Goal: Task Accomplishment & Management: Use online tool/utility

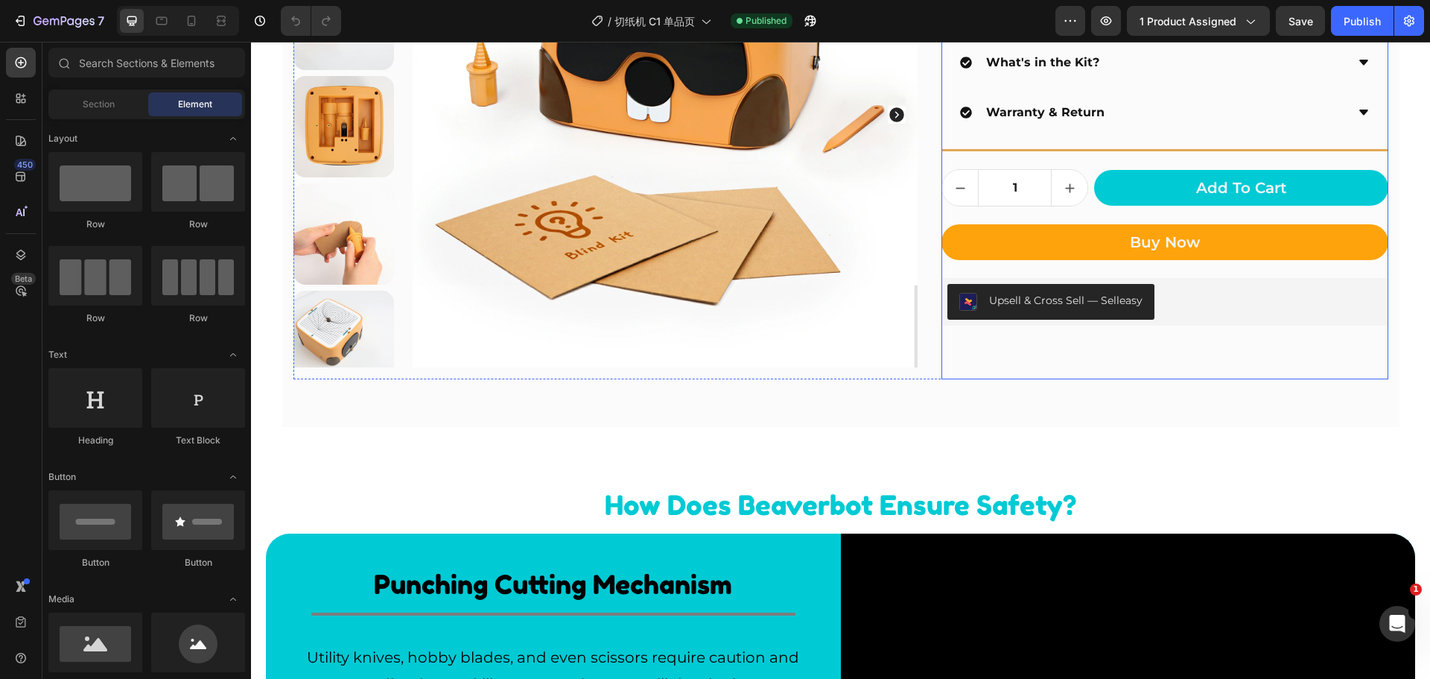
scroll to position [671, 0]
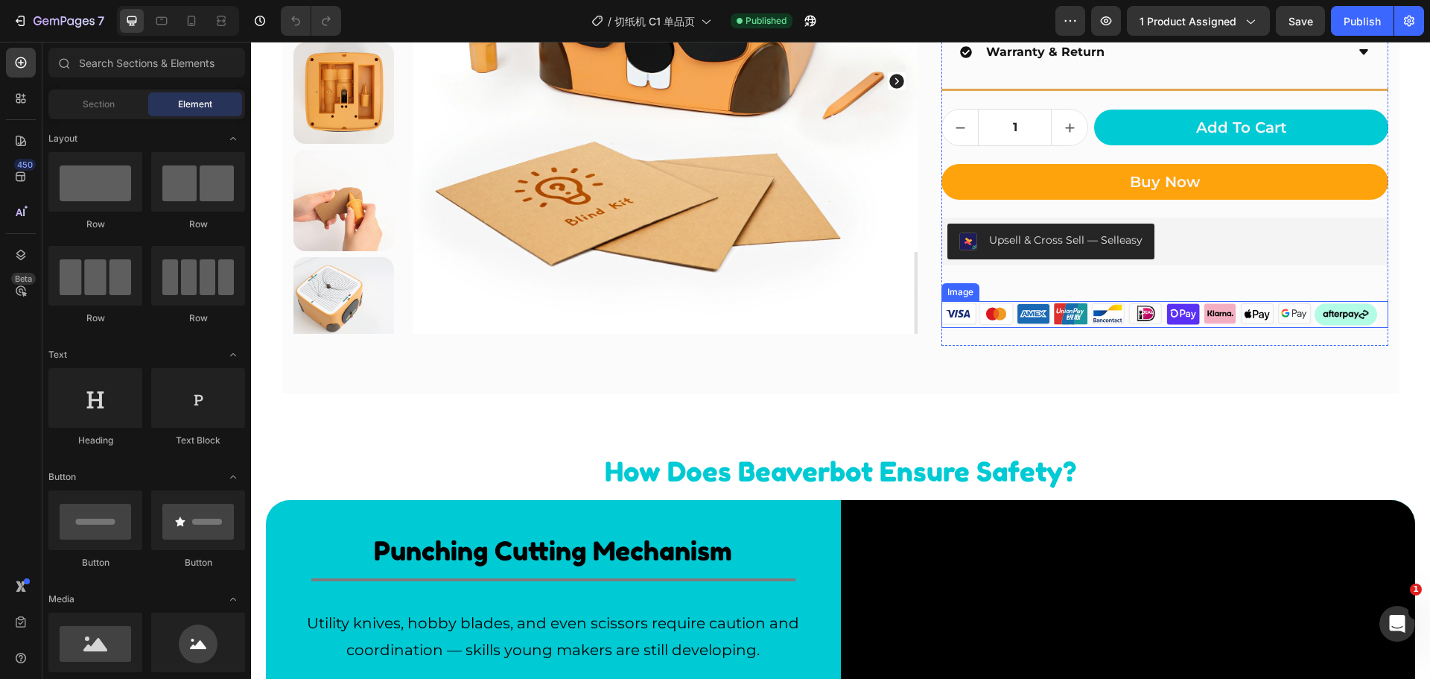
click at [1007, 319] on img at bounding box center [1165, 314] width 446 height 26
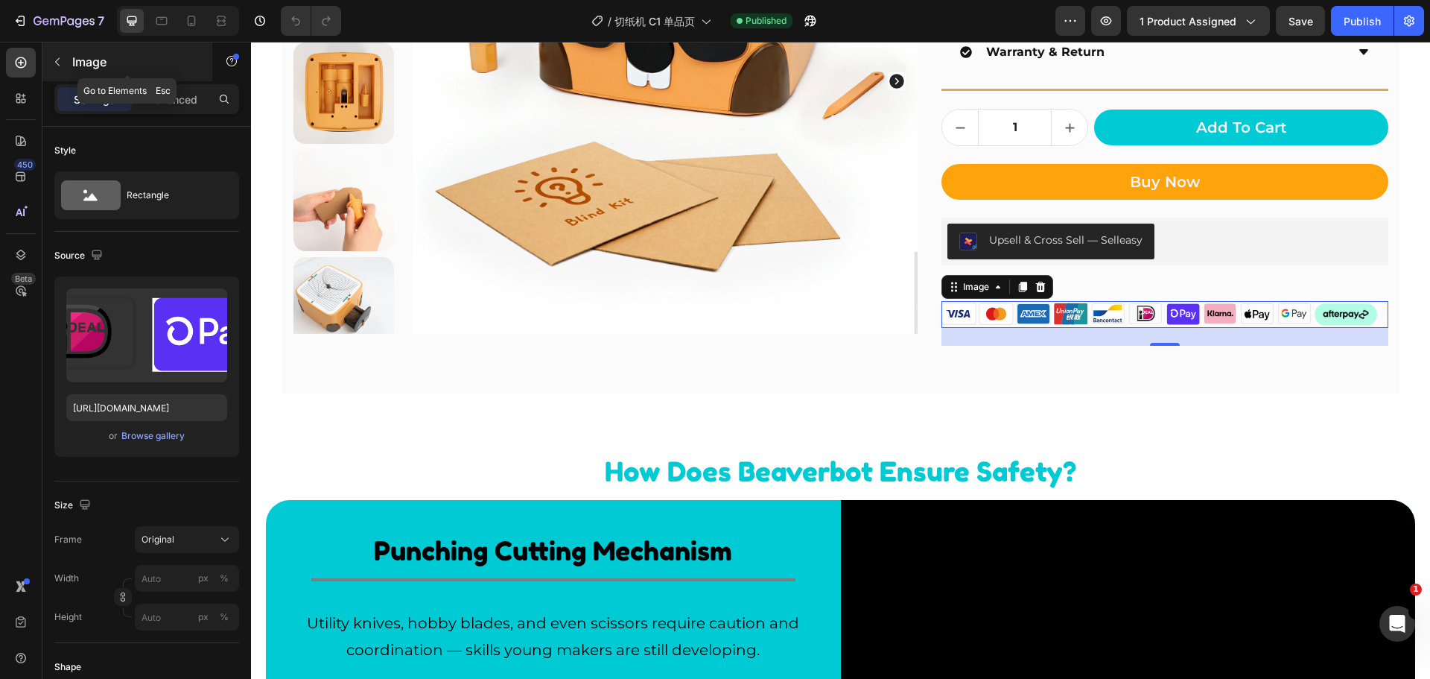
click at [57, 60] on icon "button" at bounding box center [57, 62] width 4 height 8
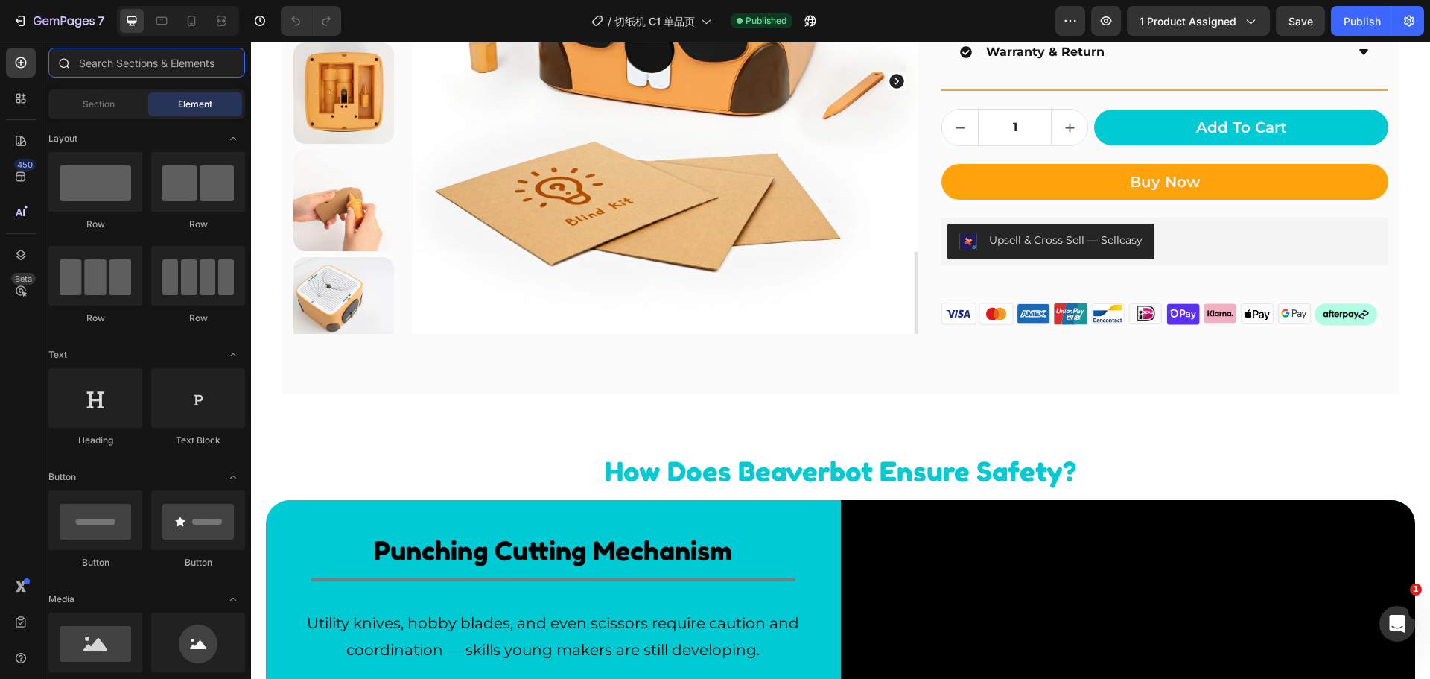
click at [121, 73] on input "text" at bounding box center [146, 63] width 197 height 30
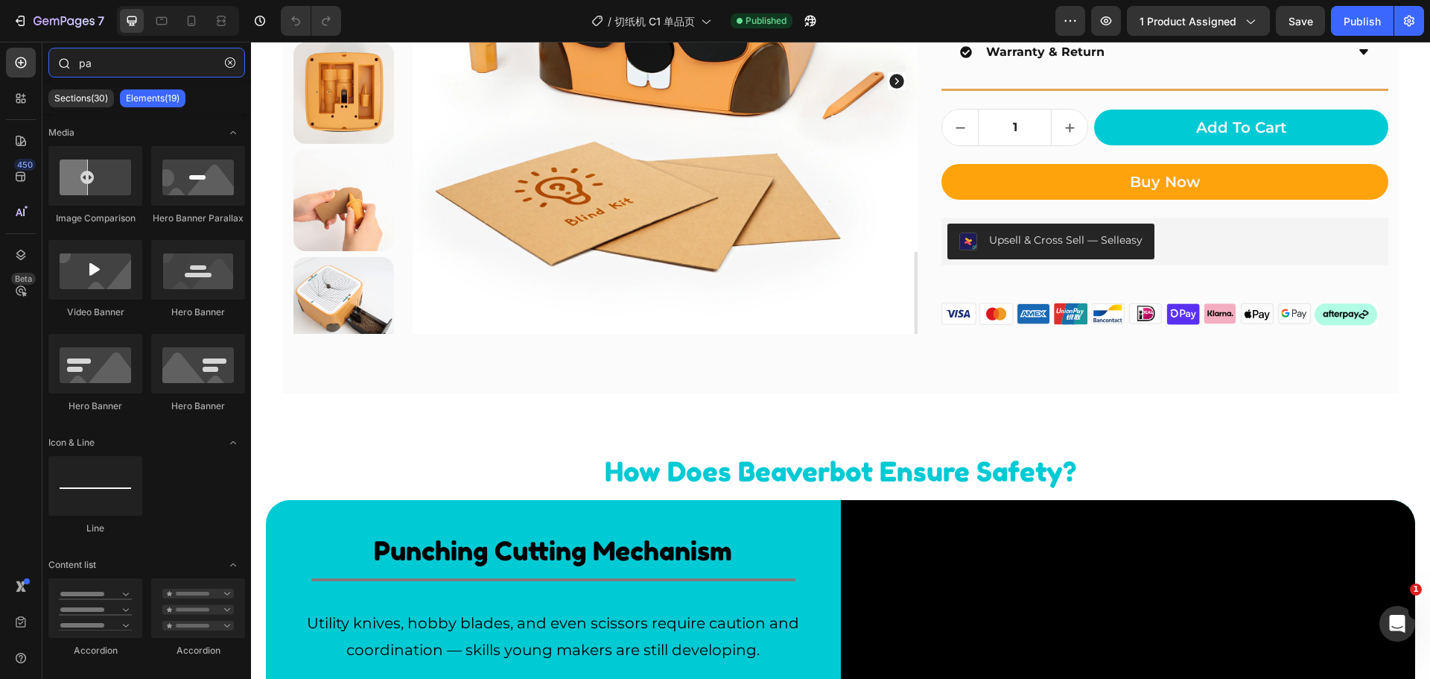
type input "p"
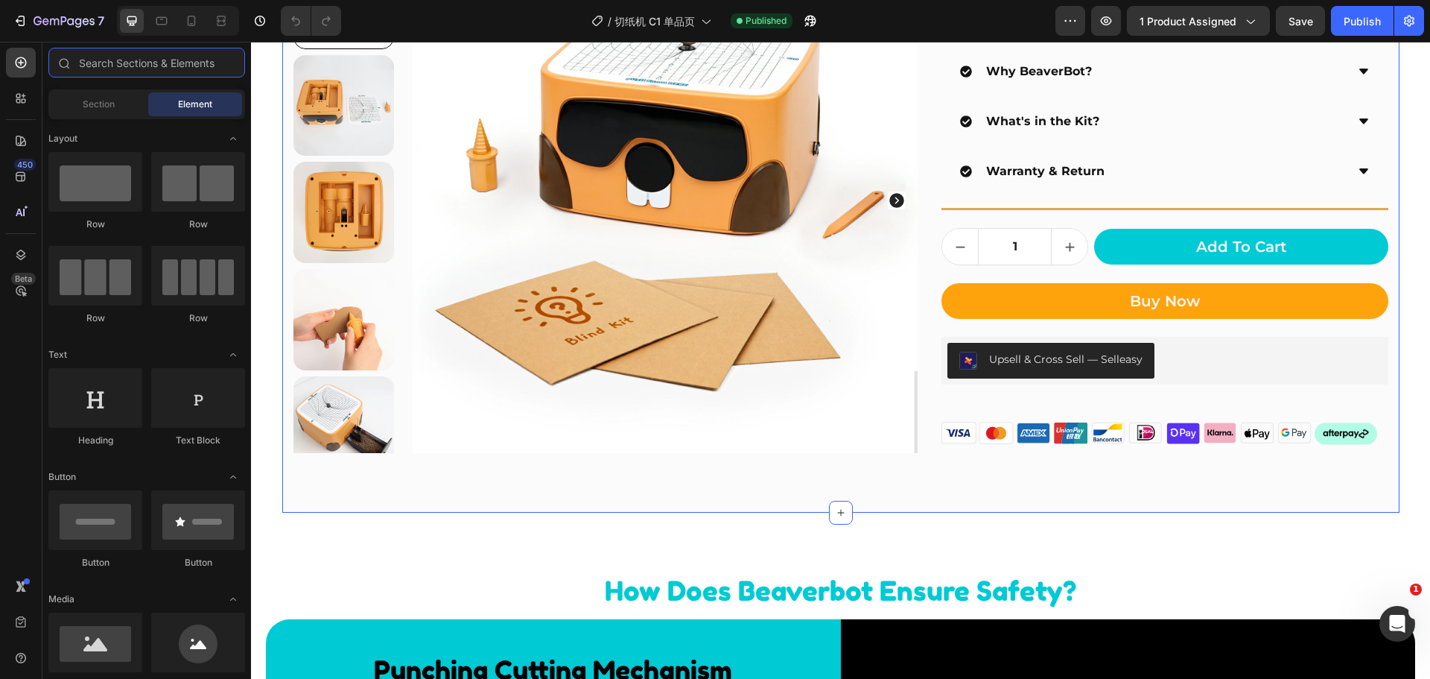
scroll to position [522, 0]
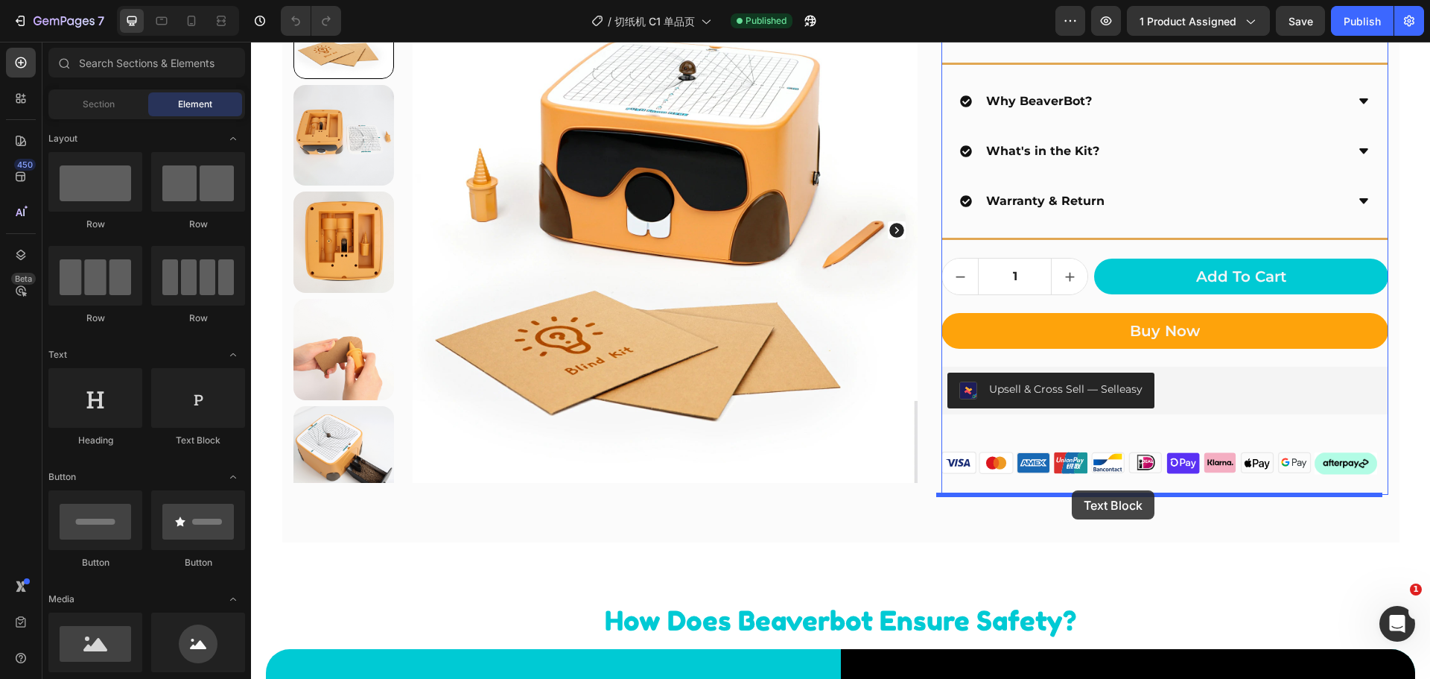
drag, startPoint x: 463, startPoint y: 449, endPoint x: 1072, endPoint y: 490, distance: 610.1
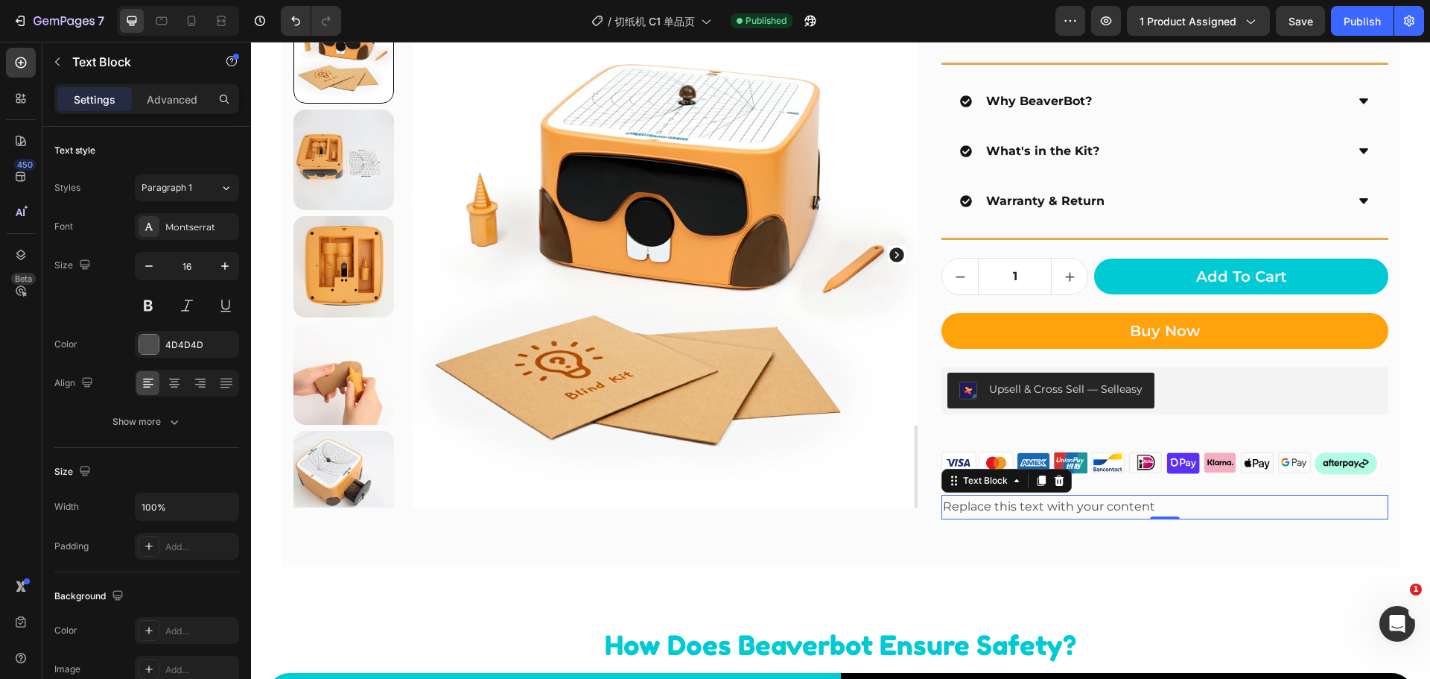
click at [1080, 512] on div "Replace this text with your content" at bounding box center [1165, 507] width 446 height 25
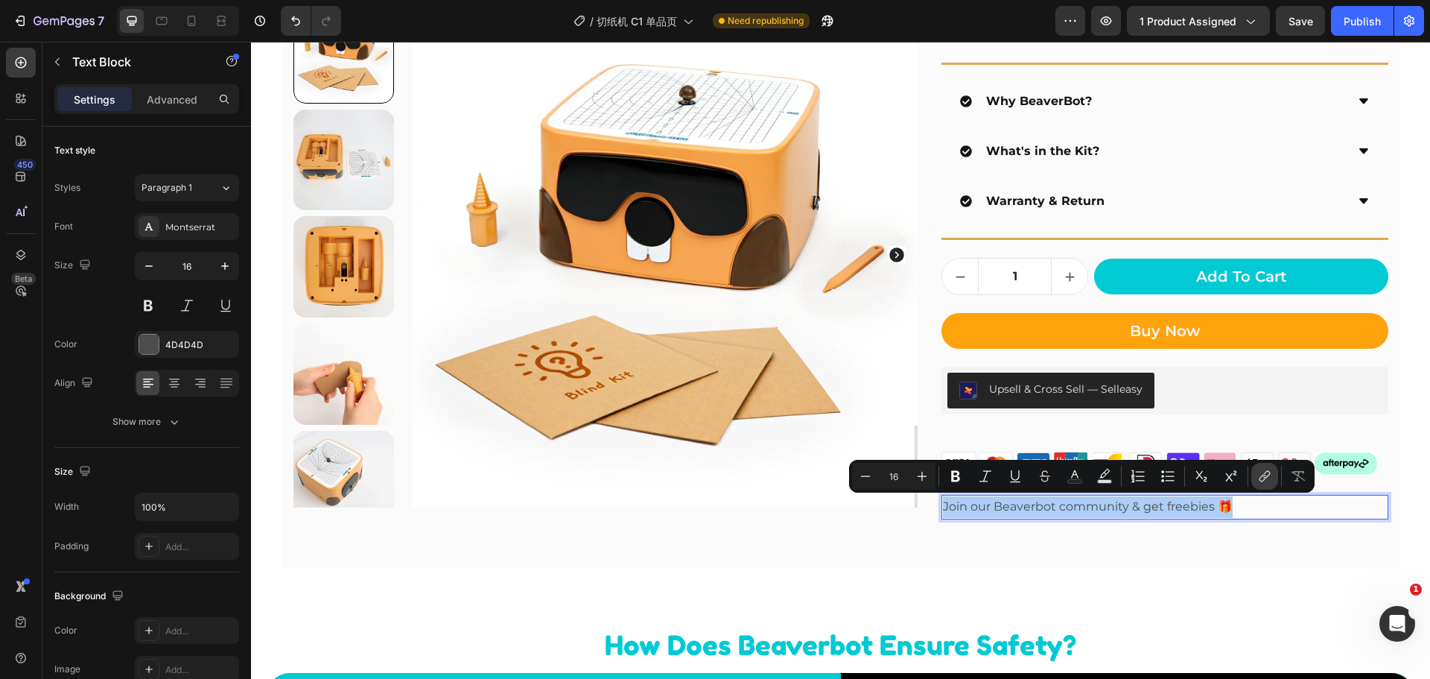
click at [1258, 473] on icon "Editor contextual toolbar" at bounding box center [1265, 476] width 15 height 15
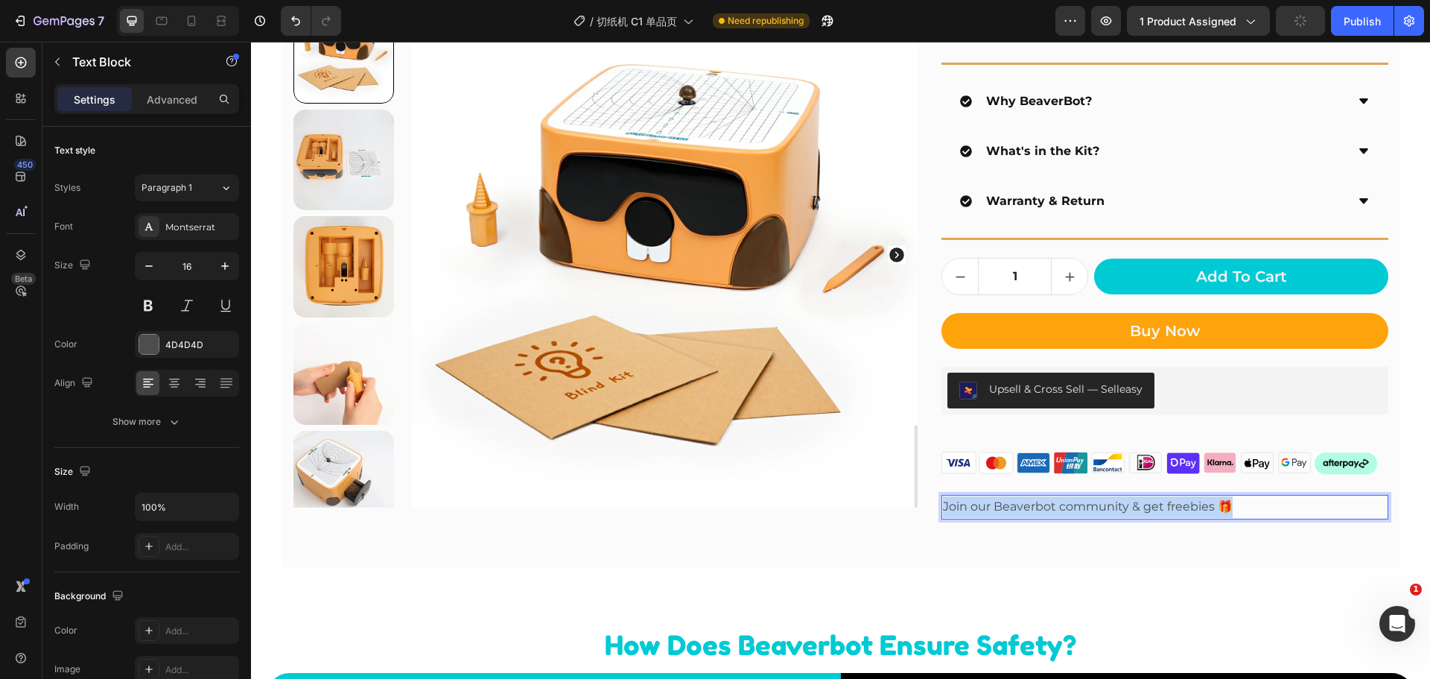
click at [1111, 502] on p "Join our Beaverbot community & get freebies 🎁" at bounding box center [1164, 507] width 443 height 22
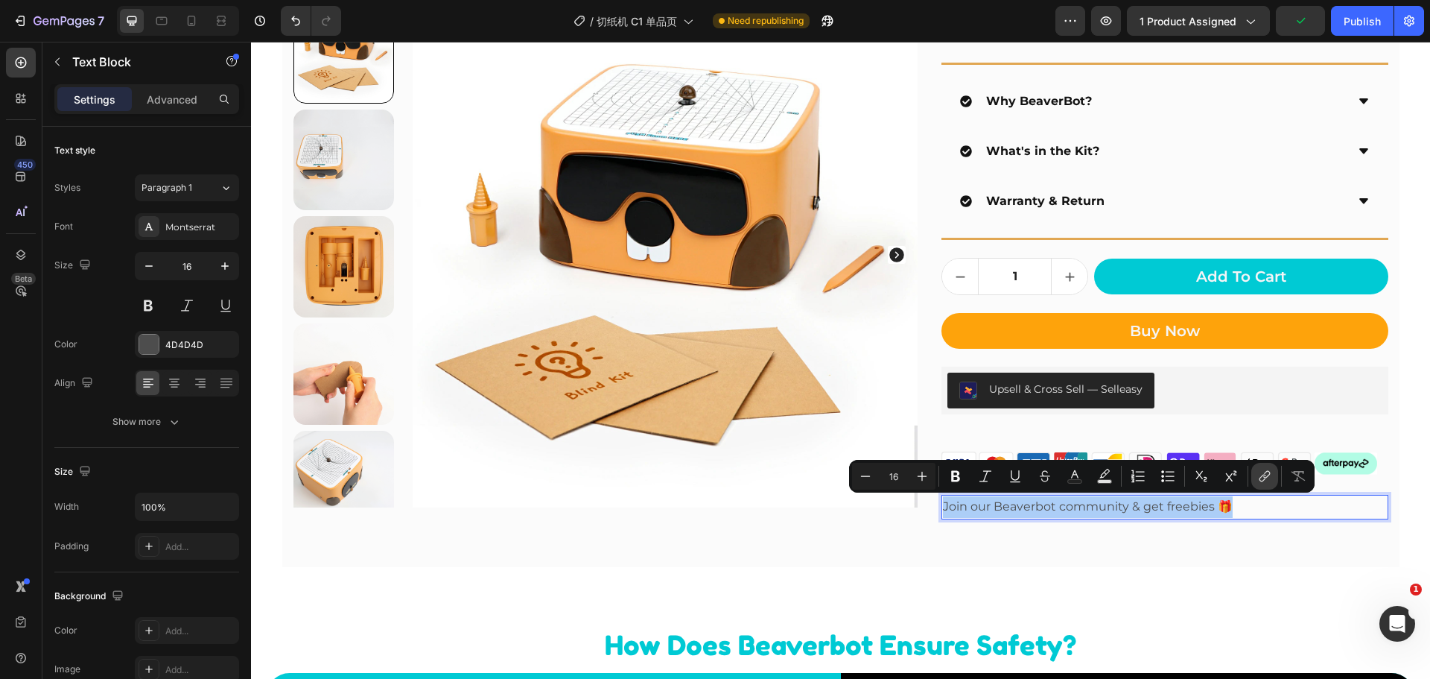
click at [1253, 480] on button "link" at bounding box center [1265, 476] width 27 height 27
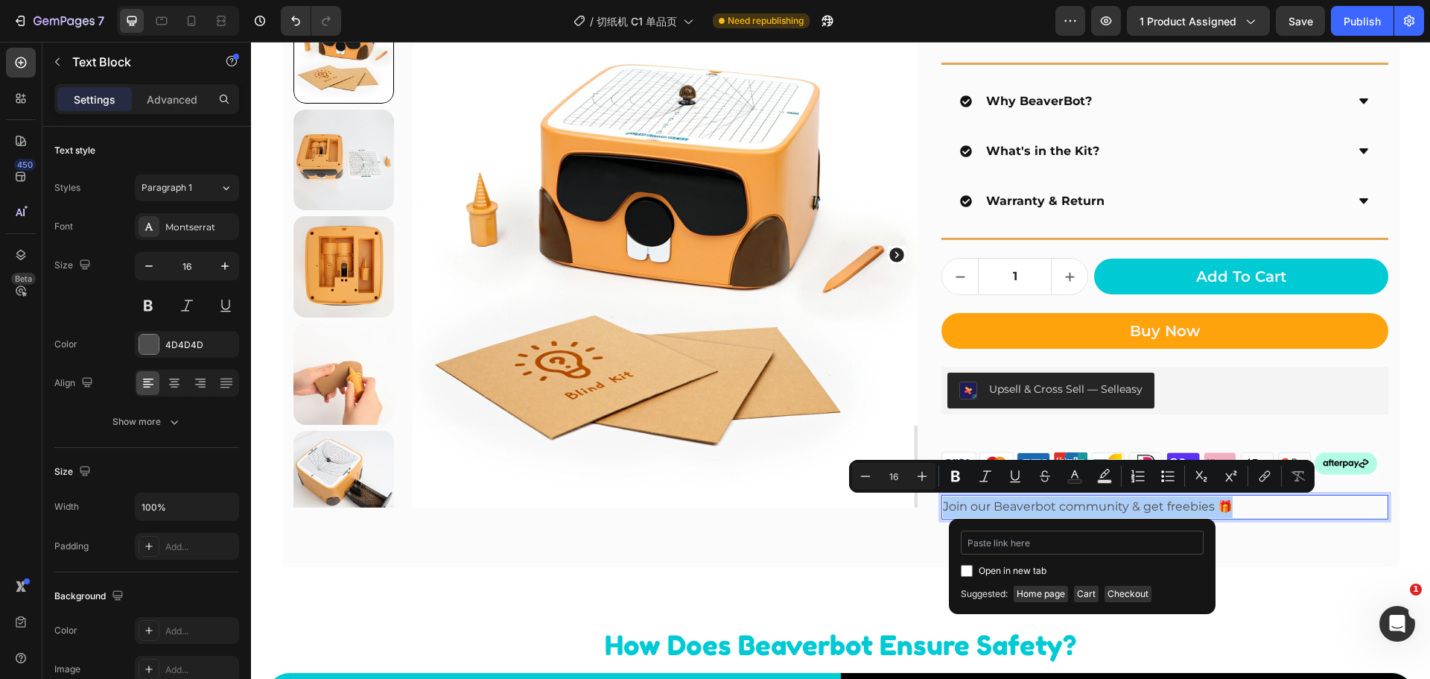
type input "[URL][DOMAIN_NAME]"
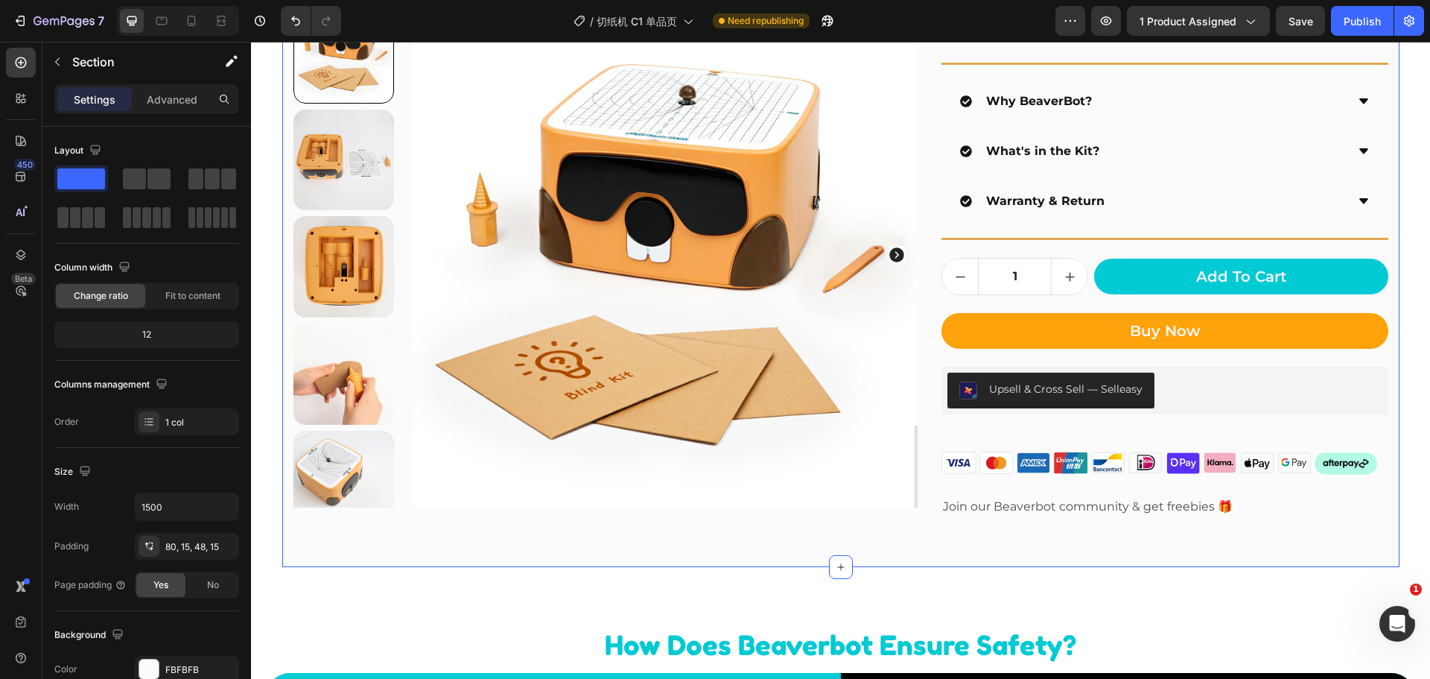
click at [1261, 545] on div "Product Images BeaverBot C1 Kit Product Title Judge.me - Preview Badge (Stars) …" at bounding box center [841, 59] width 1118 height 1016
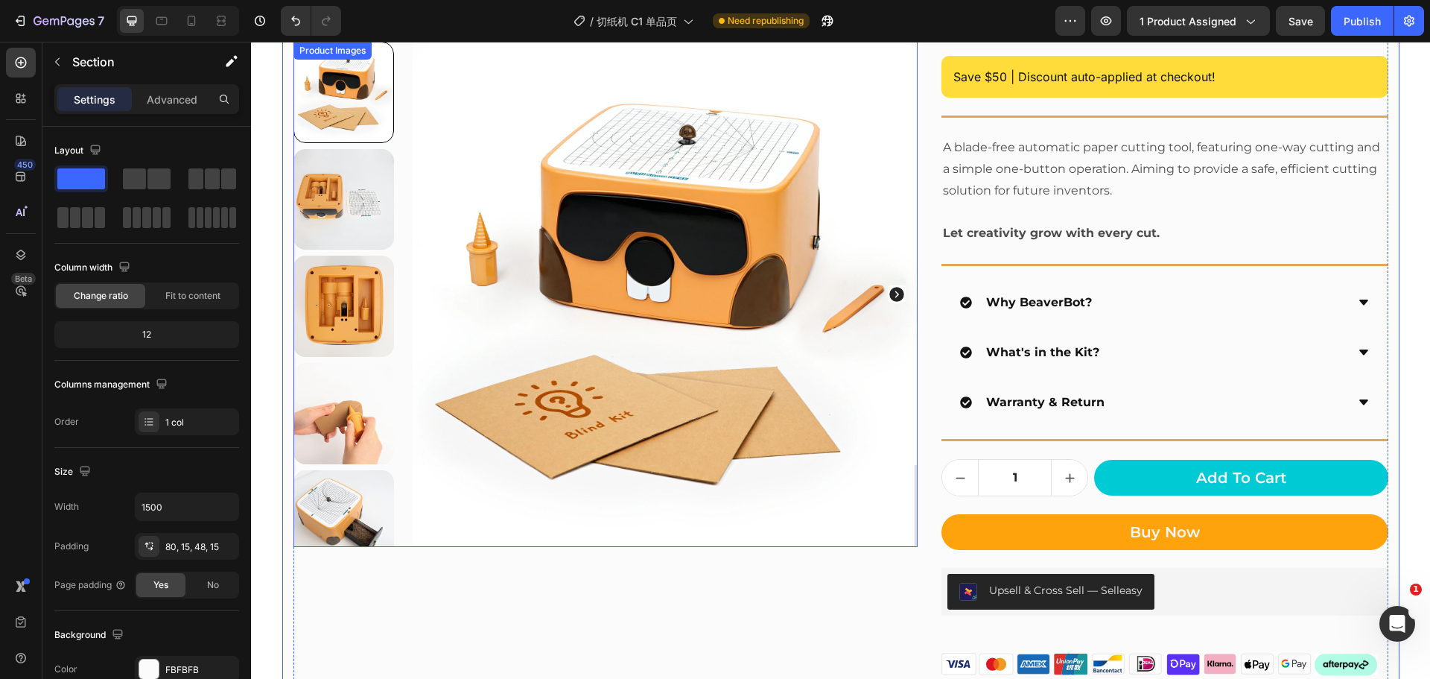
scroll to position [298, 0]
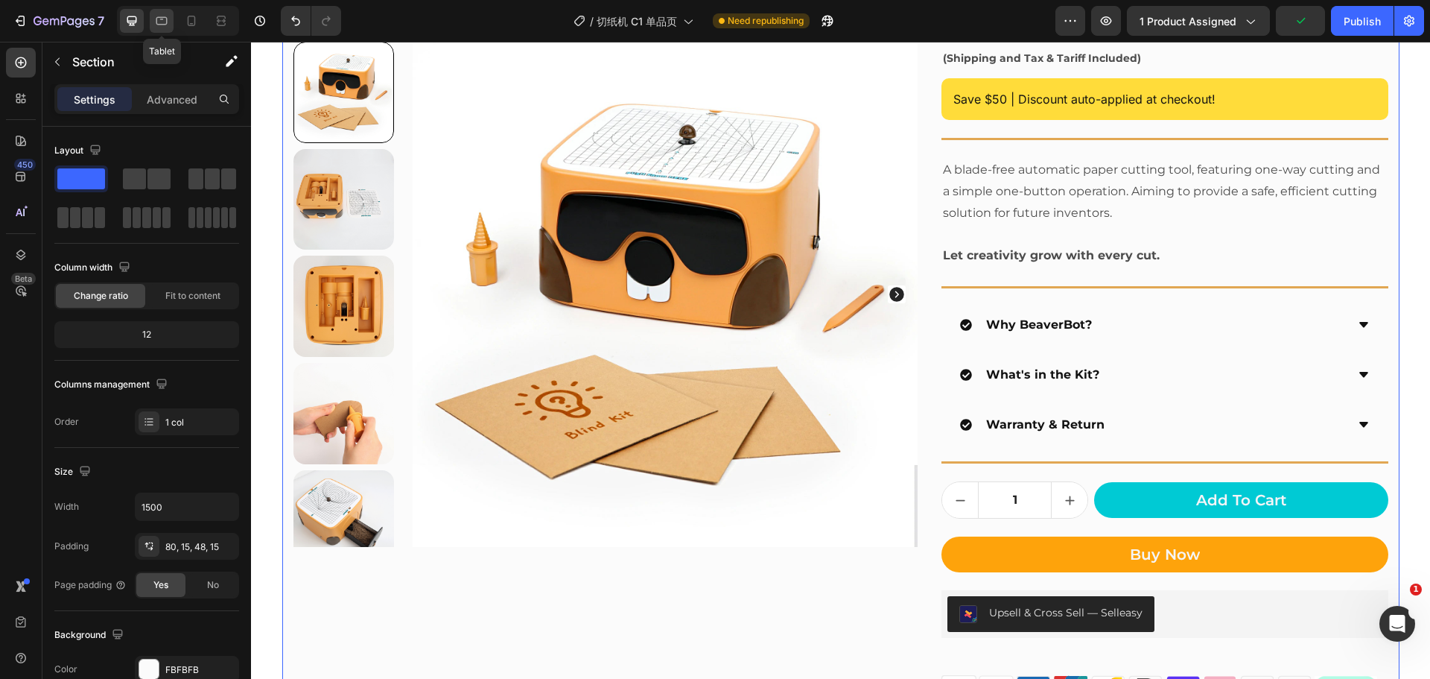
click at [159, 18] on icon at bounding box center [161, 21] width 11 height 8
type input "100%"
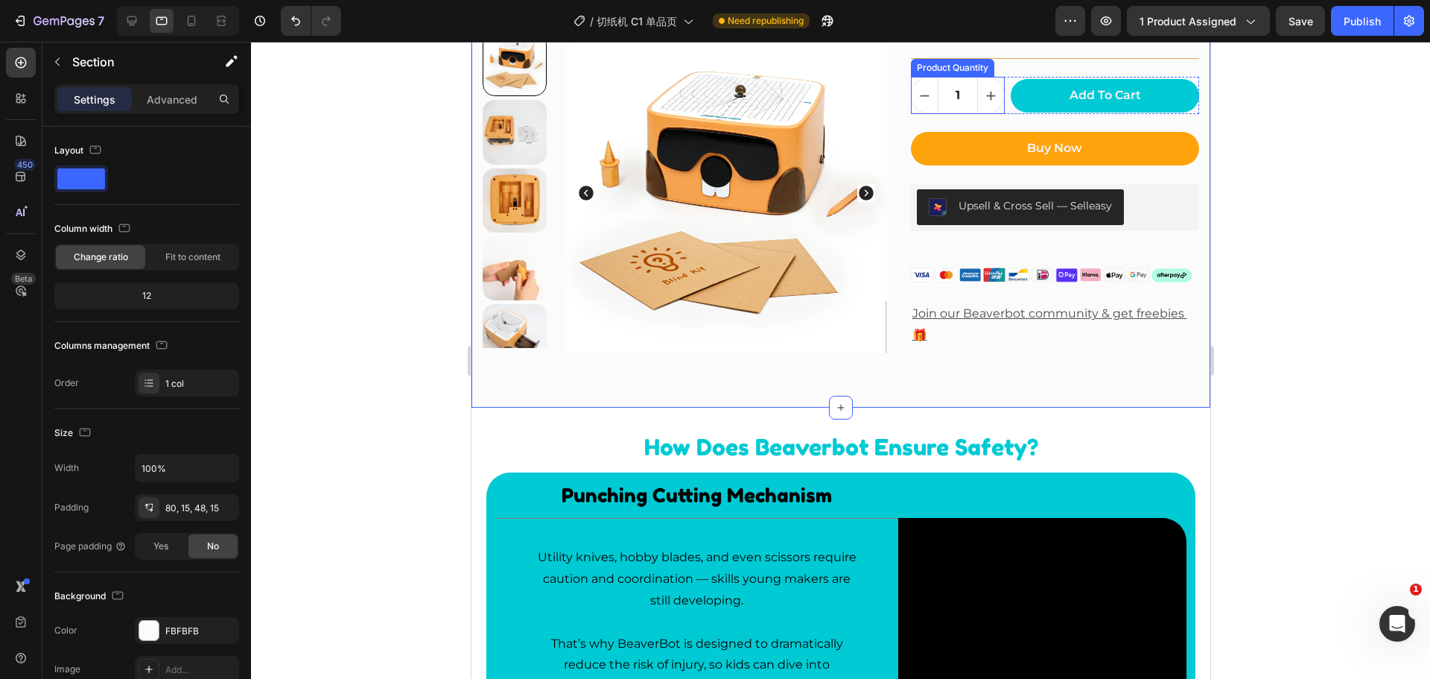
scroll to position [746, 0]
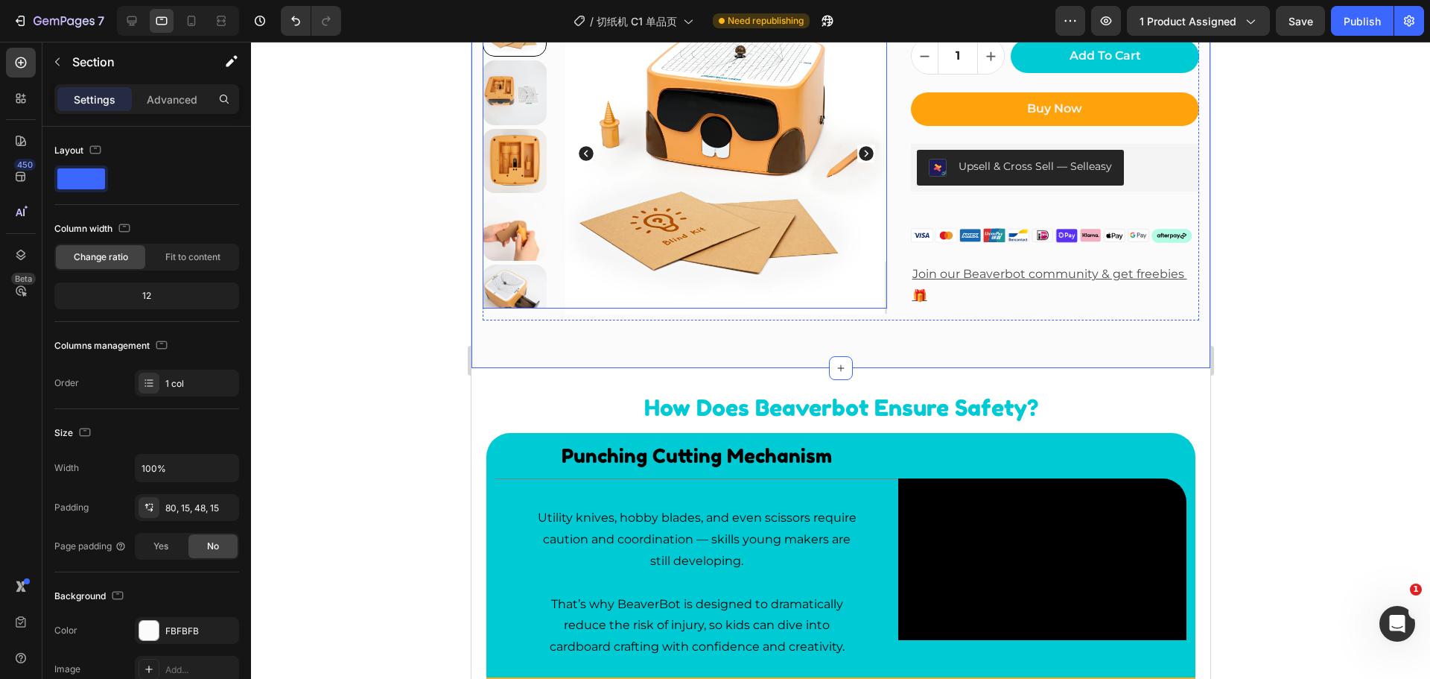
click at [554, 302] on div at bounding box center [684, 151] width 405 height 316
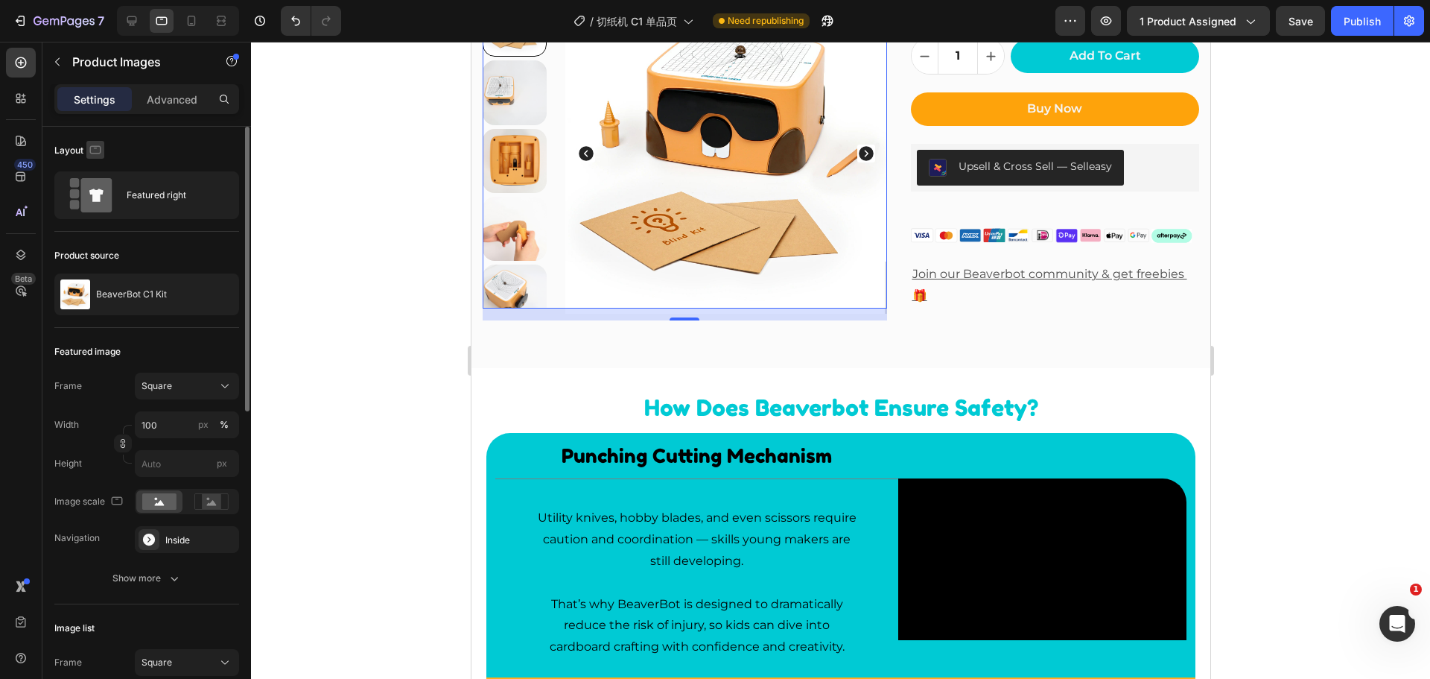
click at [94, 150] on icon "button" at bounding box center [95, 149] width 15 height 15
click at [211, 196] on div "Featured right" at bounding box center [172, 195] width 91 height 34
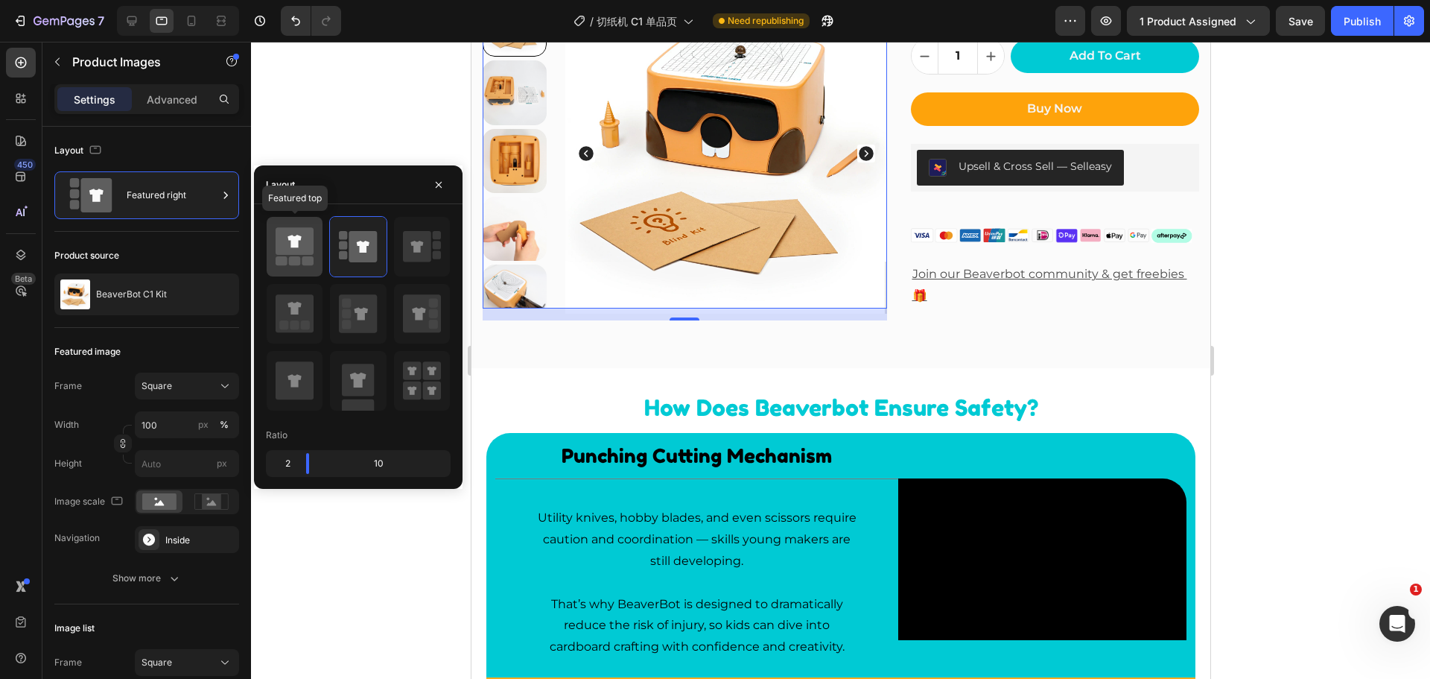
click at [286, 240] on icon at bounding box center [295, 241] width 38 height 28
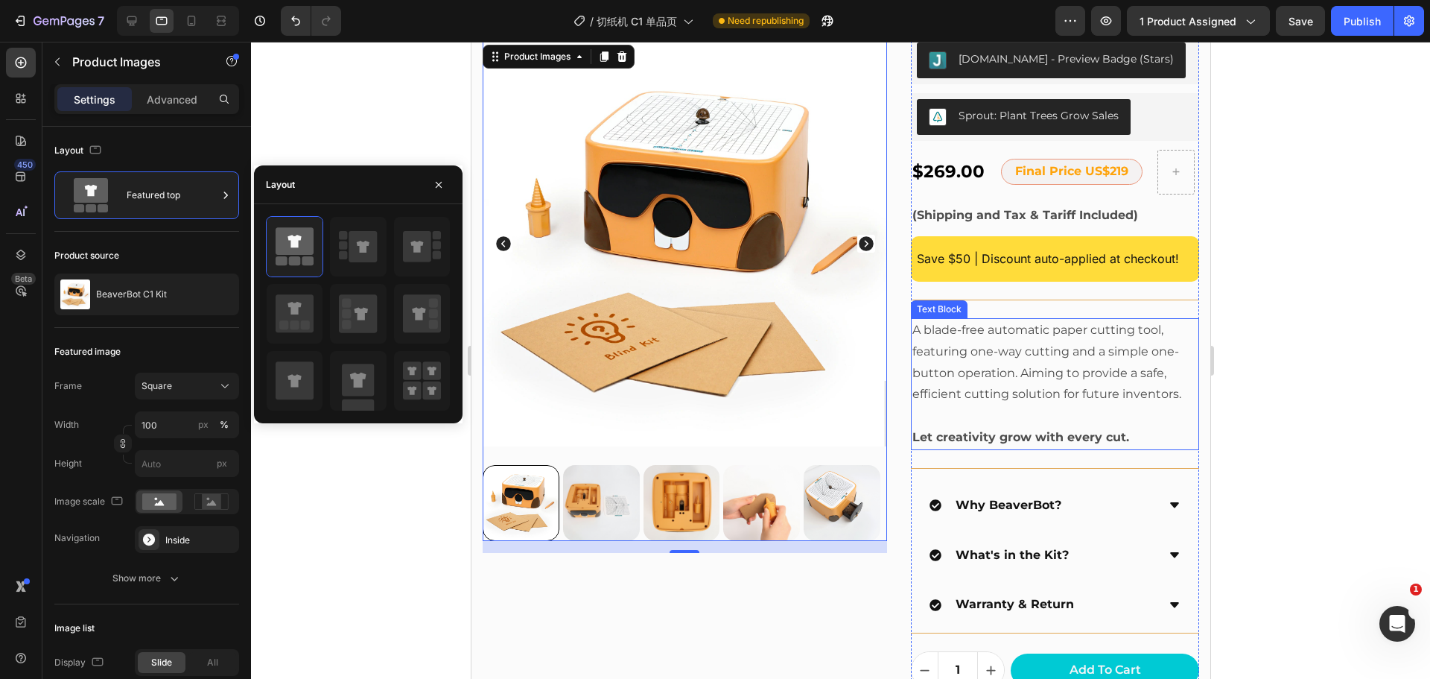
scroll to position [1, 0]
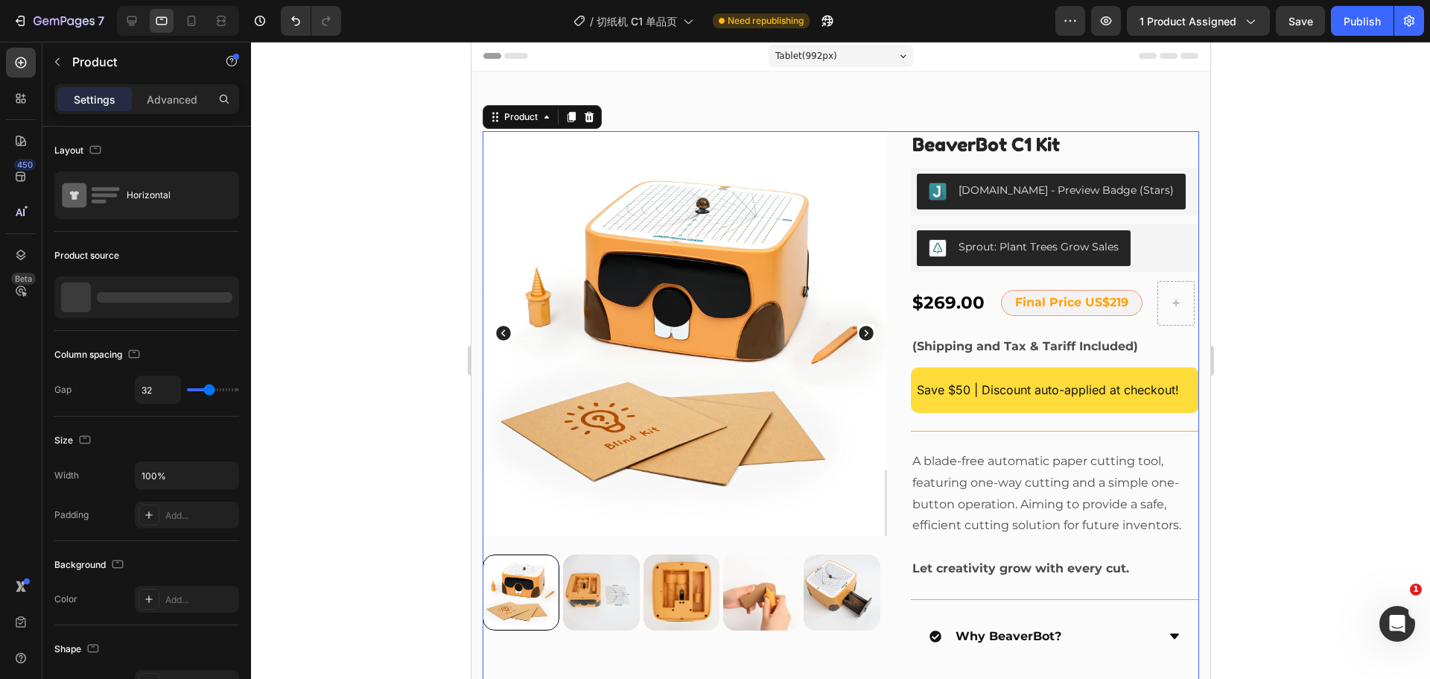
click at [890, 131] on div "Product Images BeaverBot C1 Kit Product Title Judge.me - Preview Badge (Stars) …" at bounding box center [840, 598] width 717 height 934
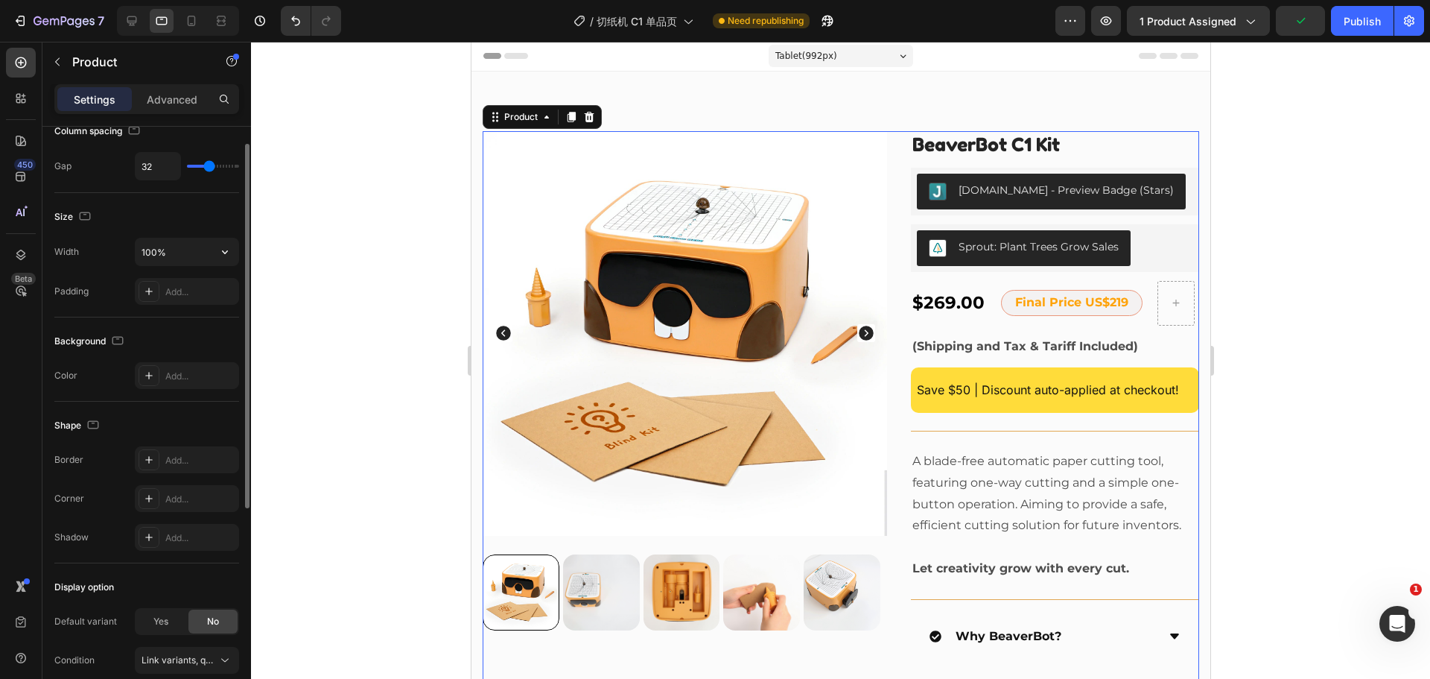
scroll to position [0, 0]
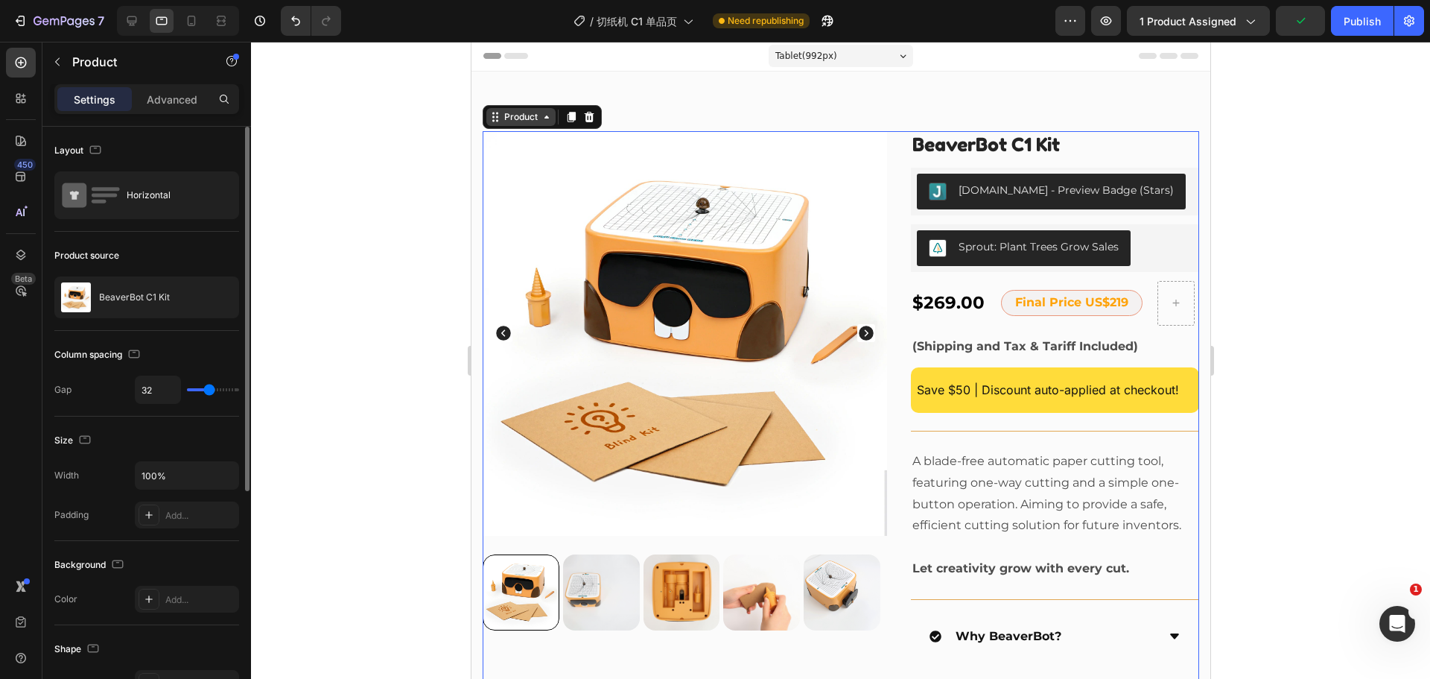
click at [531, 108] on div "Product" at bounding box center [520, 117] width 69 height 18
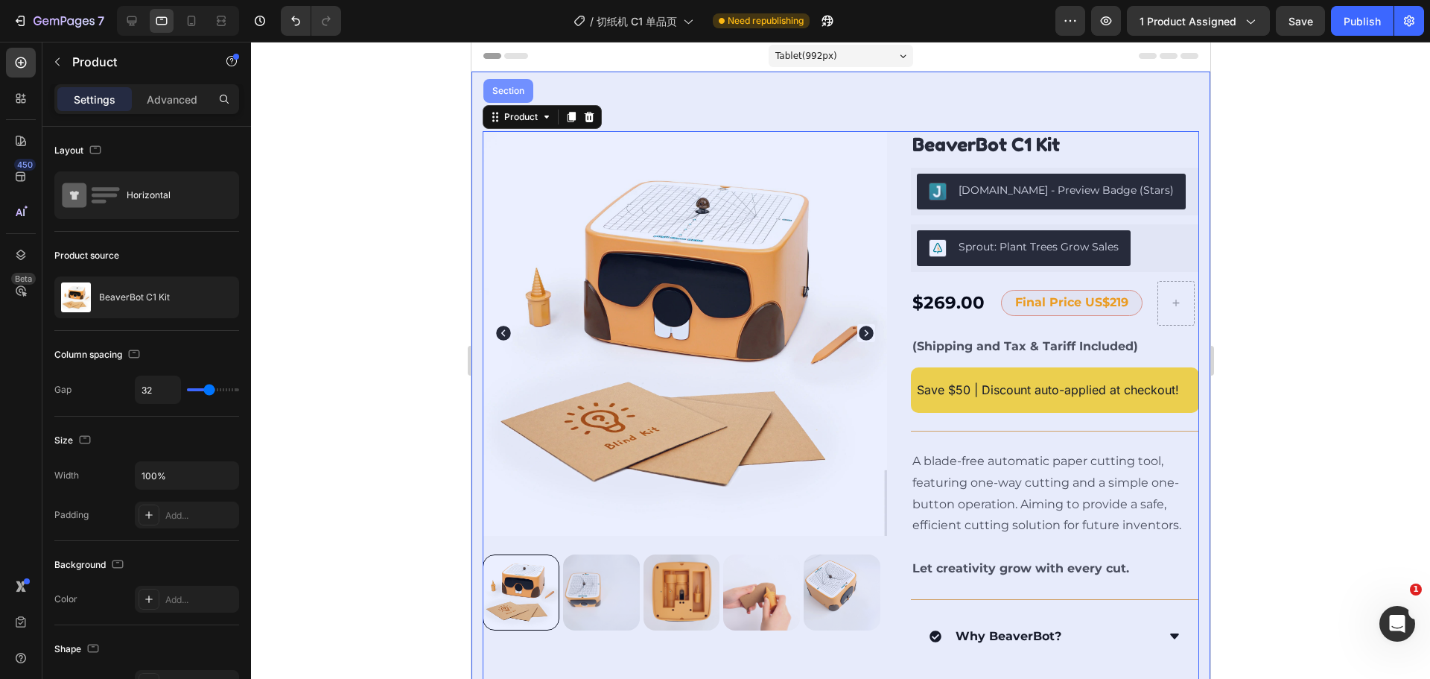
click at [513, 98] on div "Section" at bounding box center [508, 91] width 50 height 24
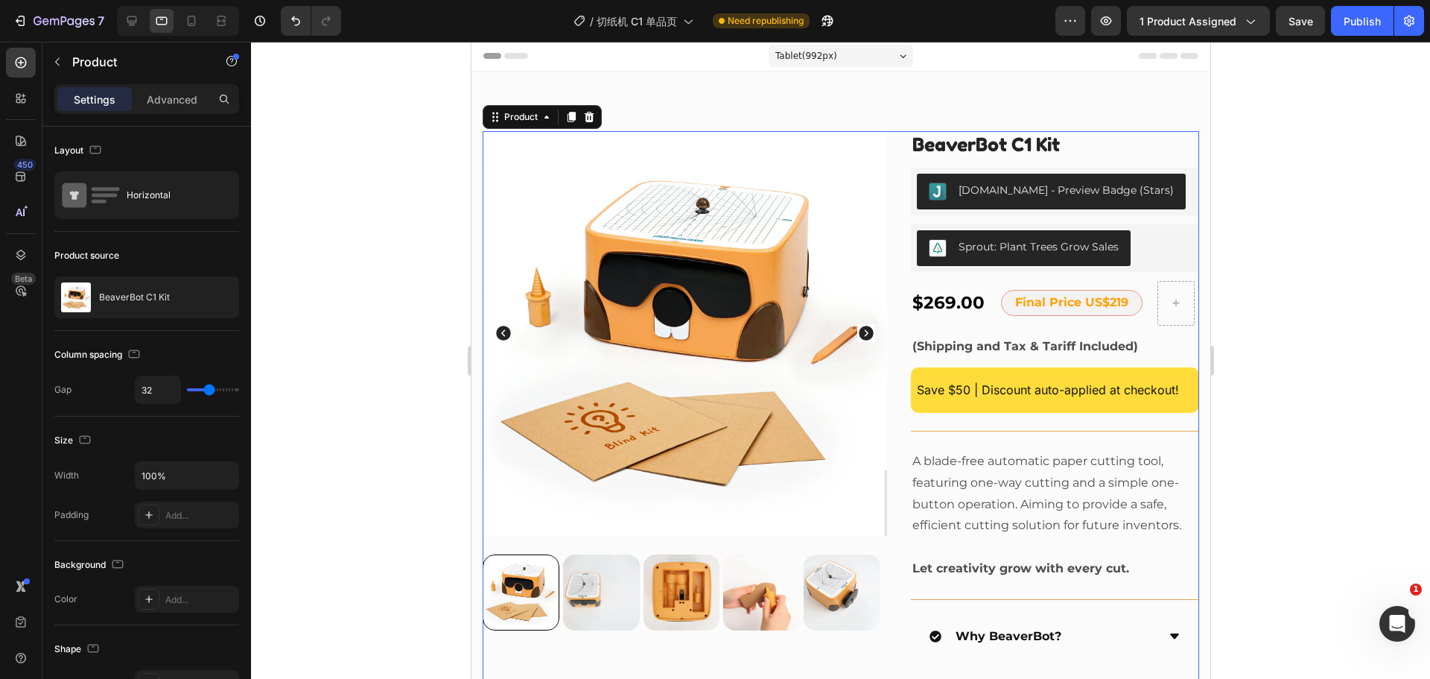
click at [881, 138] on div "Product Images BeaverBot C1 Kit Product Title Judge.me - Preview Badge (Stars) …" at bounding box center [840, 598] width 717 height 934
click at [893, 171] on div "Product Images BeaverBot C1 Kit Product Title Judge.me - Preview Badge (Stars) …" at bounding box center [840, 598] width 717 height 934
click at [853, 194] on img at bounding box center [684, 333] width 405 height 405
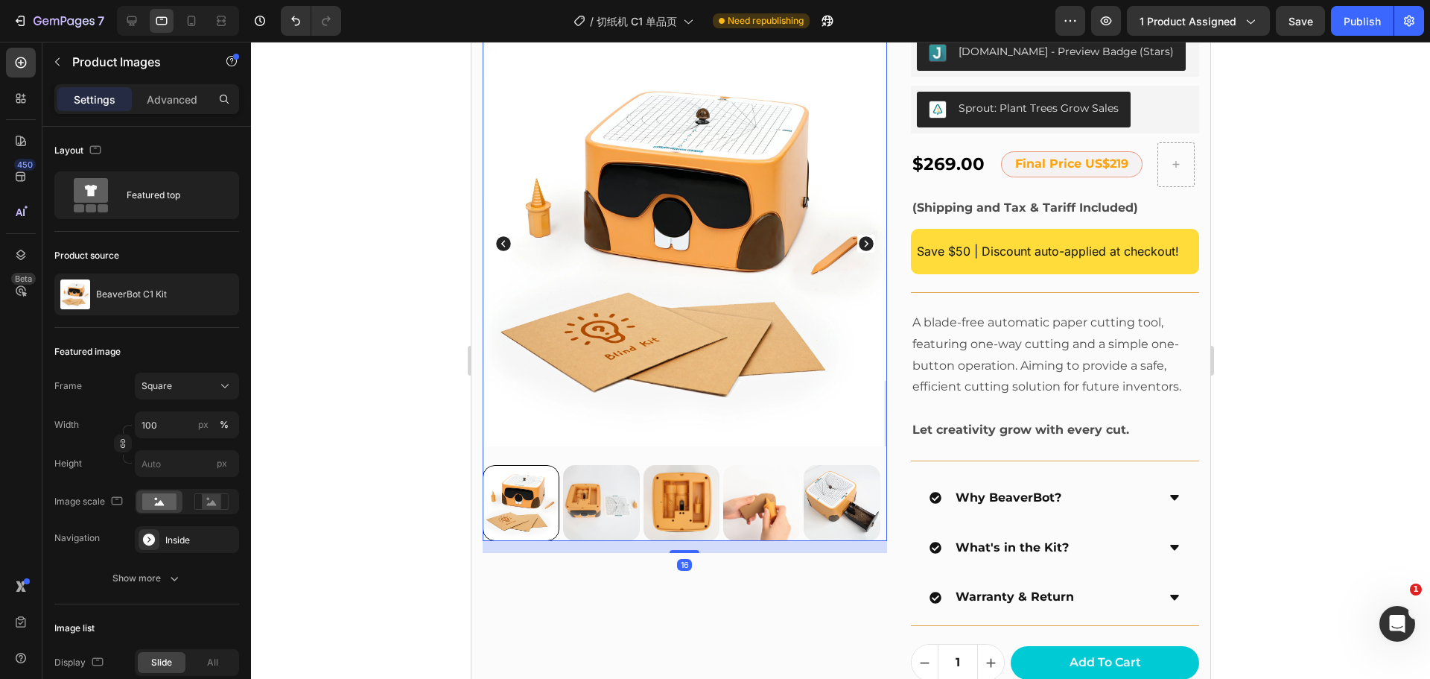
scroll to position [150, 0]
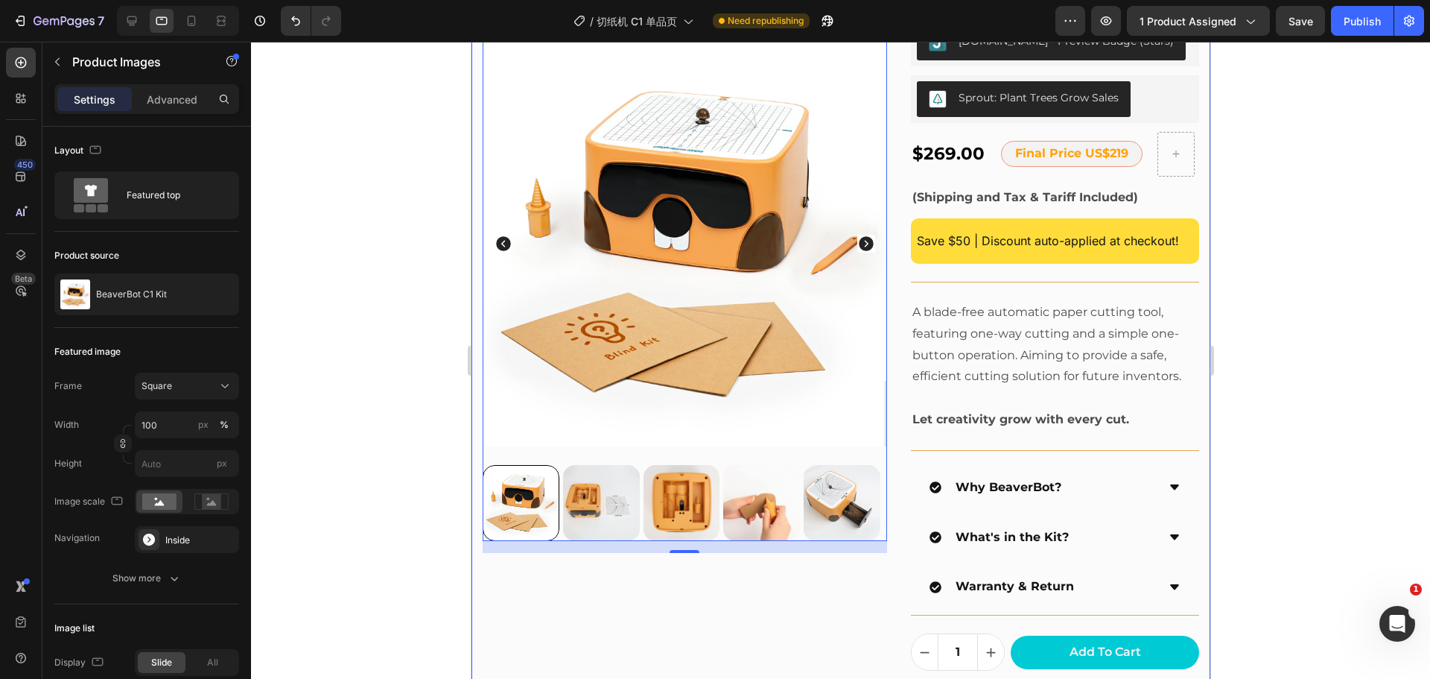
click at [159, 86] on div "Settings Advanced" at bounding box center [146, 99] width 185 height 30
click at [161, 88] on div "Advanced" at bounding box center [172, 99] width 75 height 24
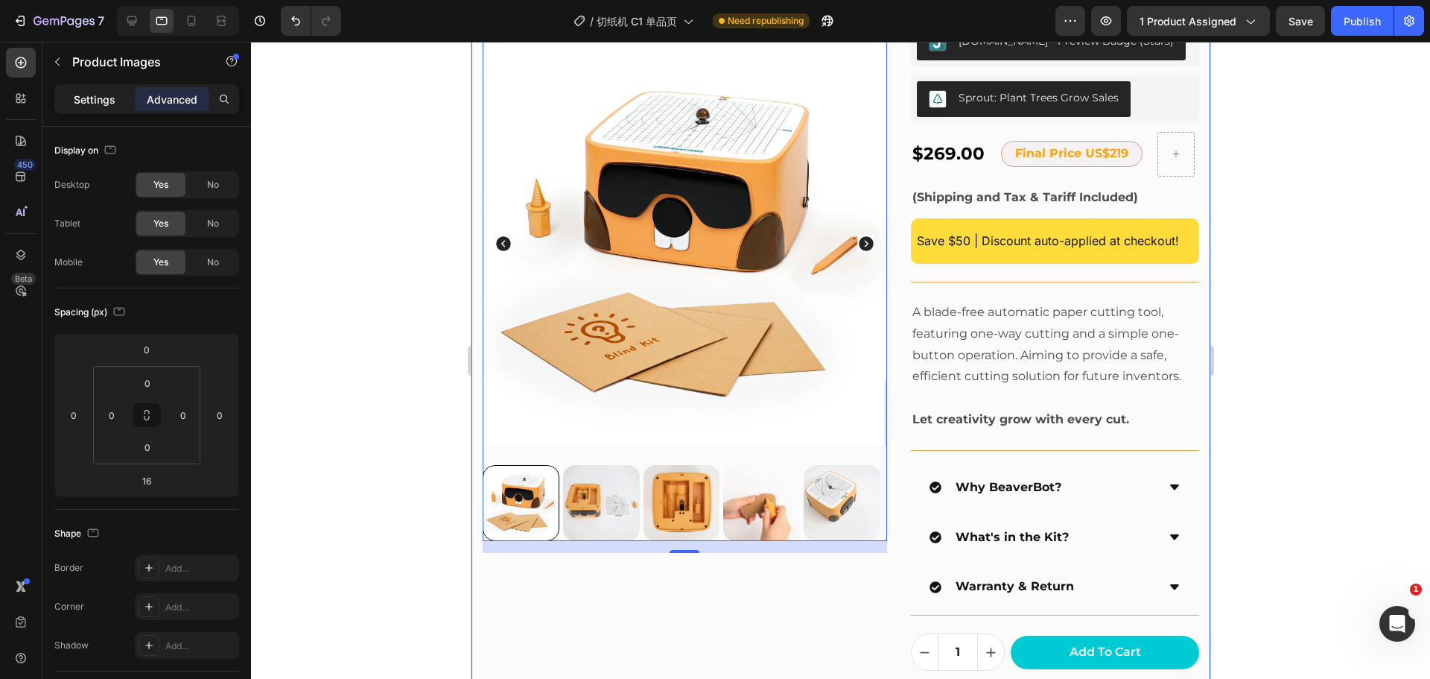
click at [101, 103] on p "Settings" at bounding box center [95, 100] width 42 height 16
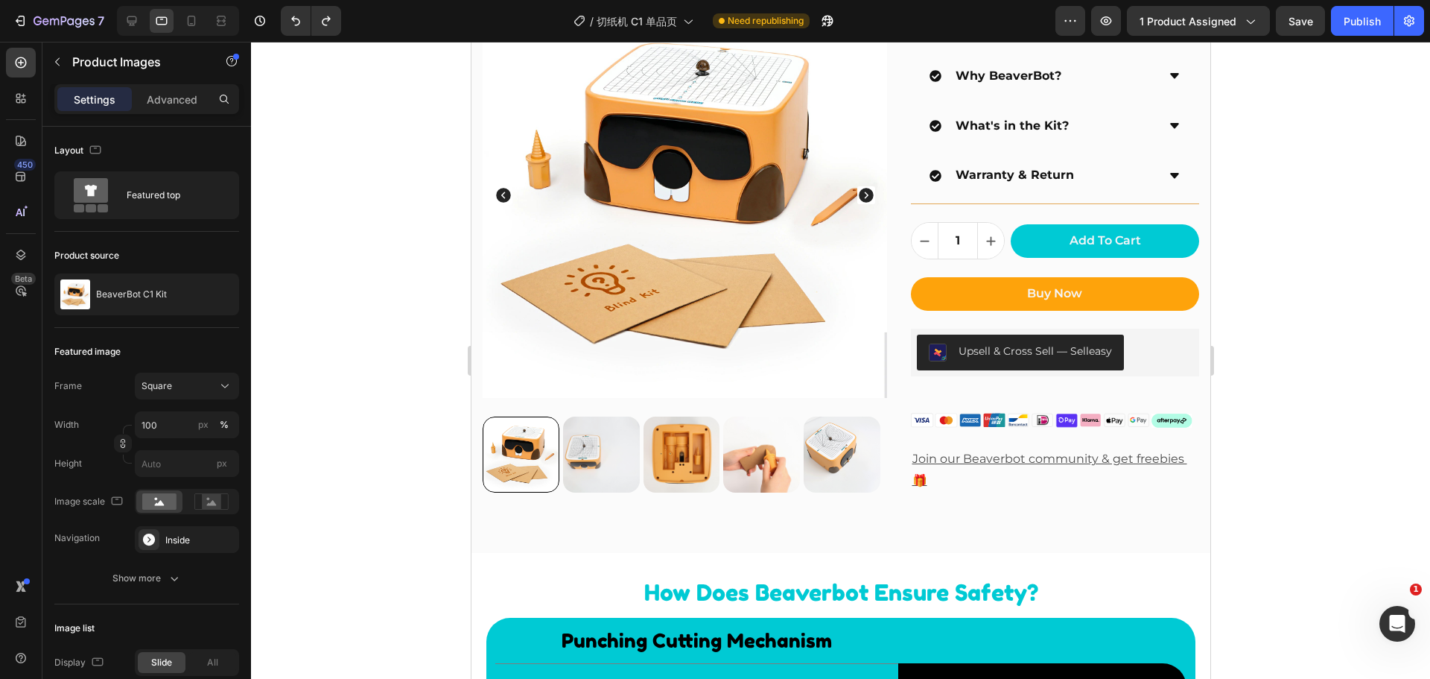
scroll to position [522, 0]
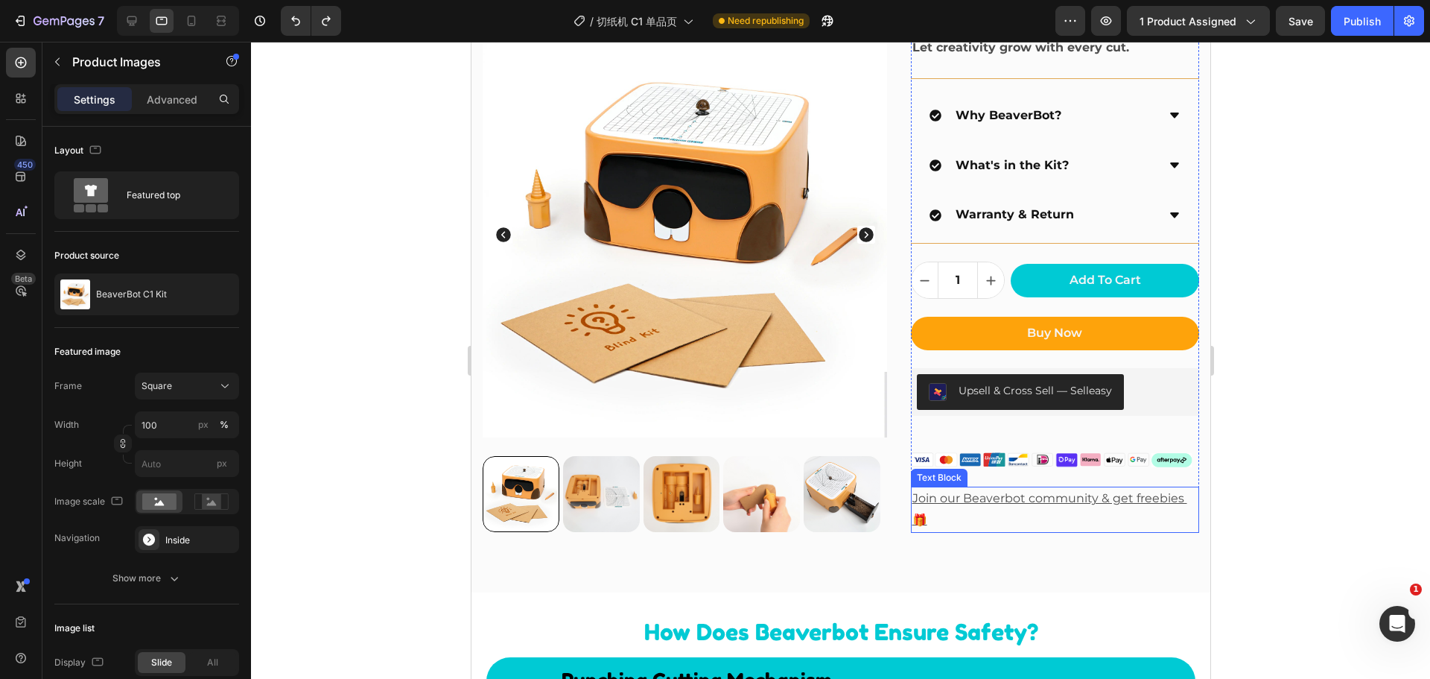
click at [939, 509] on p "Join our Beaverbot community & get freebies 🎁" at bounding box center [1055, 509] width 286 height 43
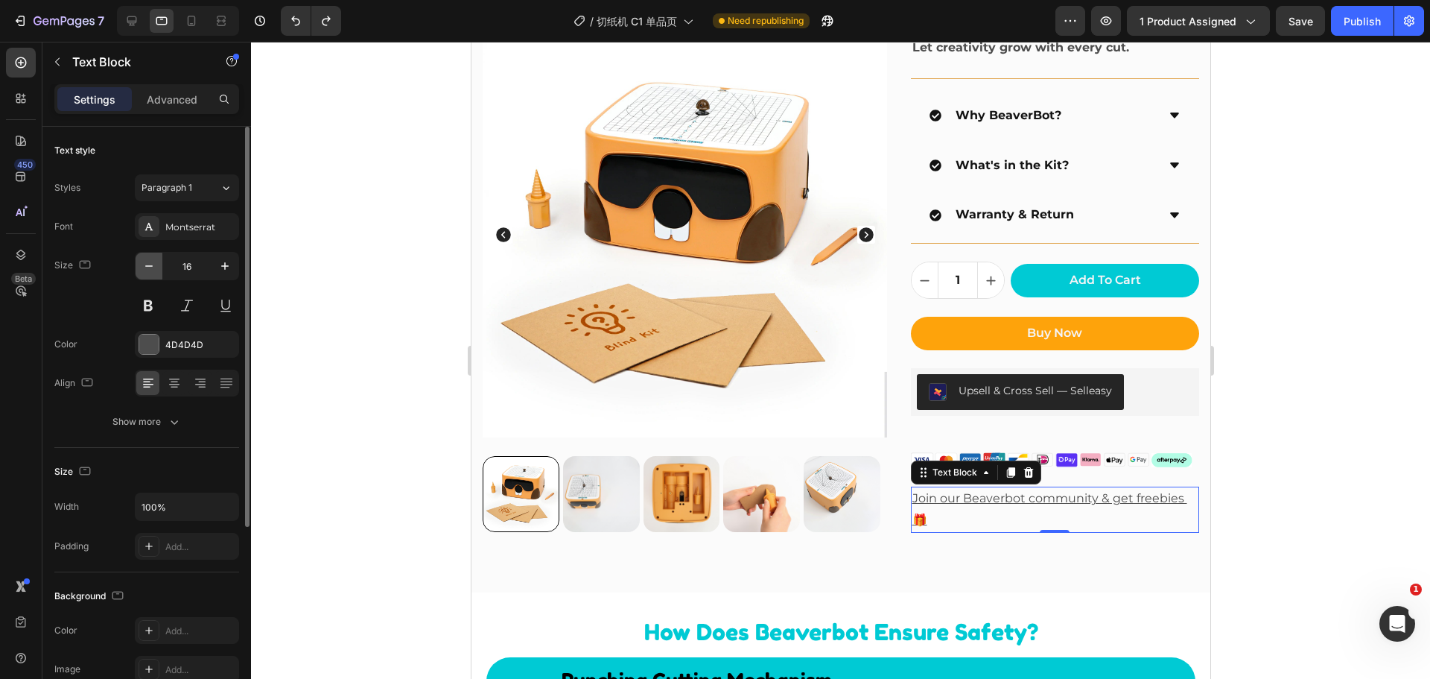
click at [140, 267] on button "button" at bounding box center [149, 266] width 27 height 27
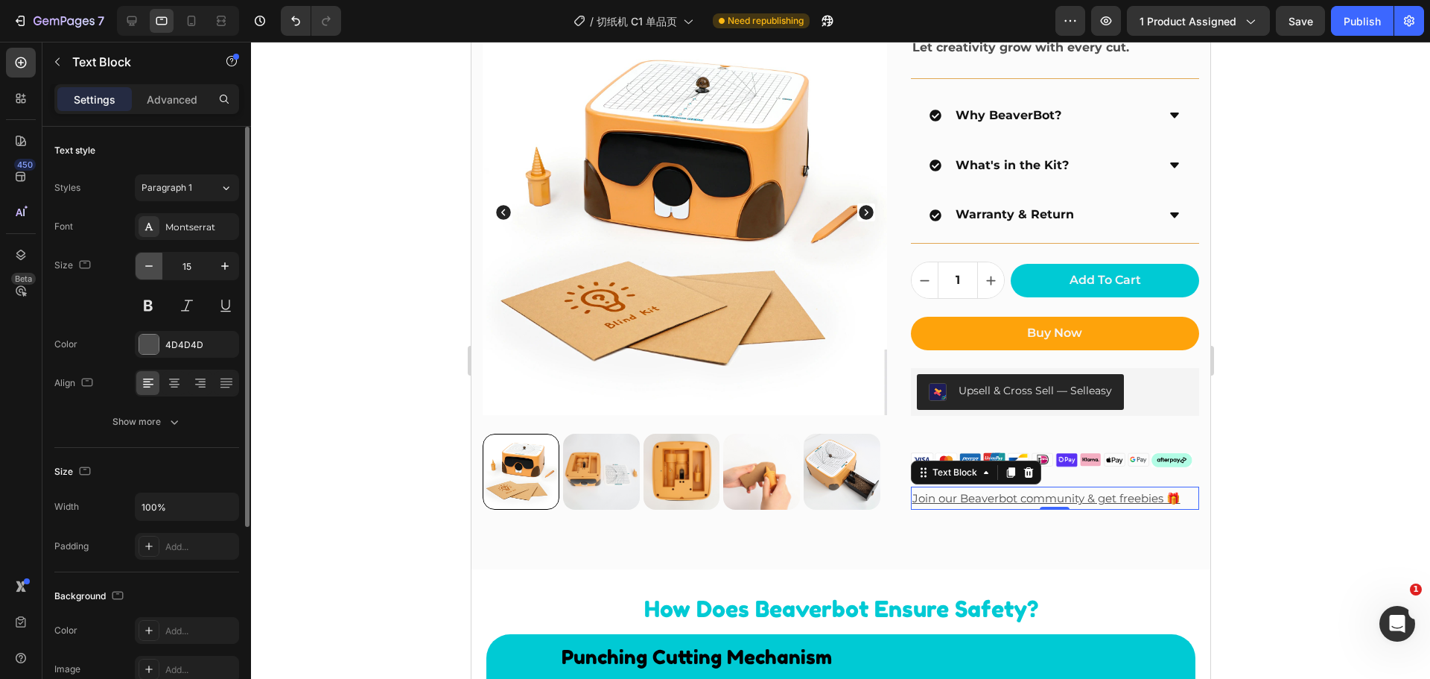
click at [140, 267] on button "button" at bounding box center [149, 266] width 27 height 27
type input "14"
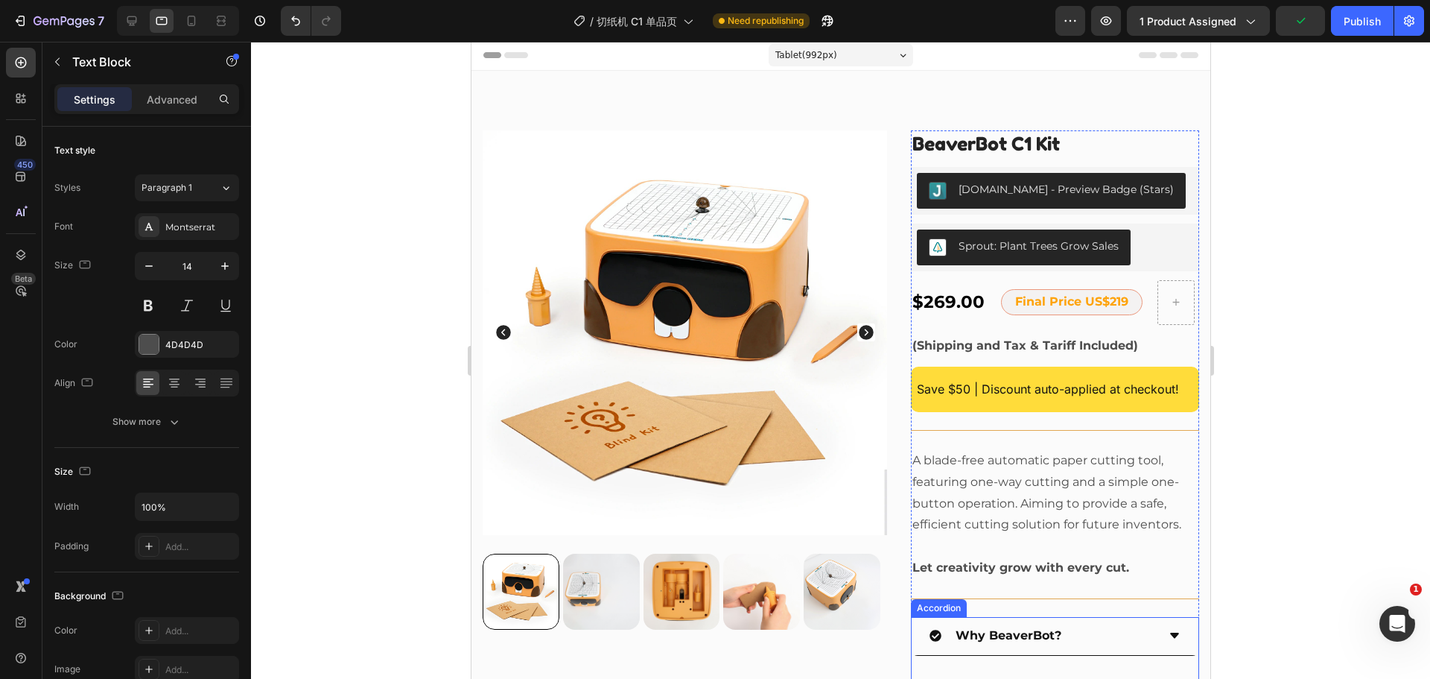
scroll to position [0, 0]
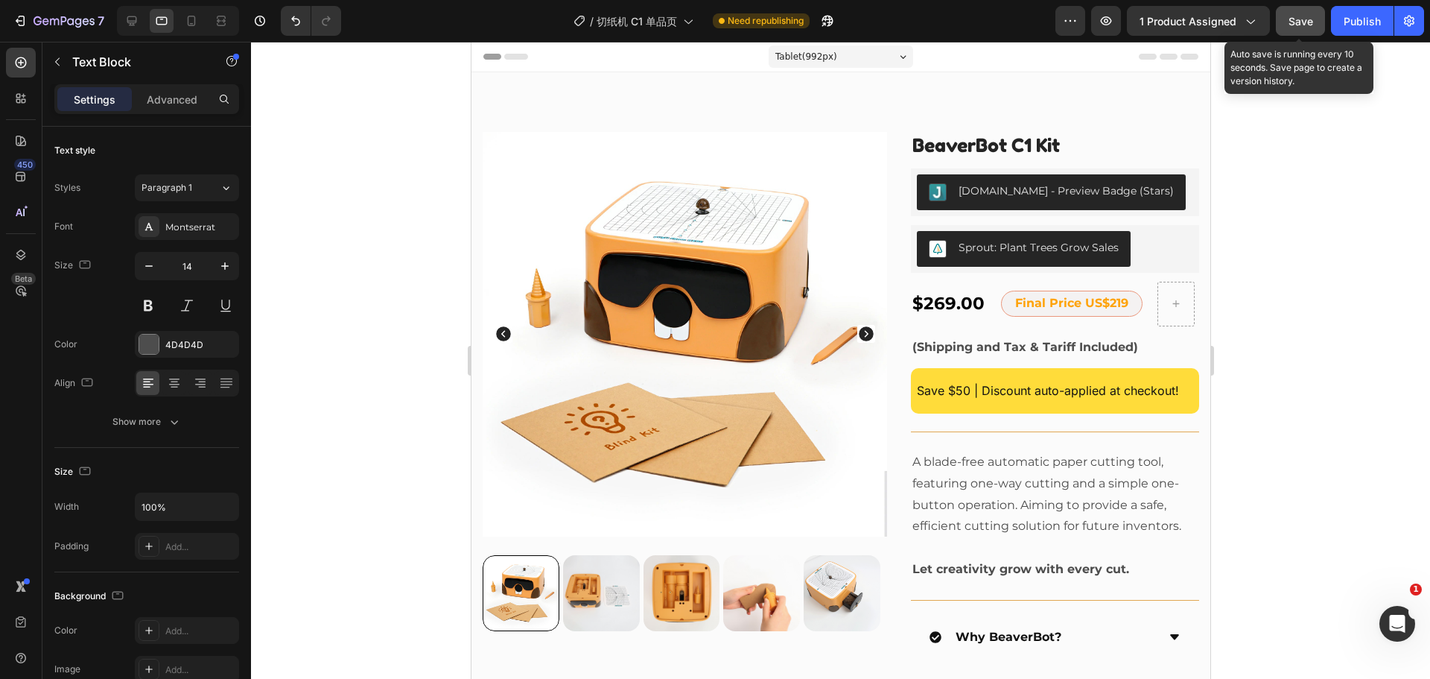
click at [1299, 30] on button "Save" at bounding box center [1300, 21] width 49 height 30
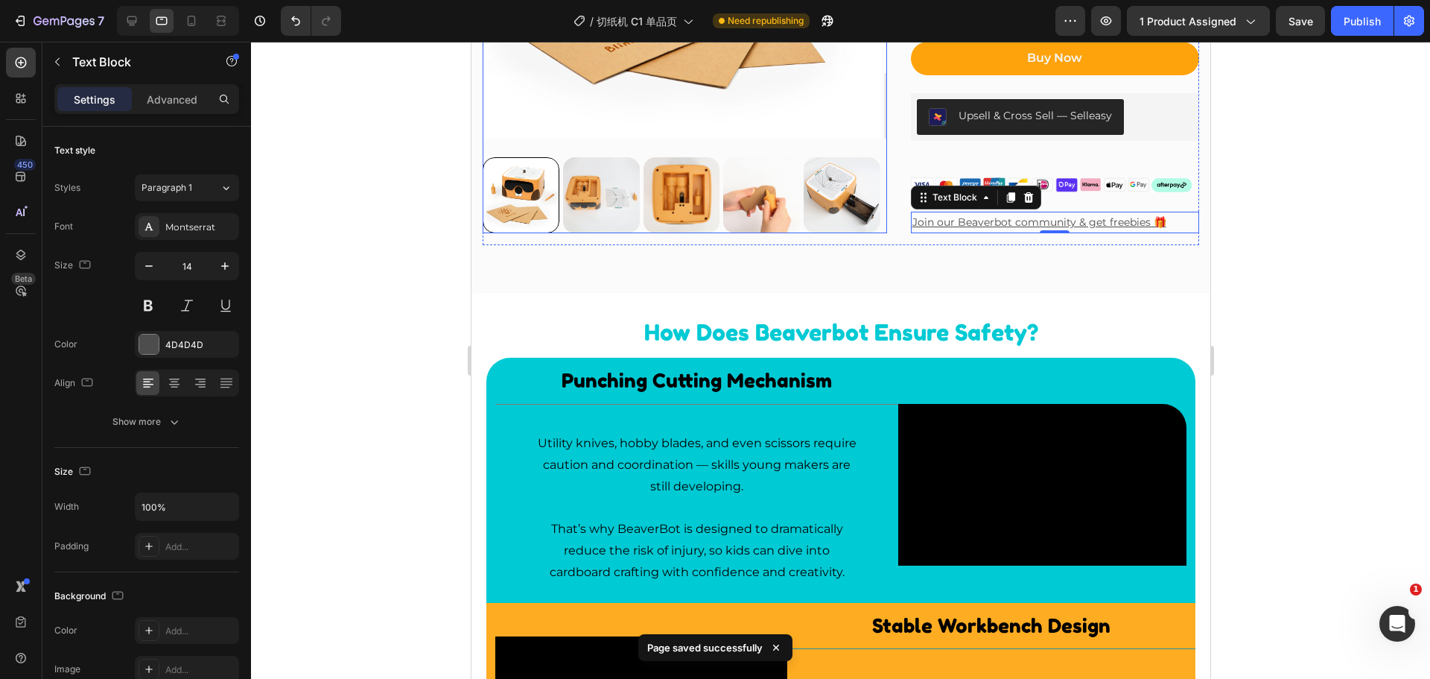
scroll to position [820, 0]
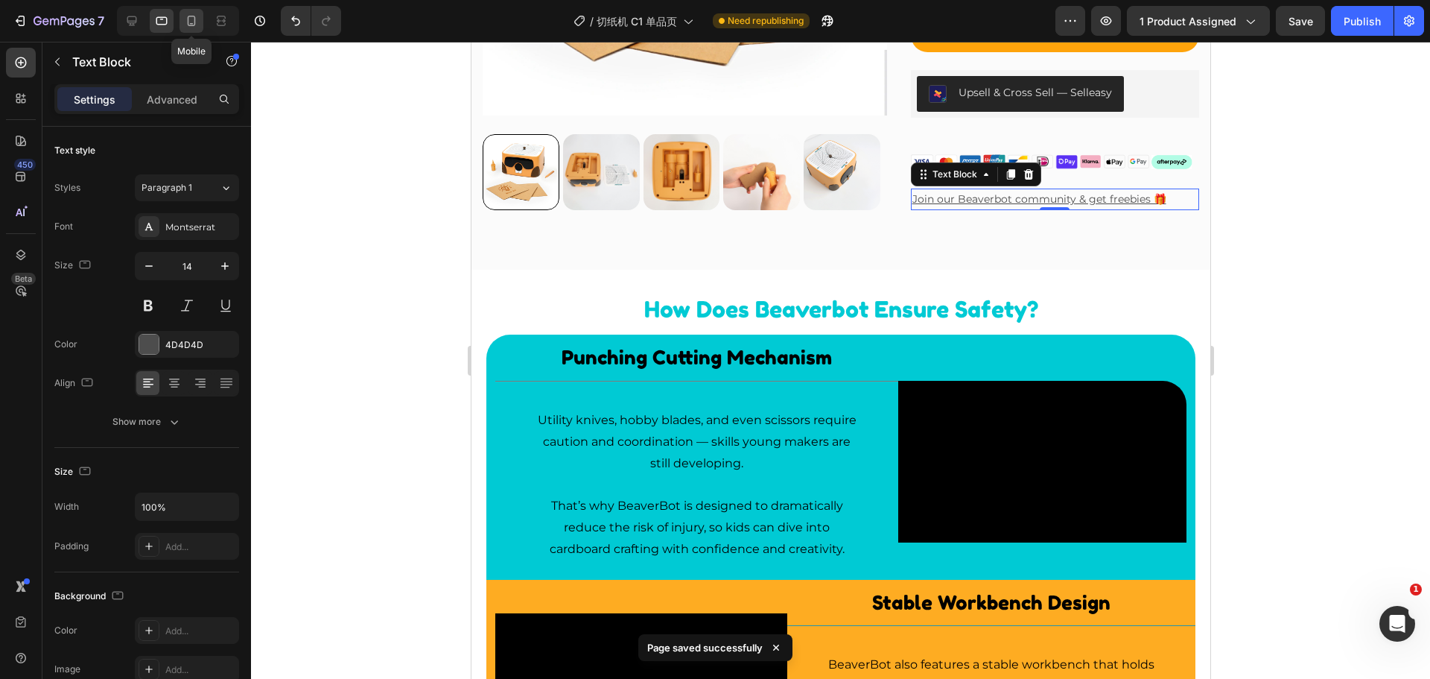
click at [185, 17] on icon at bounding box center [191, 20] width 15 height 15
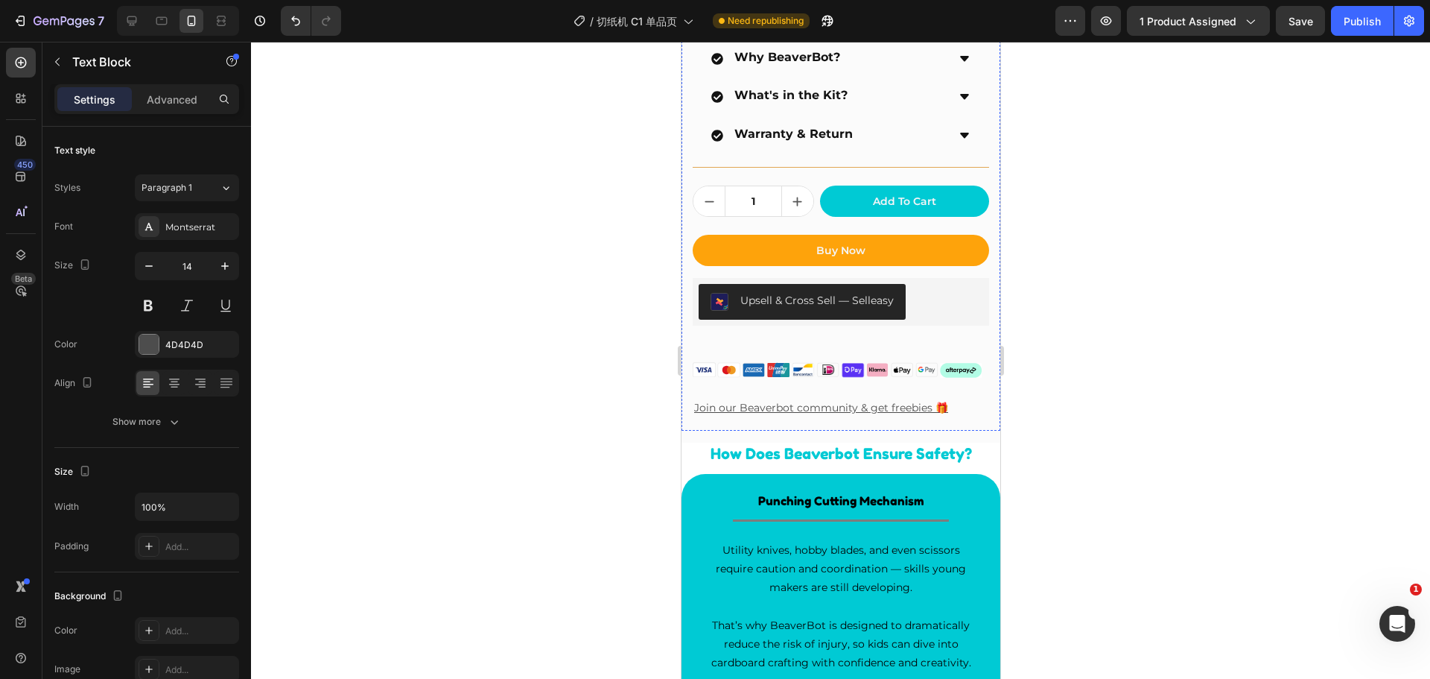
scroll to position [820, 0]
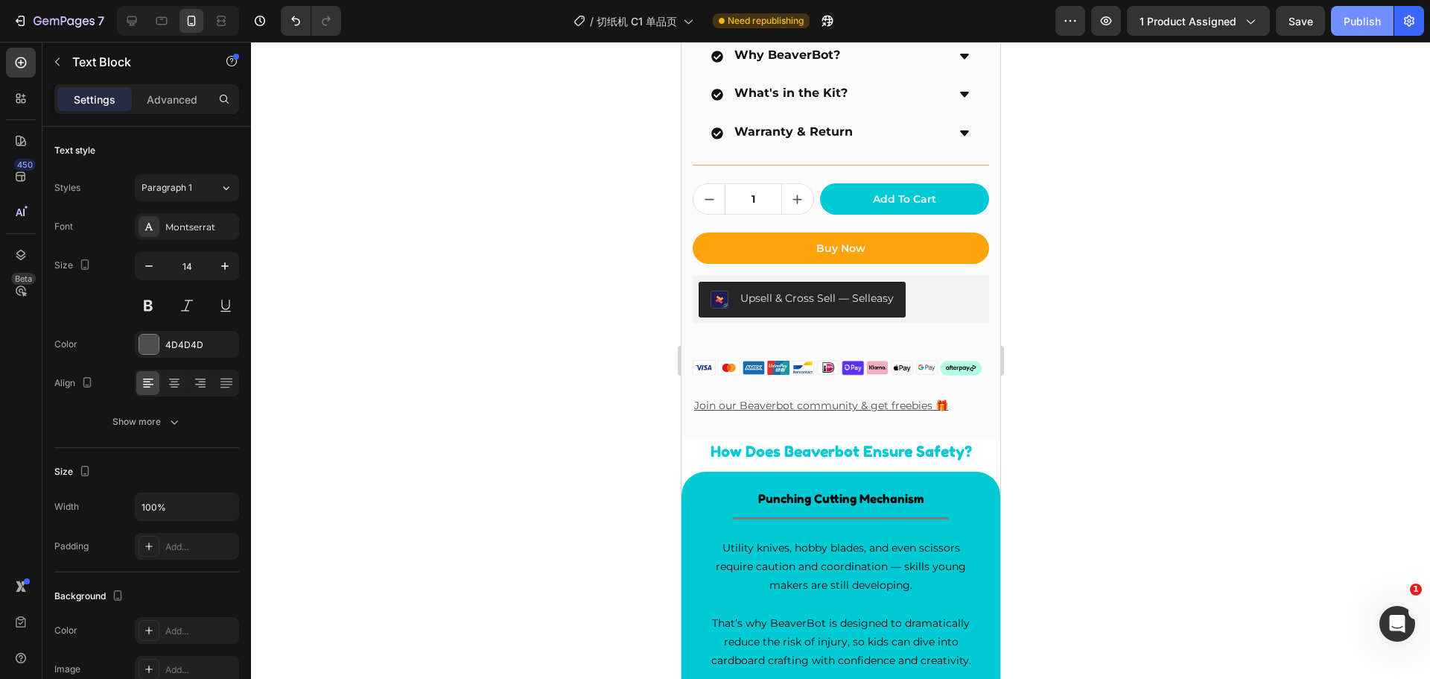
click at [1355, 19] on div "Publish" at bounding box center [1362, 21] width 37 height 16
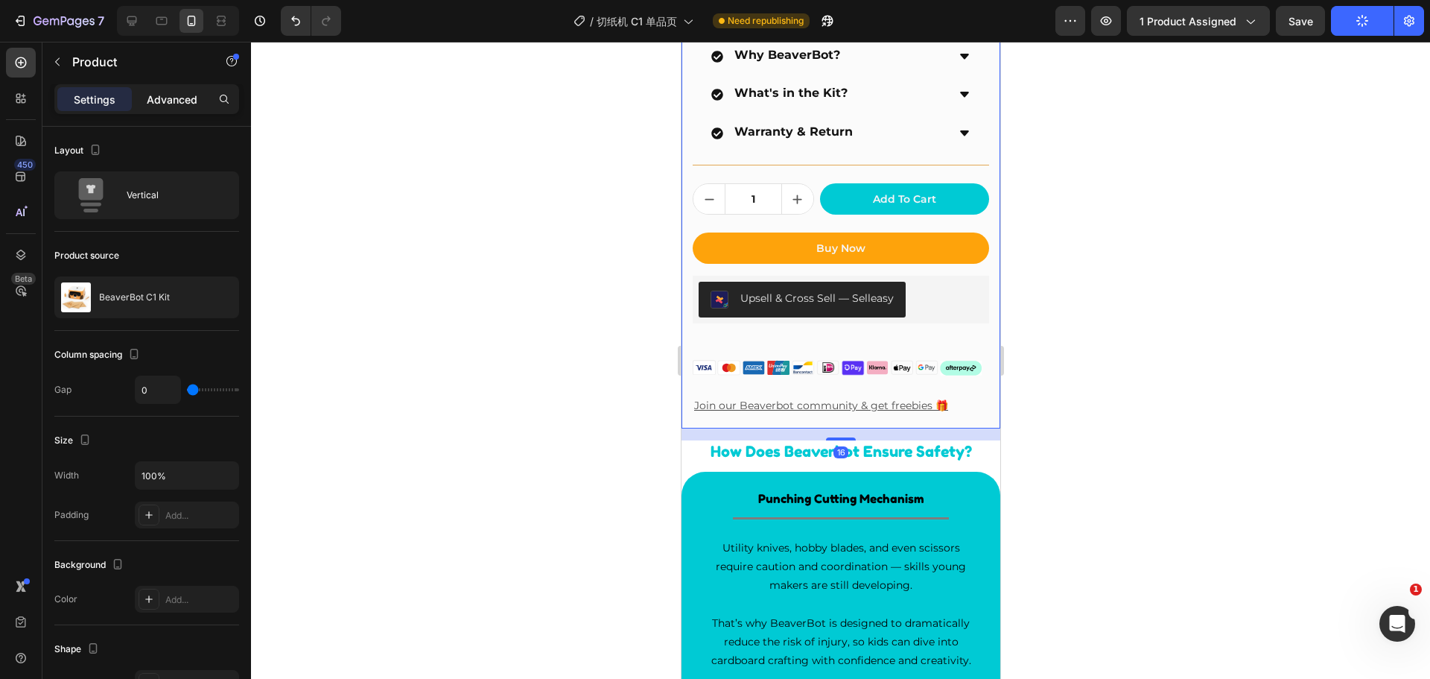
click at [167, 96] on p "Advanced" at bounding box center [172, 100] width 51 height 16
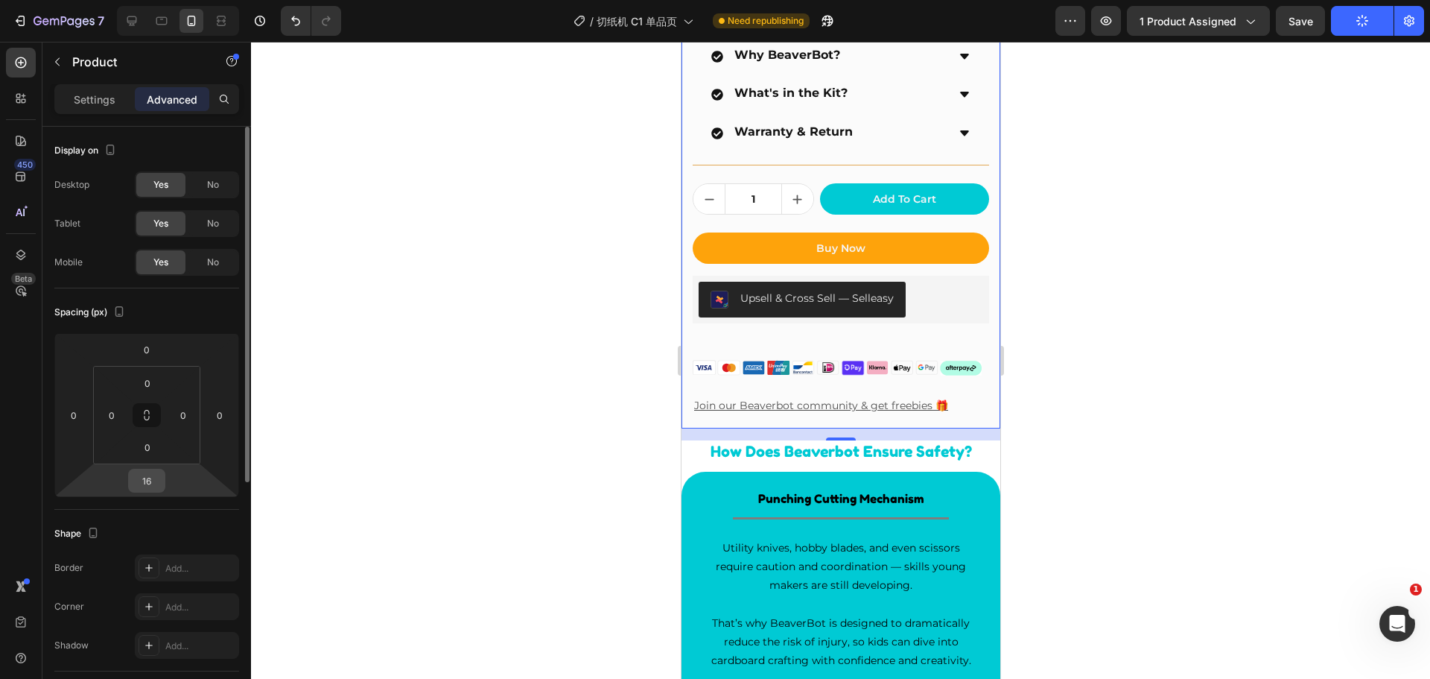
click at [148, 482] on input "16" at bounding box center [147, 480] width 30 height 22
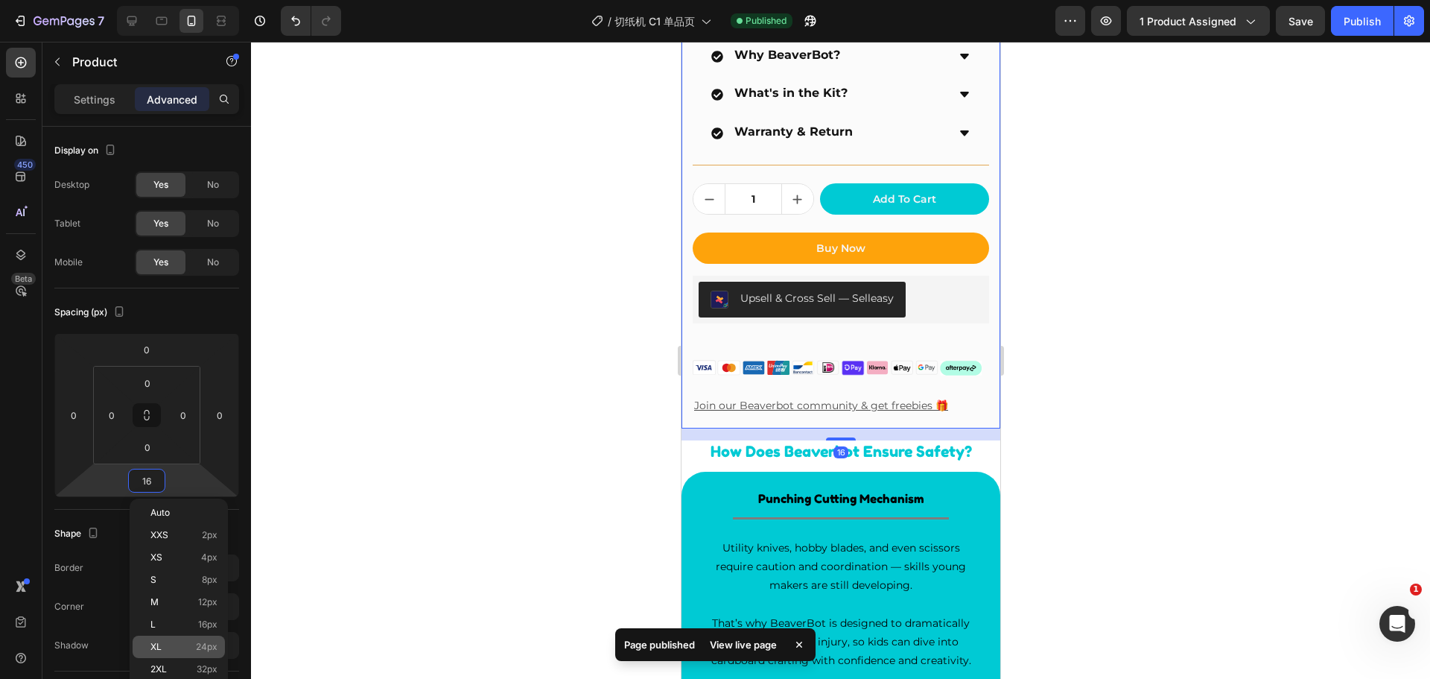
click at [180, 647] on p "XL 24px" at bounding box center [183, 646] width 67 height 10
type input "24"
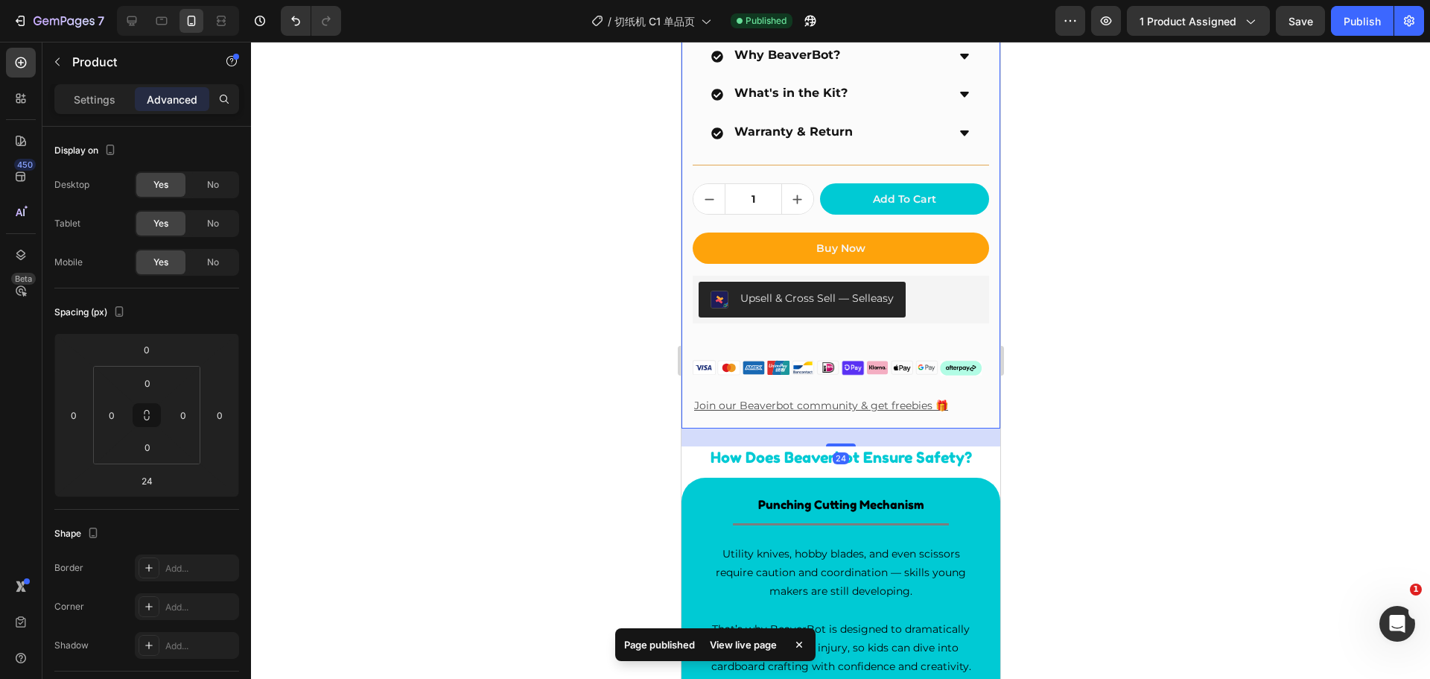
click at [987, 428] on div "24" at bounding box center [840, 437] width 319 height 18
click at [1374, 22] on div "Publish" at bounding box center [1362, 21] width 37 height 16
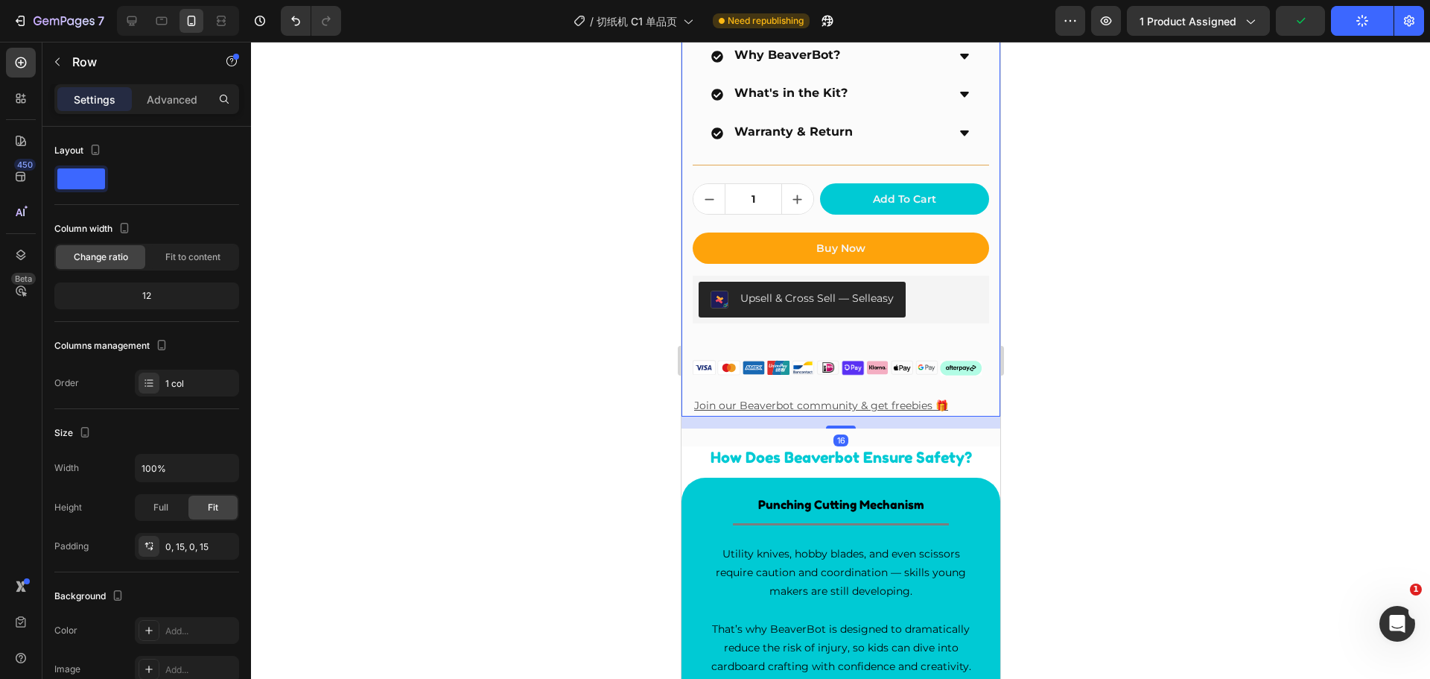
click at [971, 340] on div "BeaverBot C1 Kit Product Title Judge.me - Preview Badge (Stars) Judge.me Sprout…" at bounding box center [840, 4] width 297 height 825
click at [954, 396] on p "Join our Beaverbot community & get freebies 🎁" at bounding box center [841, 405] width 294 height 19
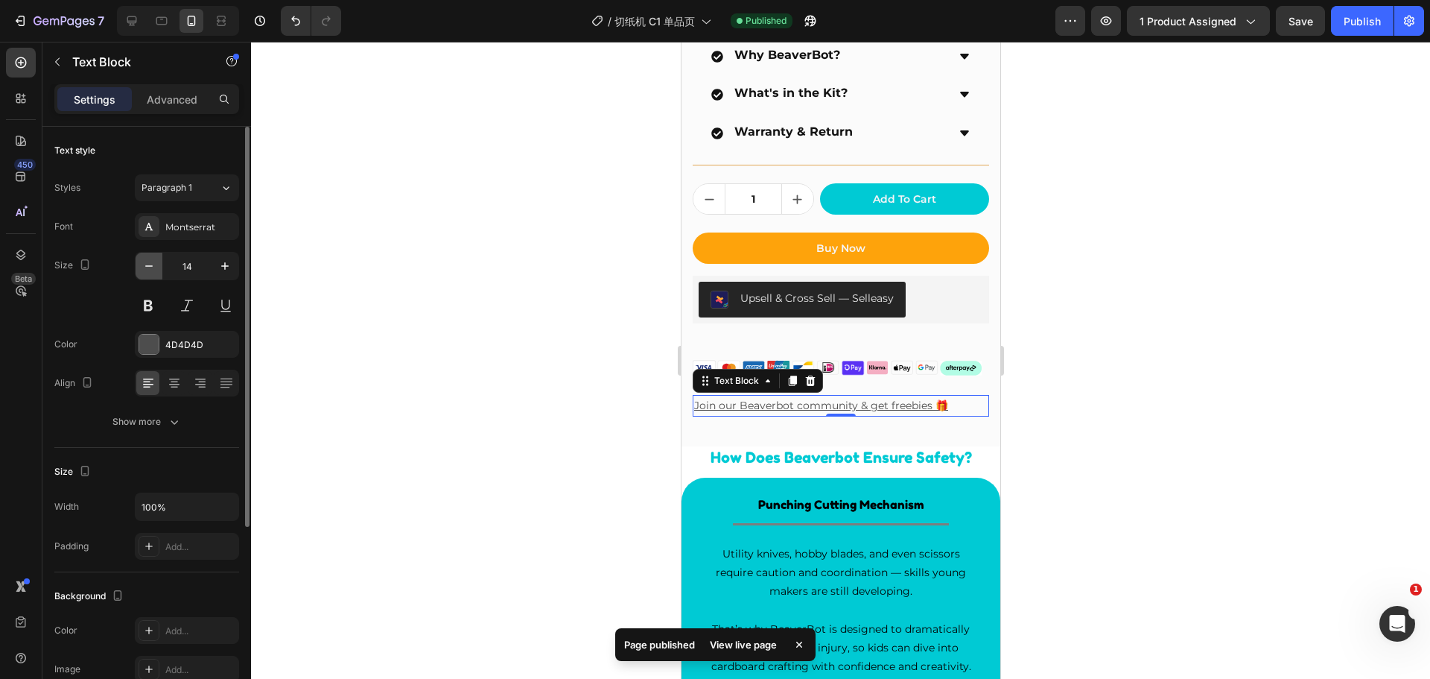
click at [145, 265] on icon "button" at bounding box center [149, 266] width 15 height 15
type input "13"
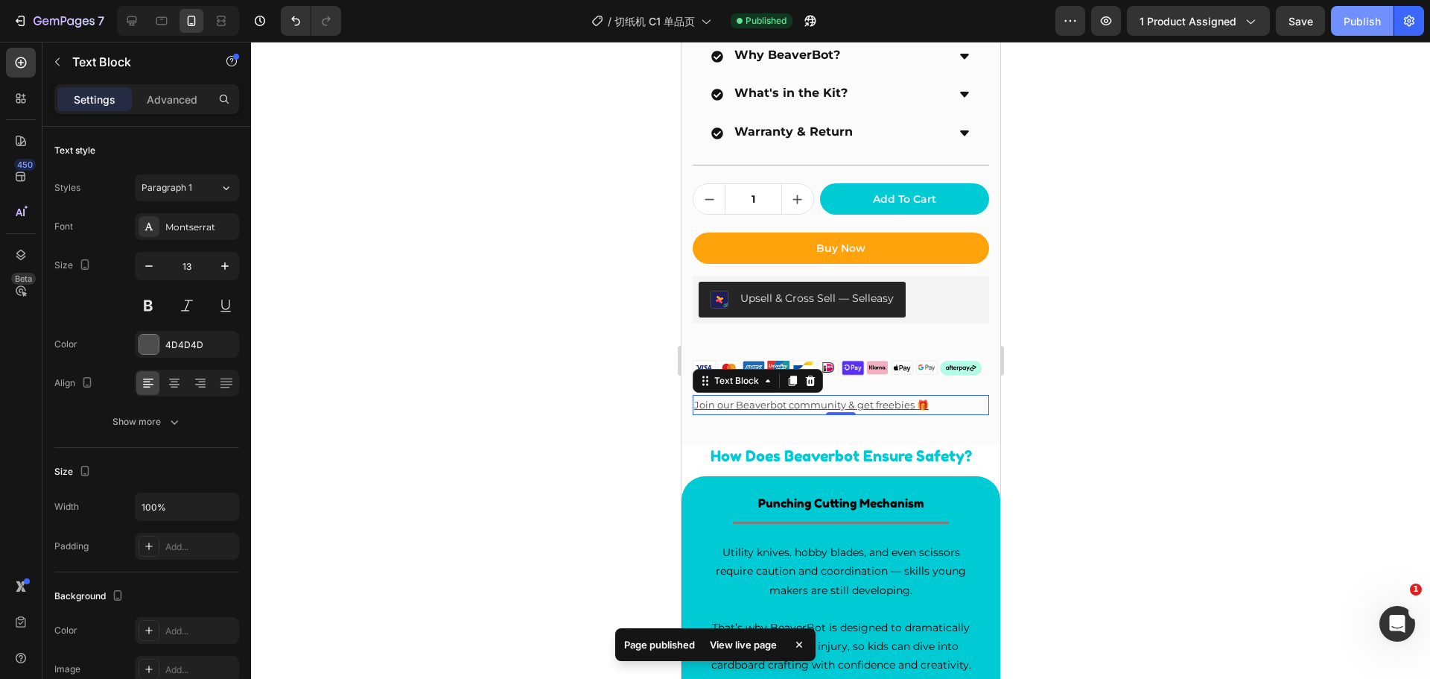
click at [1360, 16] on div "Publish" at bounding box center [1362, 21] width 37 height 16
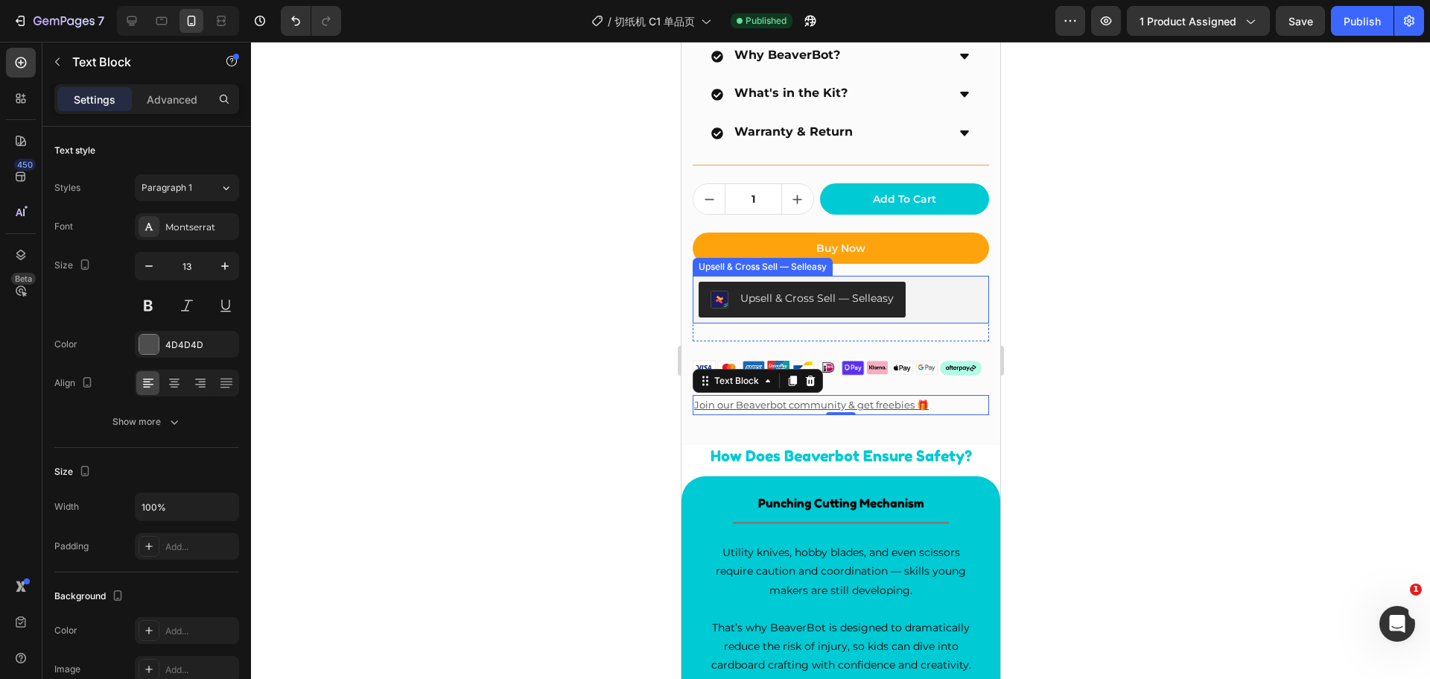
click at [598, 363] on div at bounding box center [840, 360] width 1179 height 637
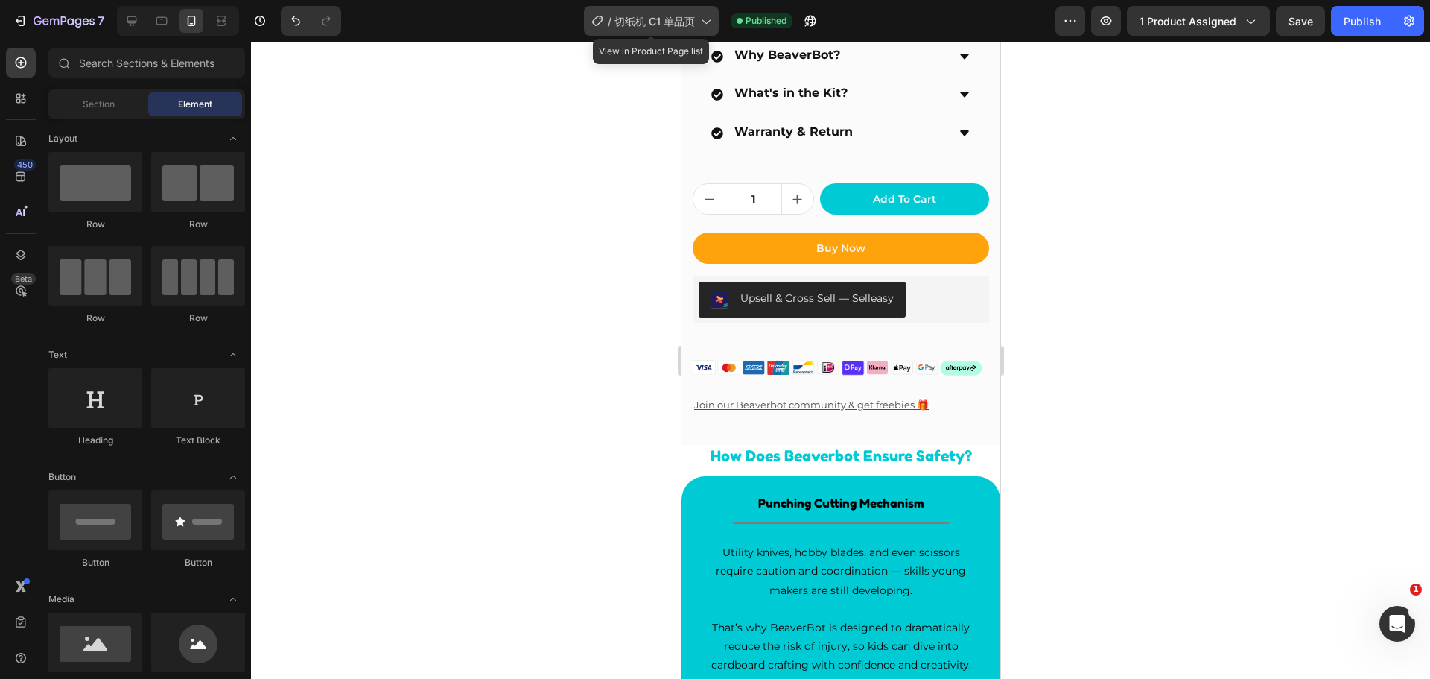
click at [688, 31] on div "/ 切纸机 C1 单品页" at bounding box center [651, 21] width 135 height 30
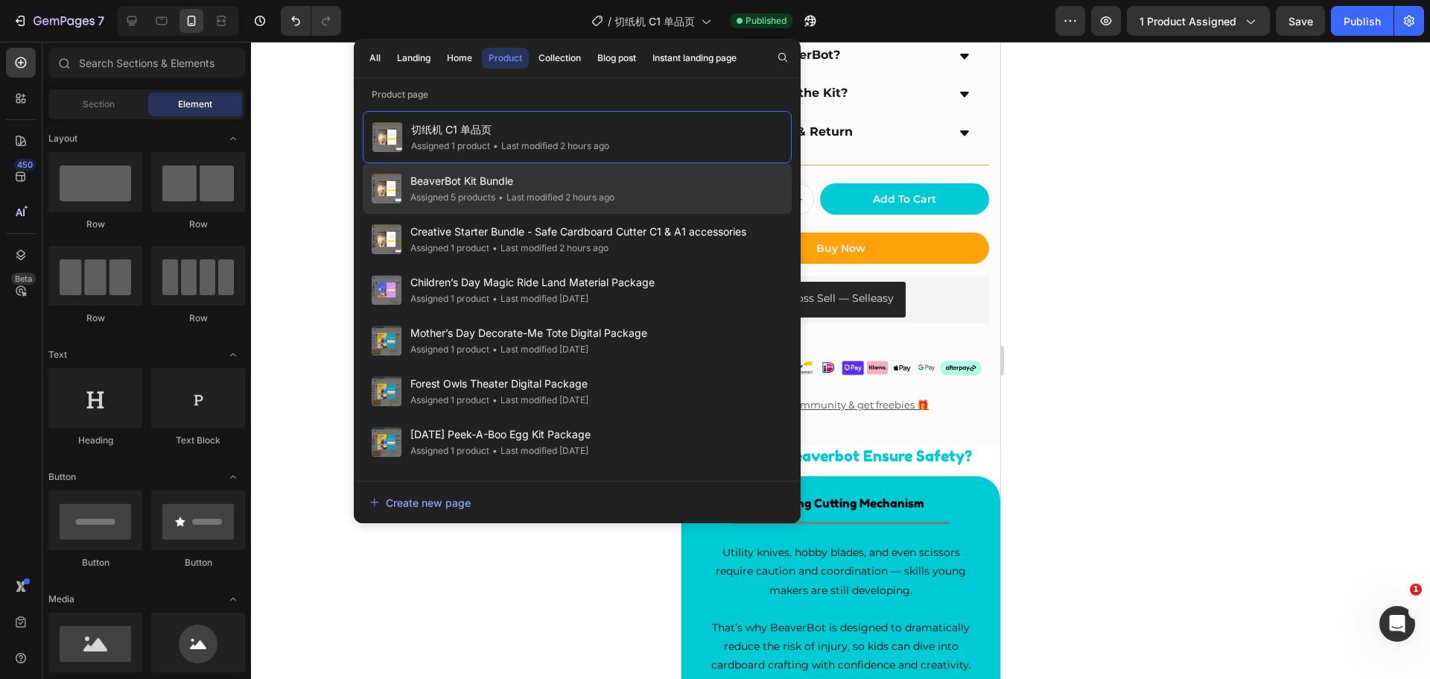
click at [571, 184] on span "BeaverBot Kit Bundle" at bounding box center [513, 181] width 204 height 18
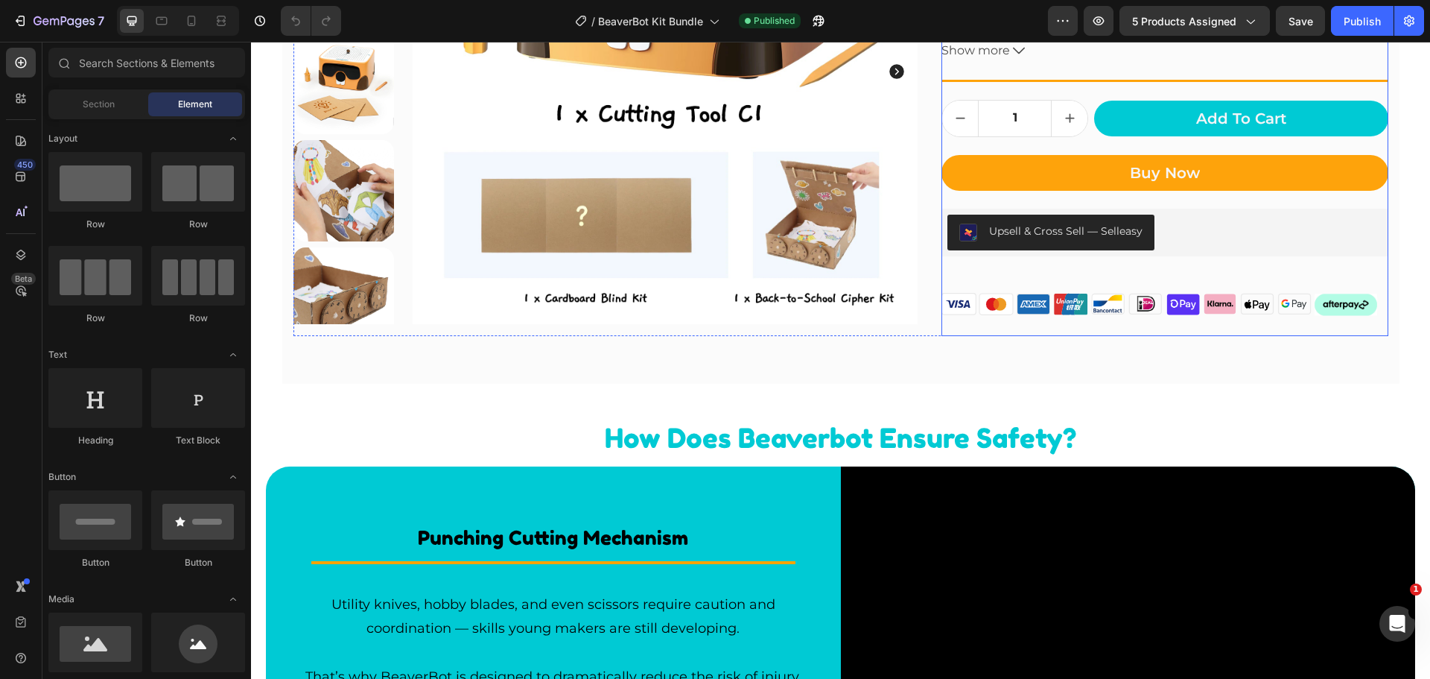
scroll to position [745, 0]
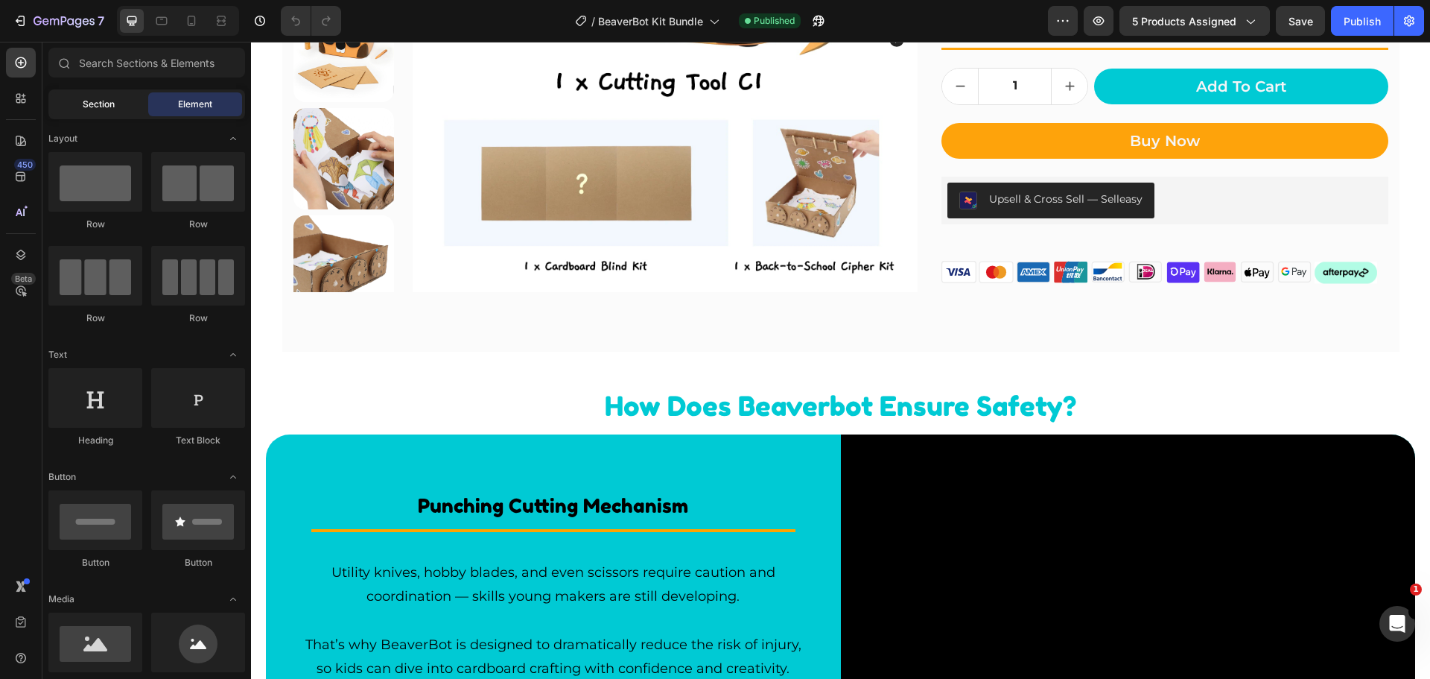
click at [80, 111] on div "Section" at bounding box center [98, 104] width 94 height 24
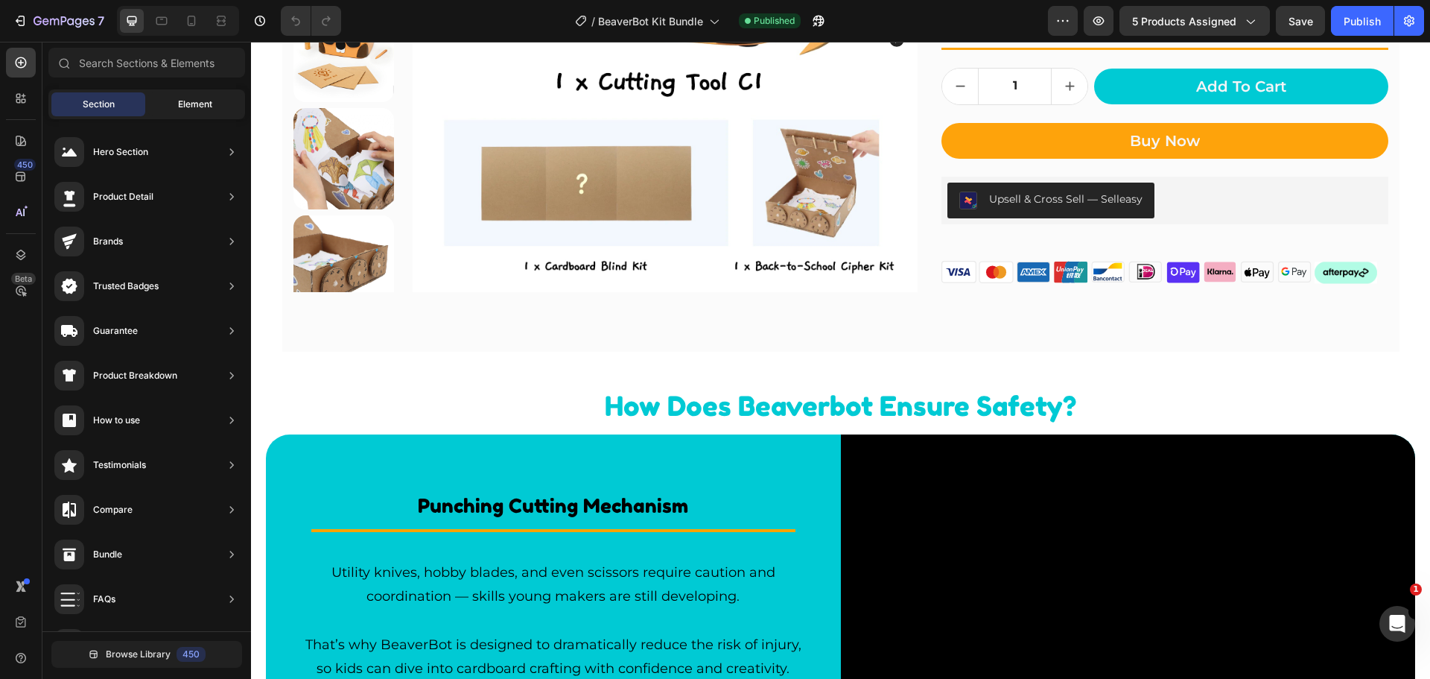
click at [167, 104] on div "Element" at bounding box center [195, 104] width 94 height 24
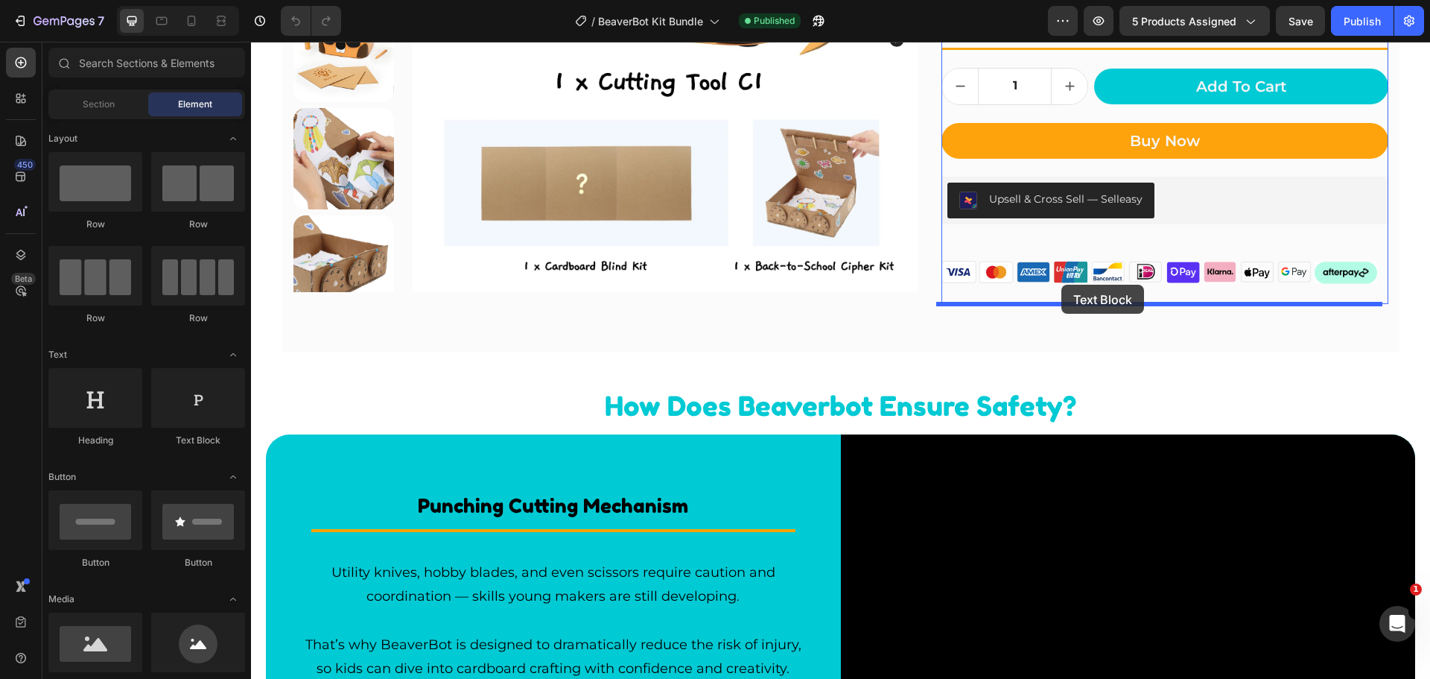
drag, startPoint x: 457, startPoint y: 451, endPoint x: 1062, endPoint y: 285, distance: 626.9
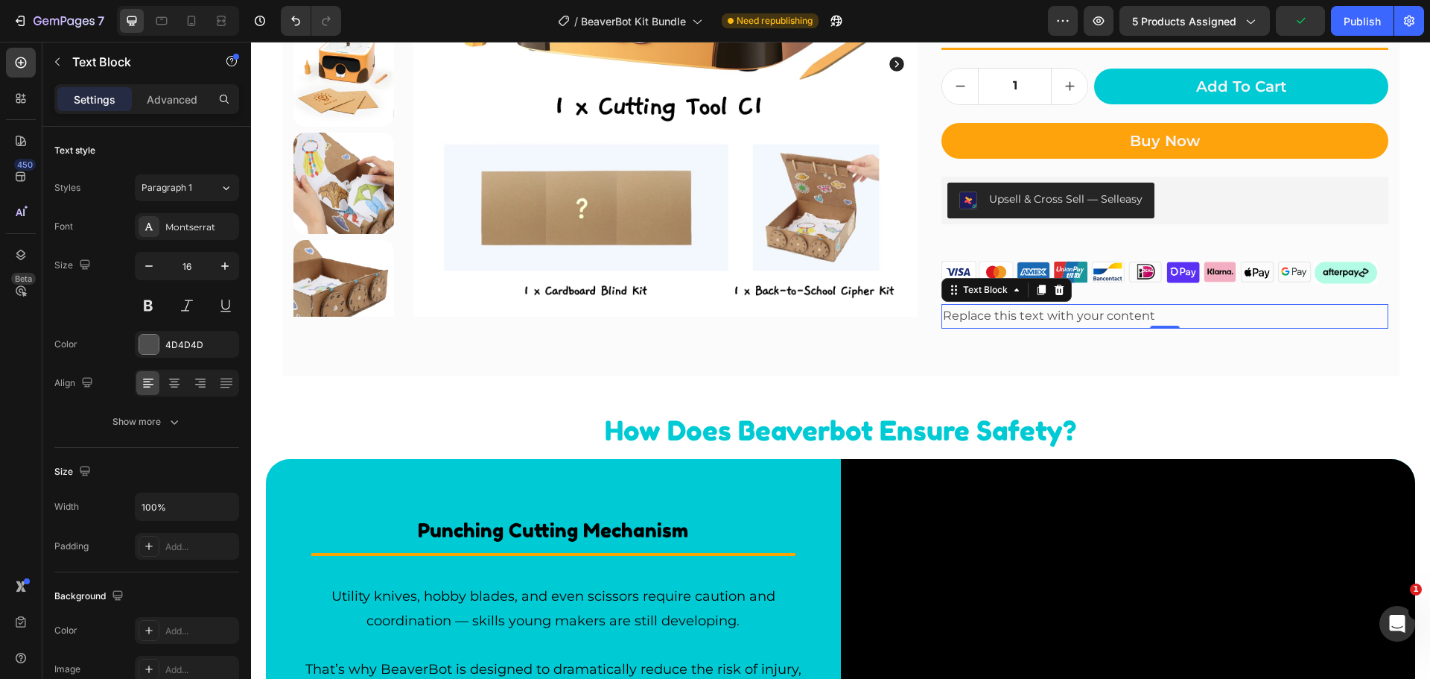
click at [1062, 322] on div "Replace this text with your content" at bounding box center [1165, 316] width 446 height 25
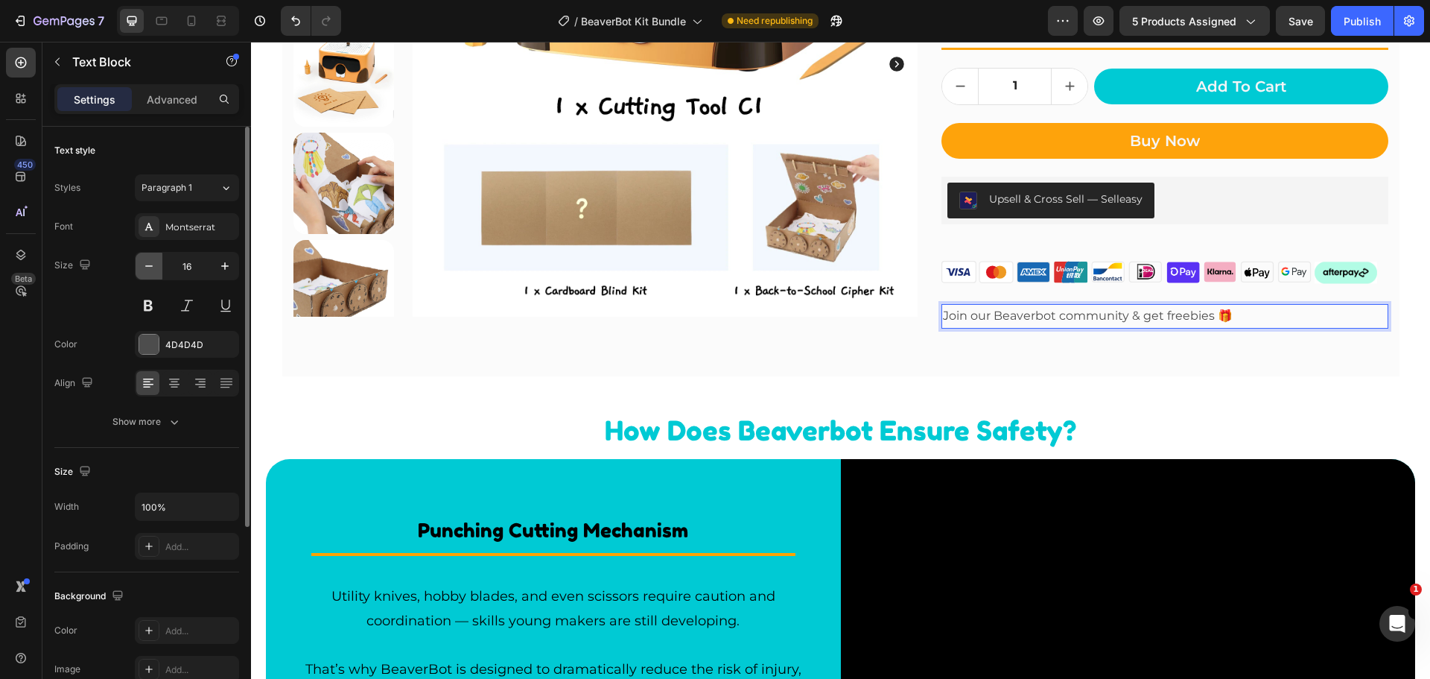
click at [150, 270] on icon "button" at bounding box center [149, 266] width 15 height 15
type input "15"
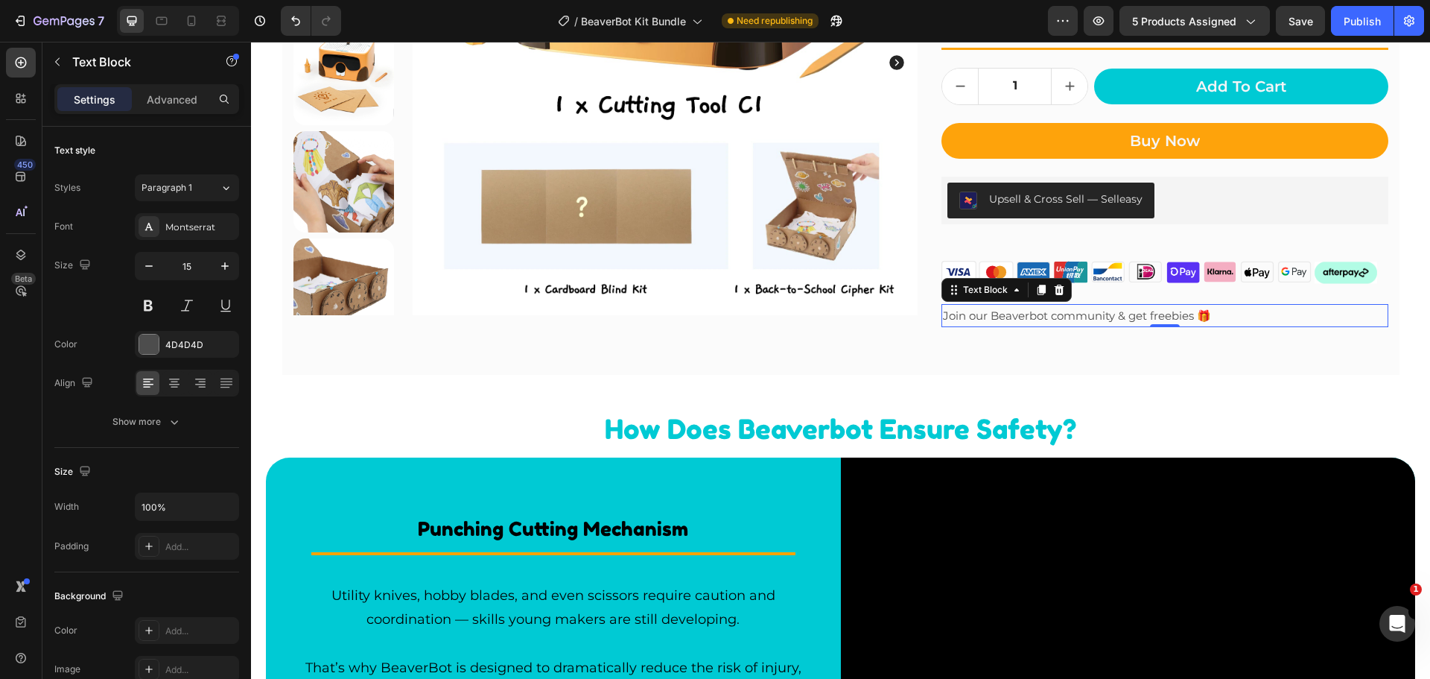
click at [1106, 317] on p "Join our Beaverbot community & get freebies 🎁" at bounding box center [1164, 315] width 443 height 20
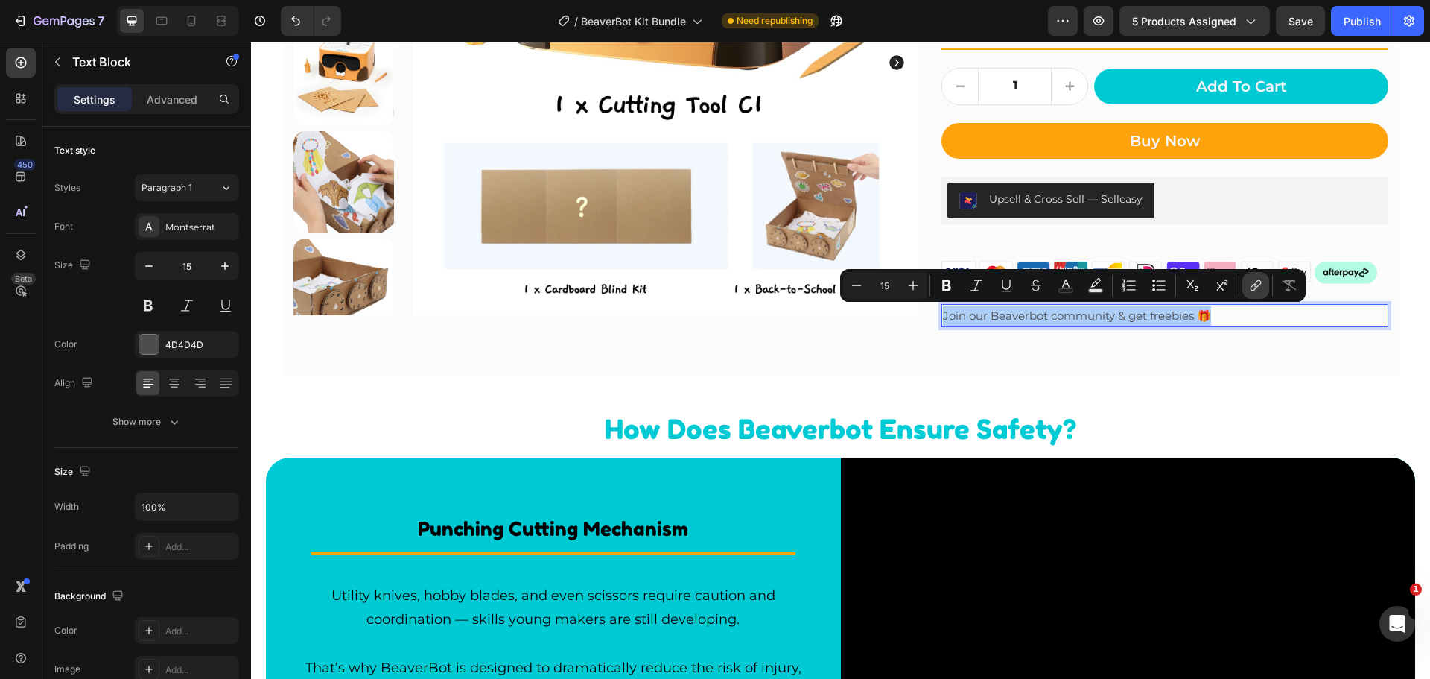
click at [1248, 284] on button "link" at bounding box center [1256, 285] width 27 height 27
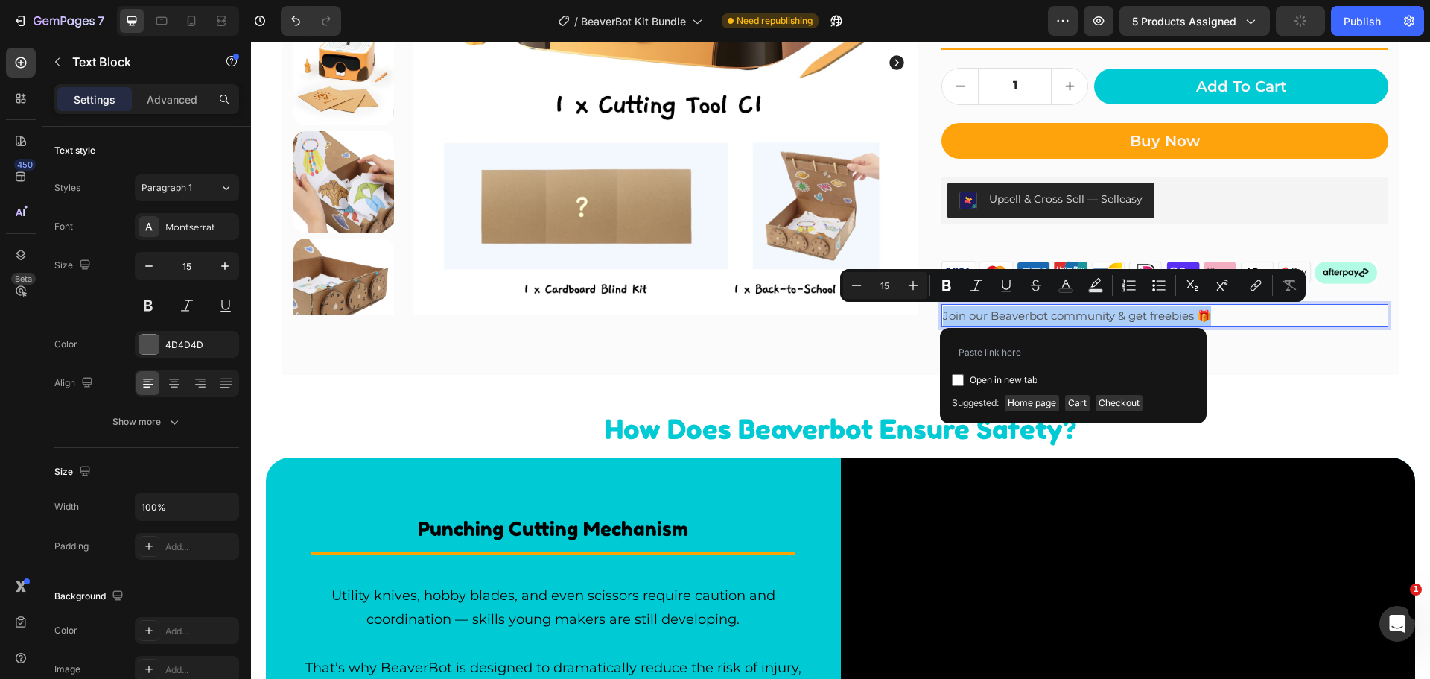
type input "[URL][DOMAIN_NAME]"
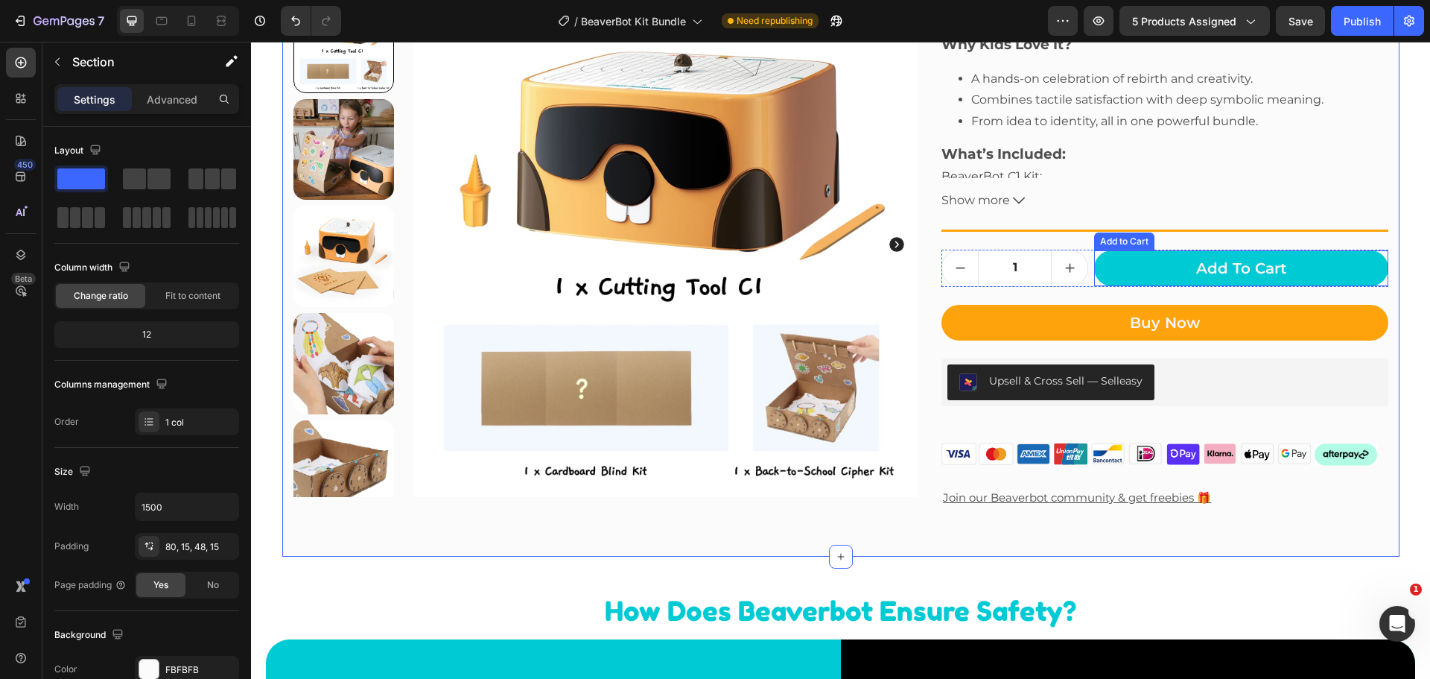
scroll to position [522, 0]
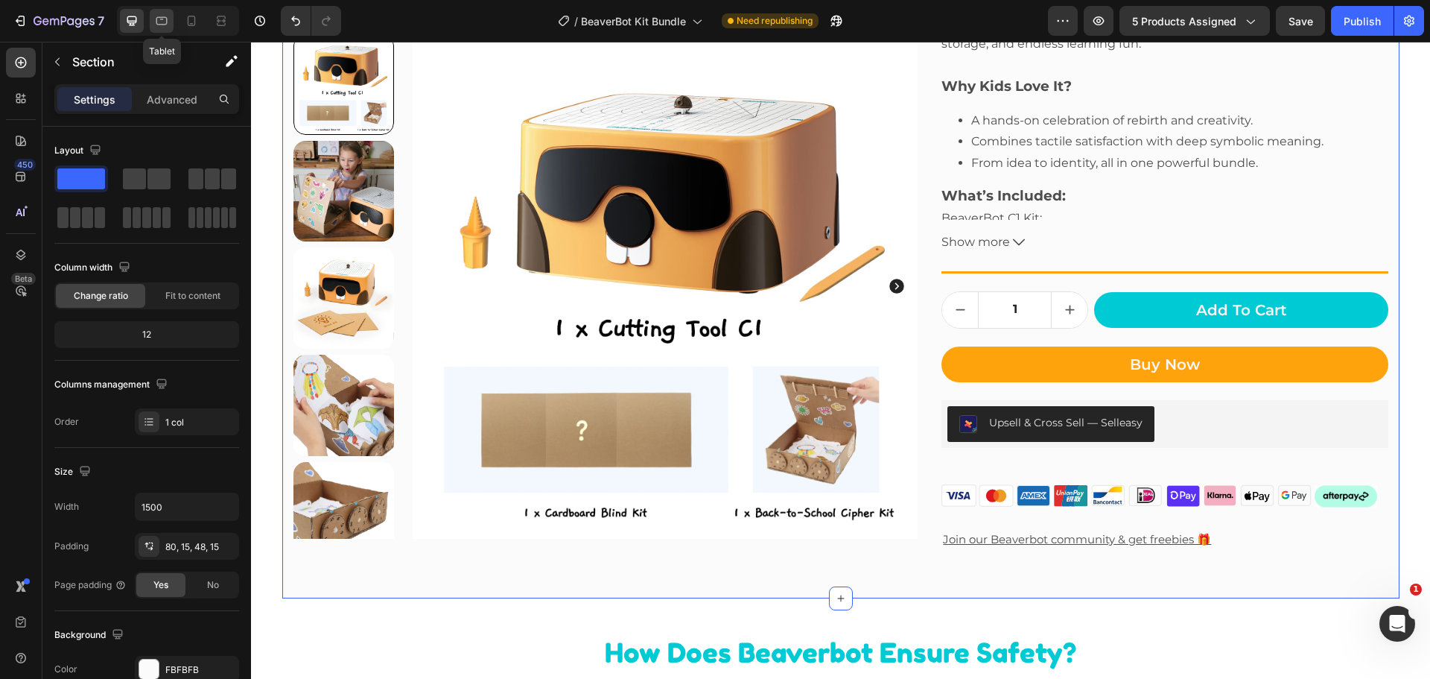
click at [160, 22] on icon at bounding box center [161, 20] width 15 height 15
type input "100%"
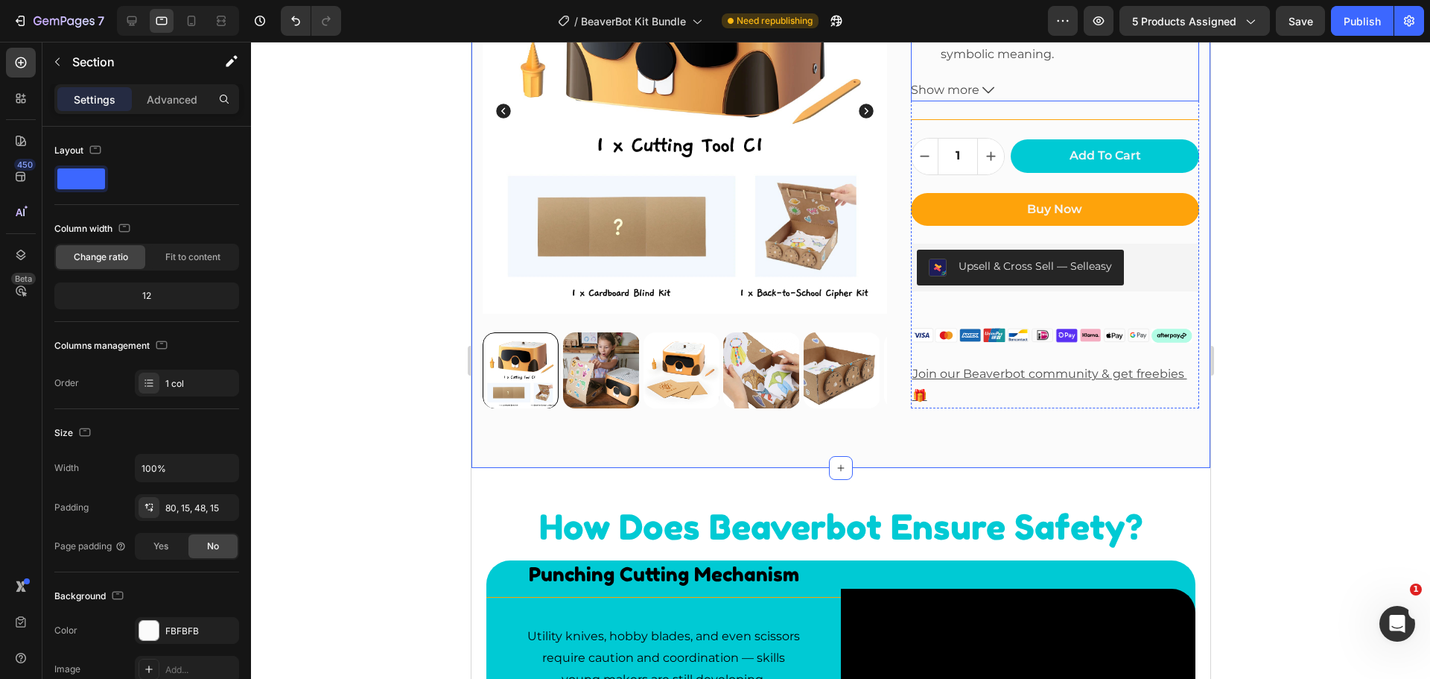
scroll to position [671, 0]
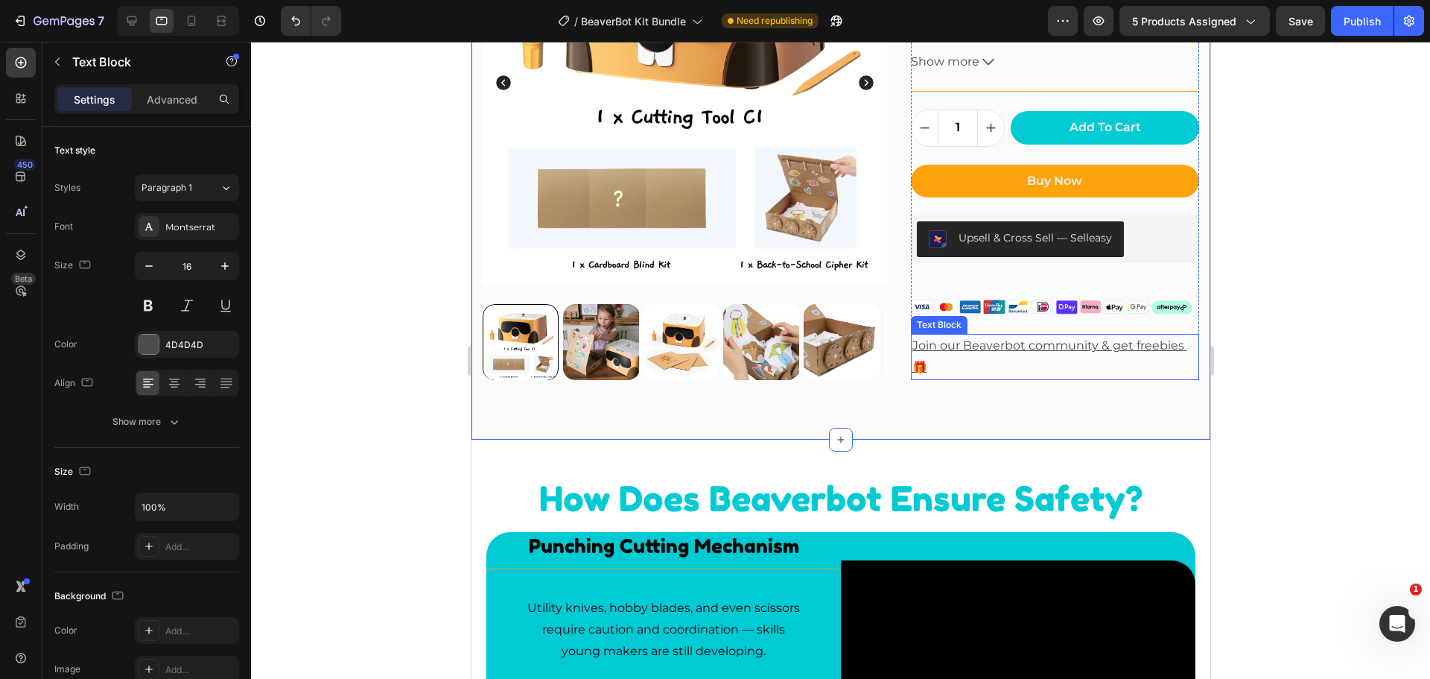
click at [960, 356] on p "Join our Beaverbot community & get freebies 🎁" at bounding box center [1055, 356] width 286 height 43
click at [152, 265] on icon "button" at bounding box center [149, 266] width 15 height 15
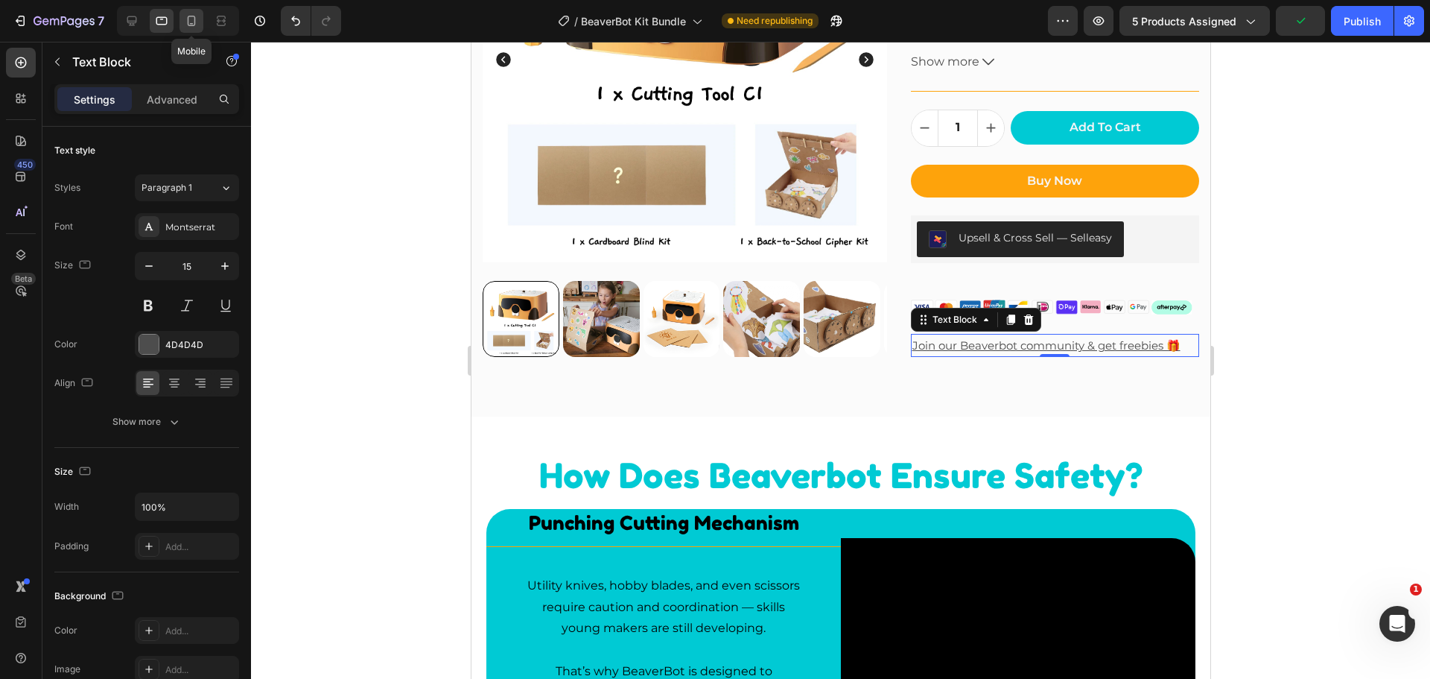
click at [199, 24] on icon at bounding box center [191, 20] width 15 height 15
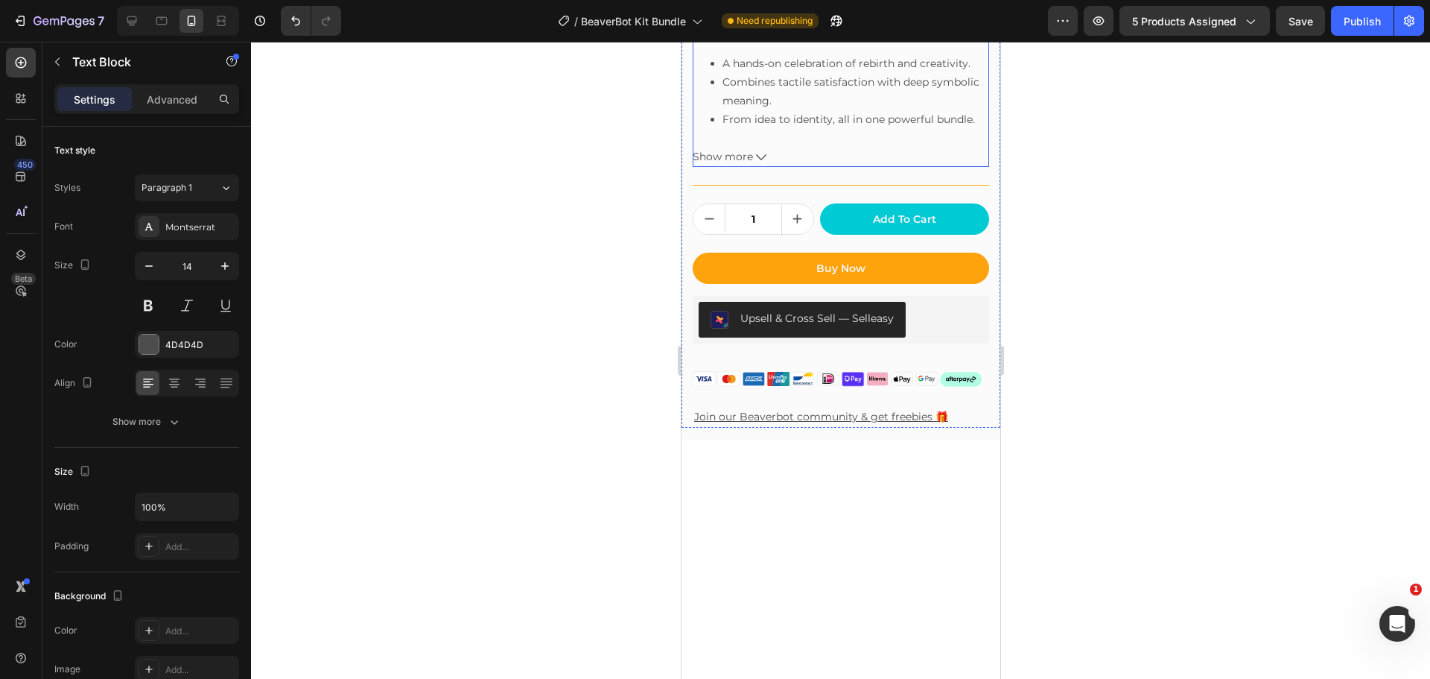
scroll to position [868, 0]
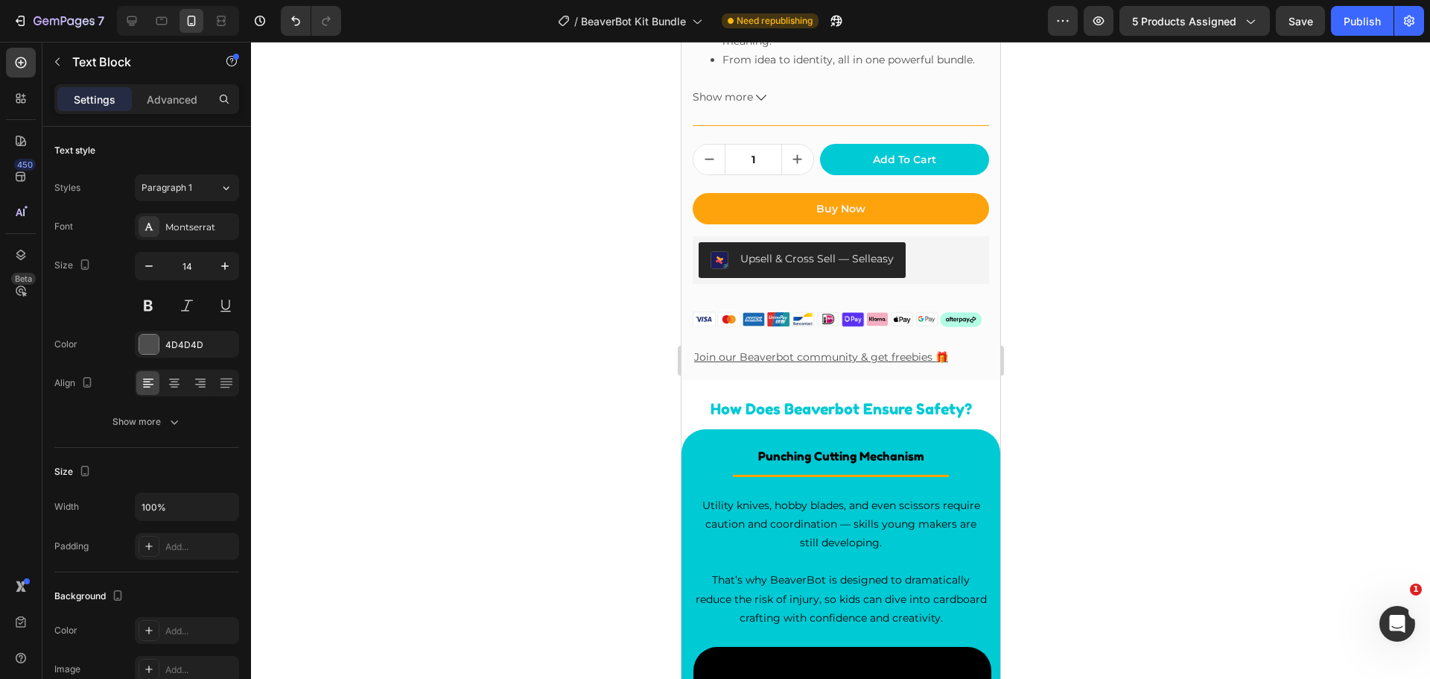
click at [696, 350] on u "Join our Beaverbot community & get freebies 🎁" at bounding box center [821, 356] width 254 height 13
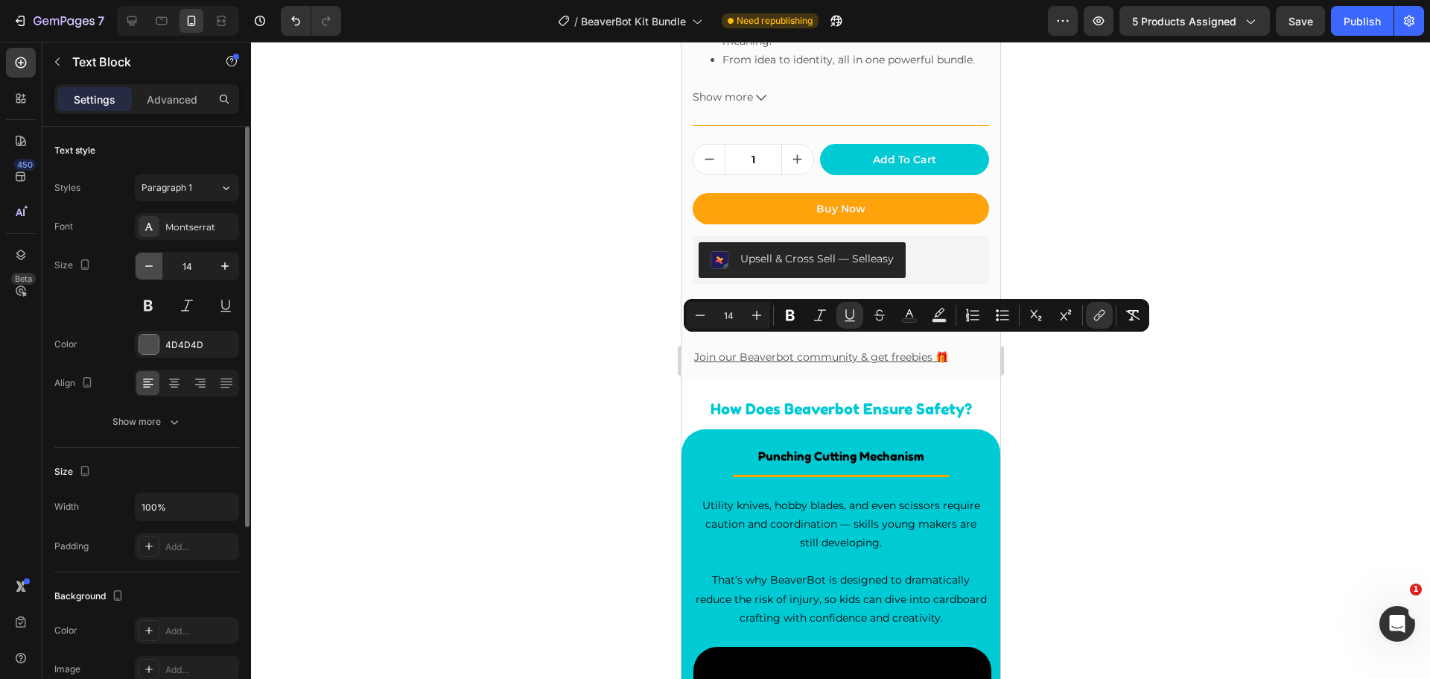
click at [148, 263] on icon "button" at bounding box center [149, 266] width 15 height 15
type input "13"
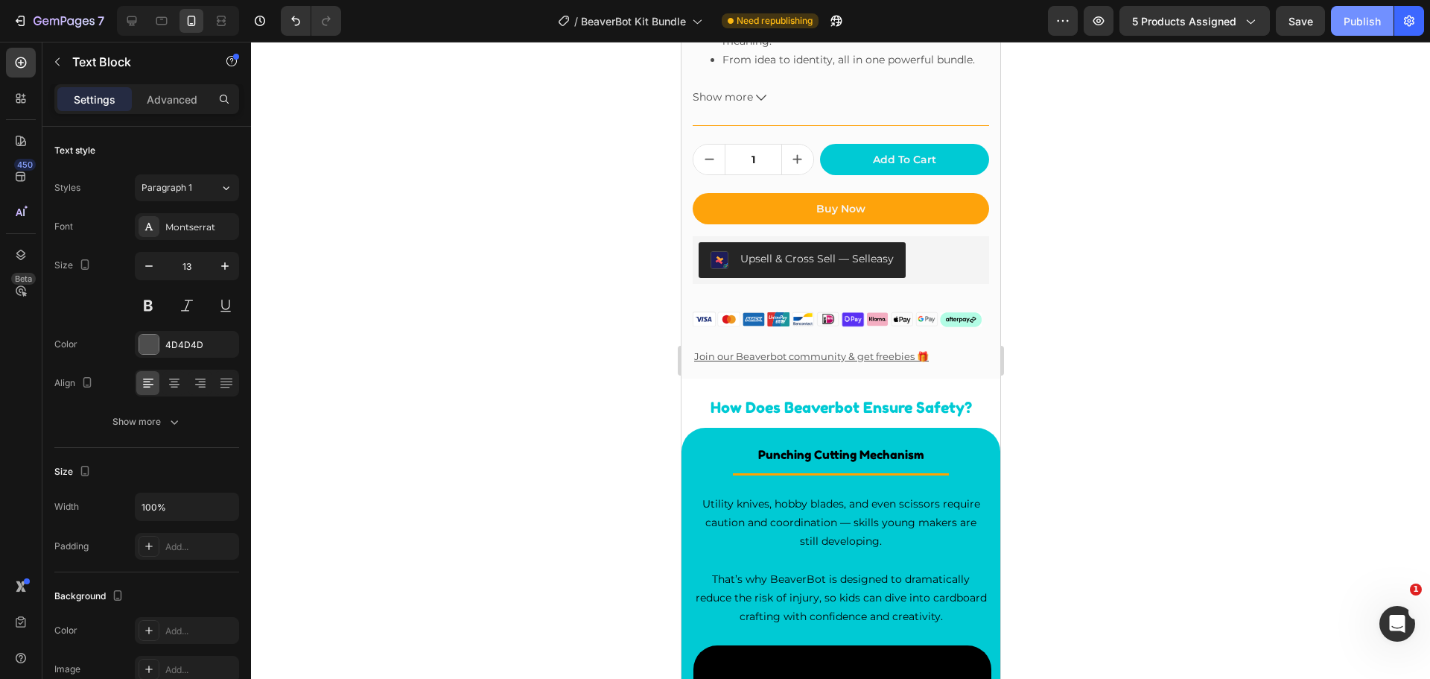
click at [1360, 21] on div "Publish" at bounding box center [1362, 21] width 37 height 16
click at [697, 25] on icon at bounding box center [696, 20] width 15 height 15
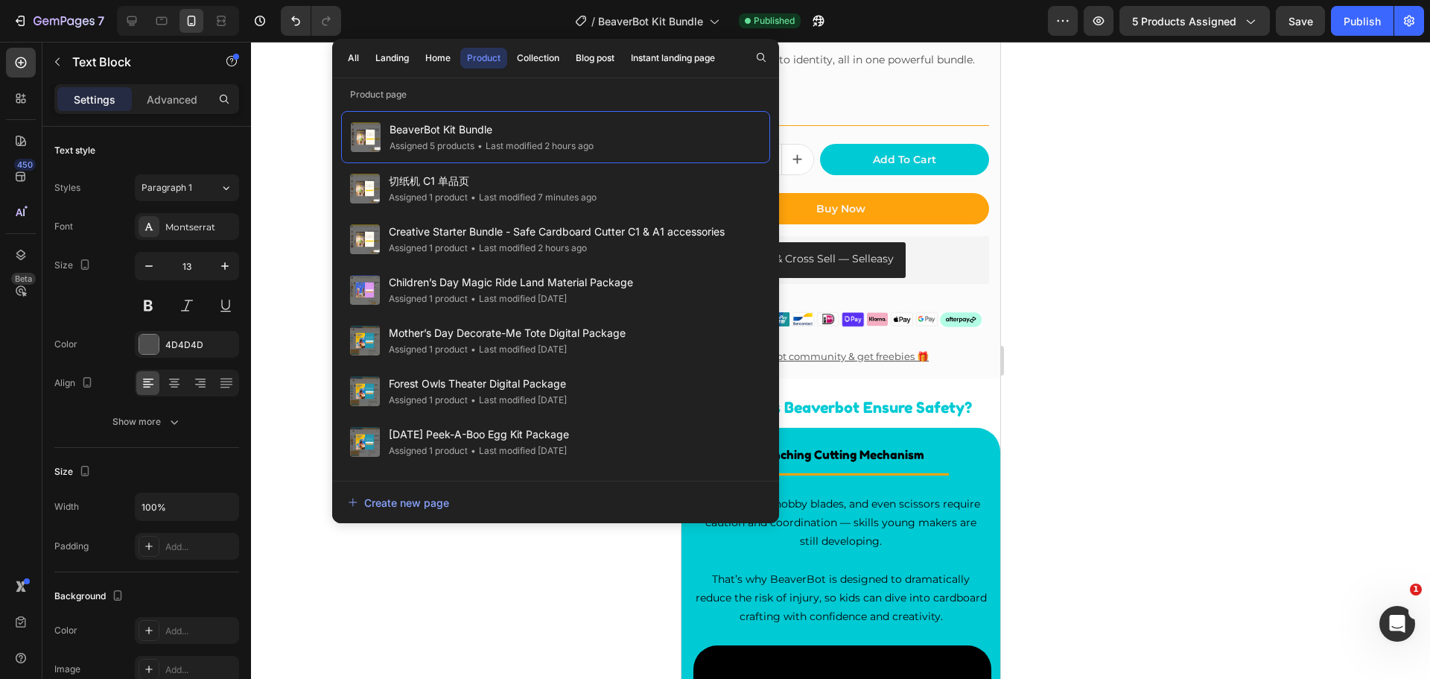
drag, startPoint x: 1160, startPoint y: 161, endPoint x: 1147, endPoint y: 161, distance: 13.4
click at [1160, 161] on div at bounding box center [840, 360] width 1179 height 637
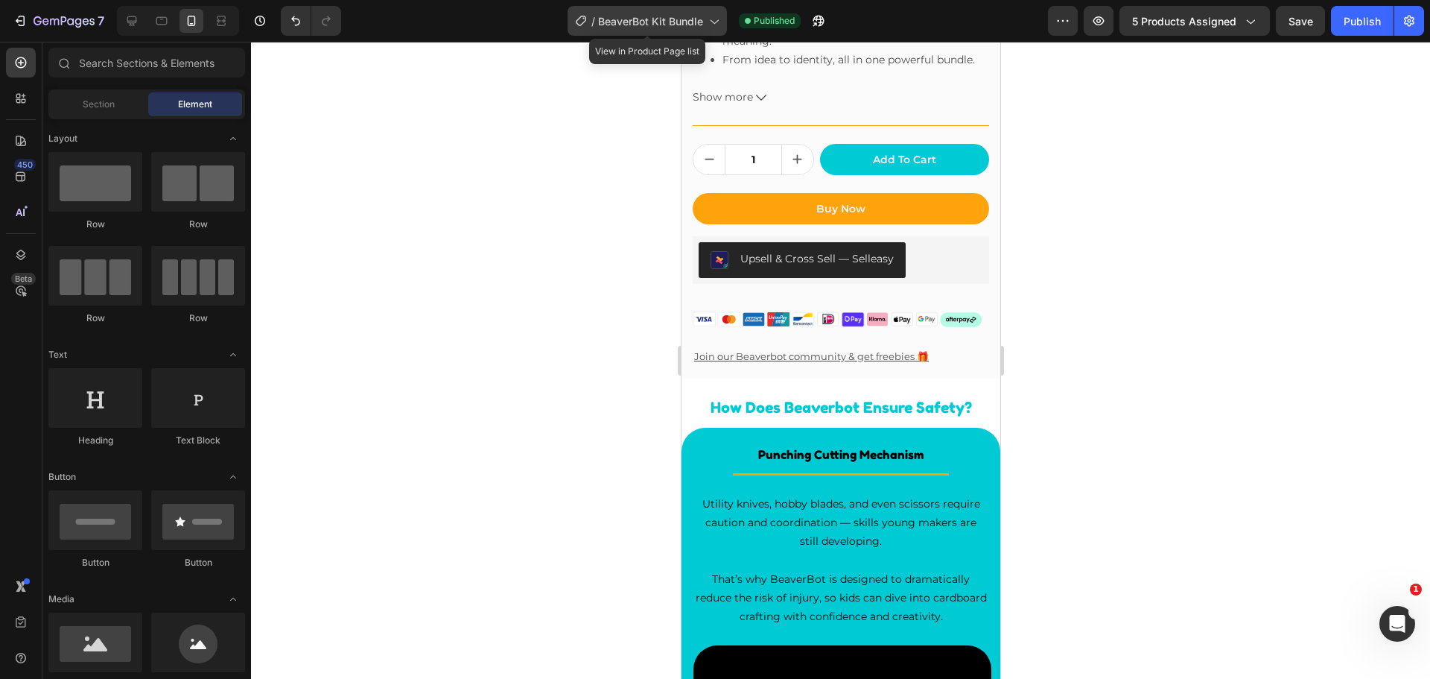
click at [691, 13] on span "BeaverBot Kit Bundle" at bounding box center [650, 21] width 105 height 16
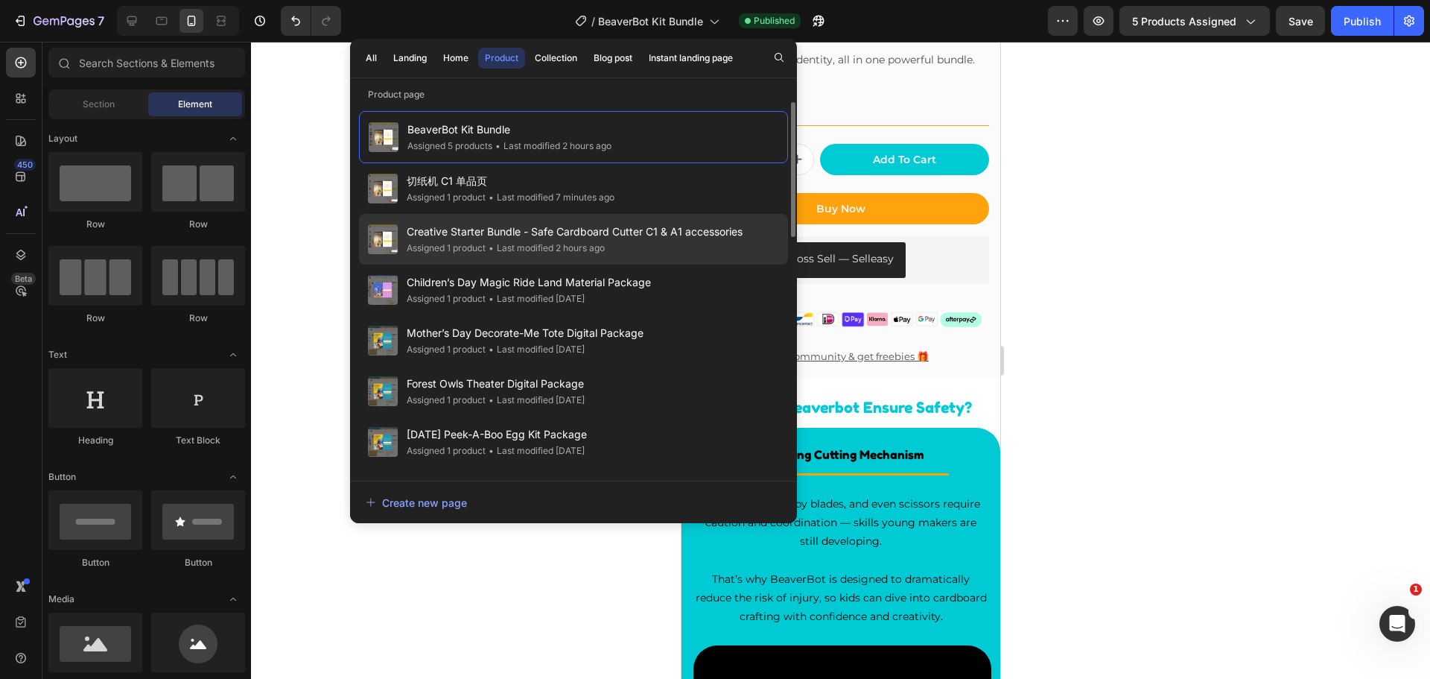
click at [530, 240] on span "Creative Starter Bundle - Safe Cardboard Cutter C1 & A1 accessories" at bounding box center [575, 232] width 336 height 18
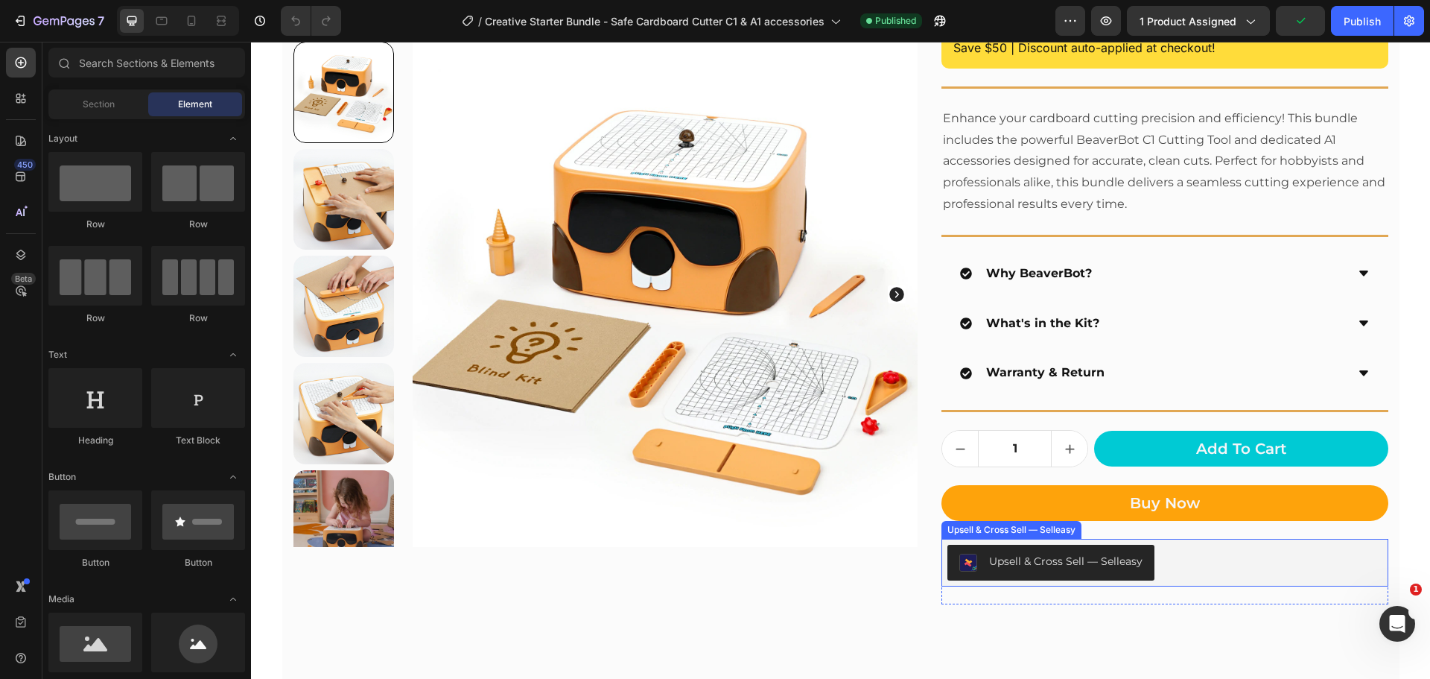
scroll to position [671, 0]
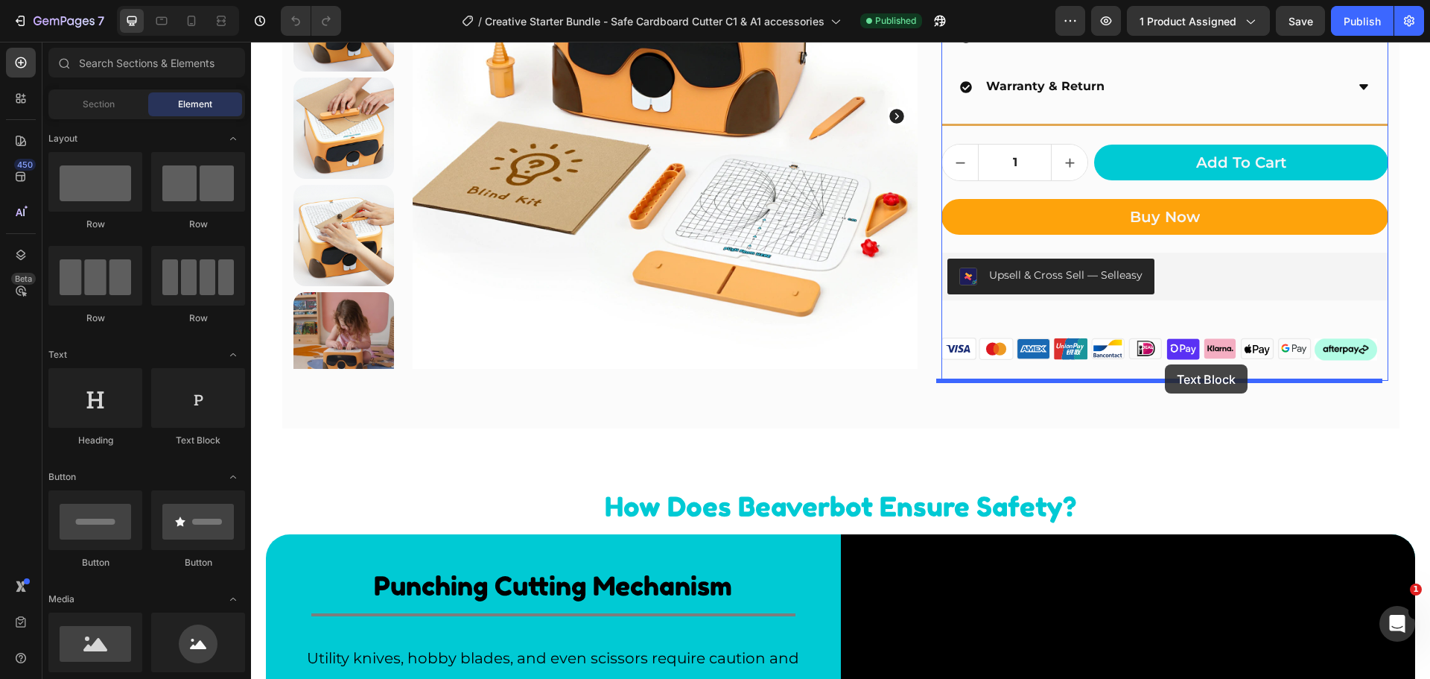
drag, startPoint x: 425, startPoint y: 443, endPoint x: 1165, endPoint y: 364, distance: 744.7
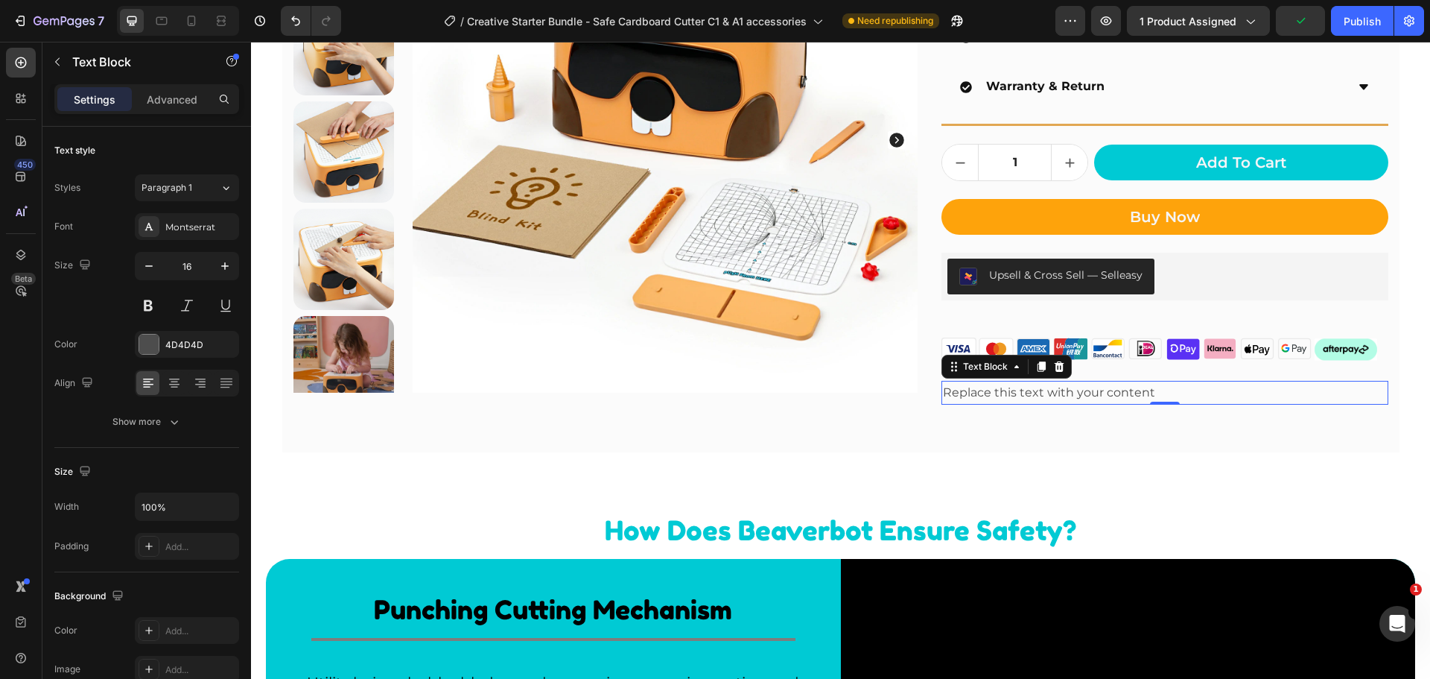
click at [1027, 390] on div "Replace this text with your content" at bounding box center [1165, 393] width 446 height 25
click at [1027, 390] on p "Replace this text with your content" at bounding box center [1164, 393] width 443 height 22
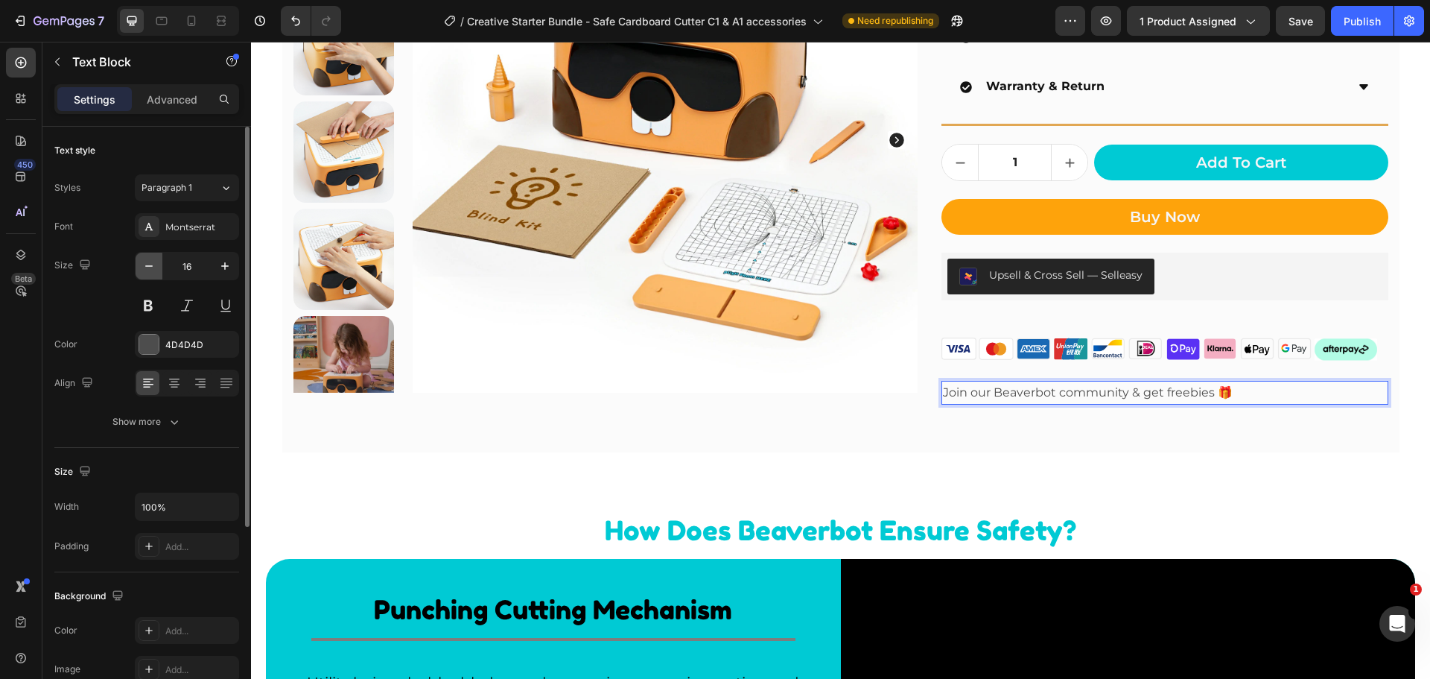
click at [148, 265] on icon "button" at bounding box center [149, 266] width 15 height 15
type input "15"
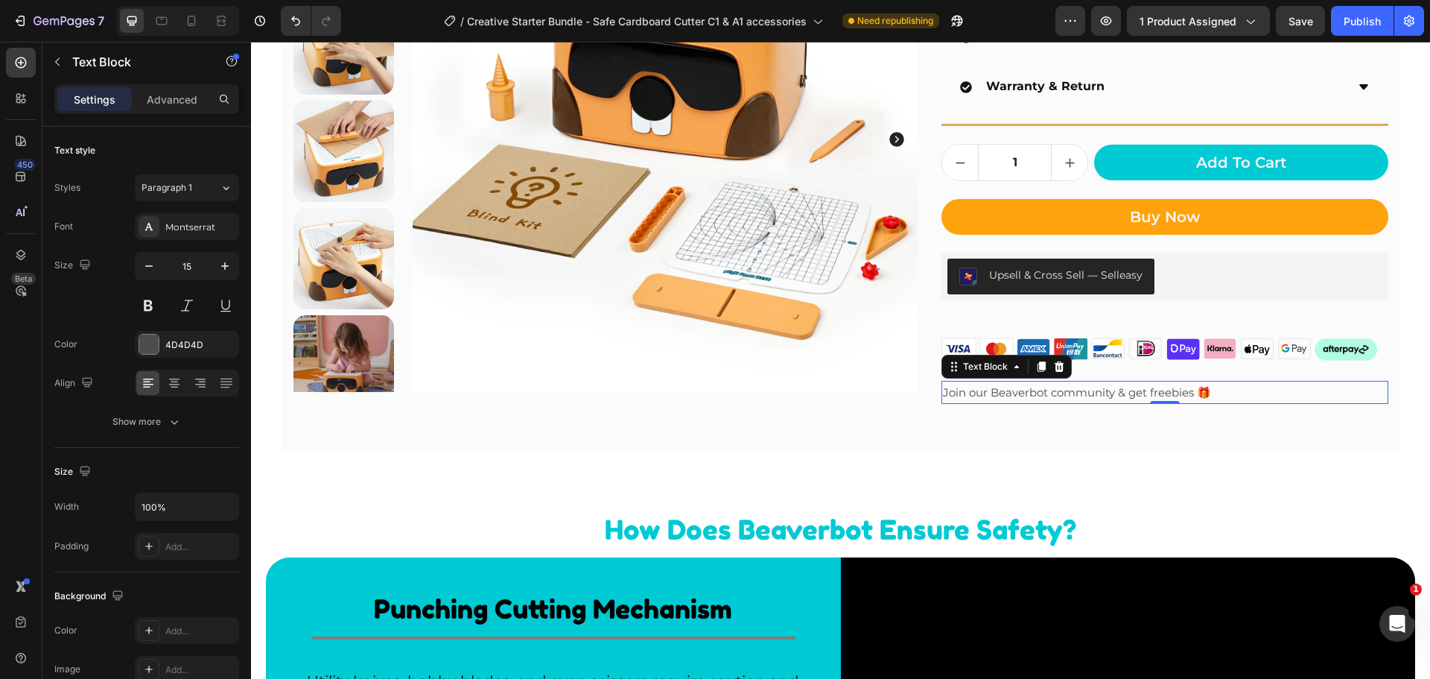
click at [1018, 392] on p "Join our Beaverbot community & get freebies 🎁" at bounding box center [1164, 392] width 443 height 20
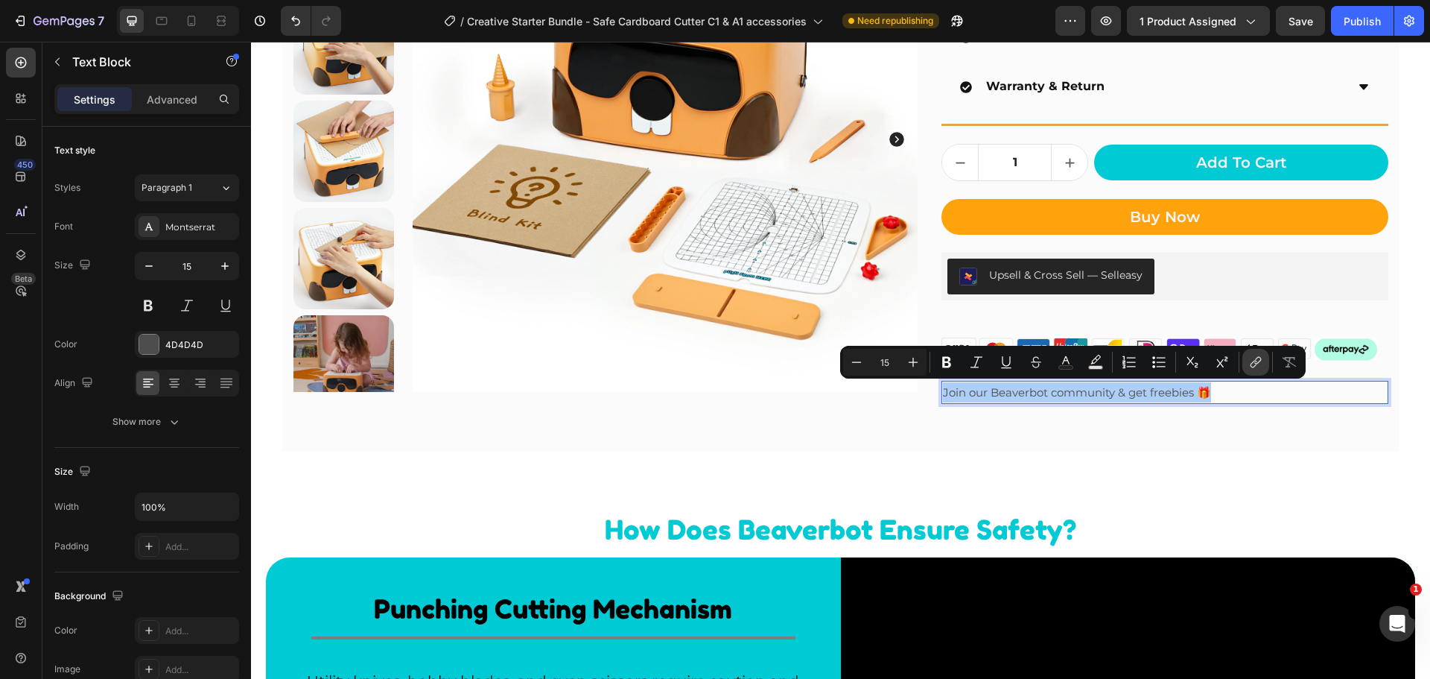
click at [1251, 359] on icon "Editor contextual toolbar" at bounding box center [1256, 362] width 15 height 15
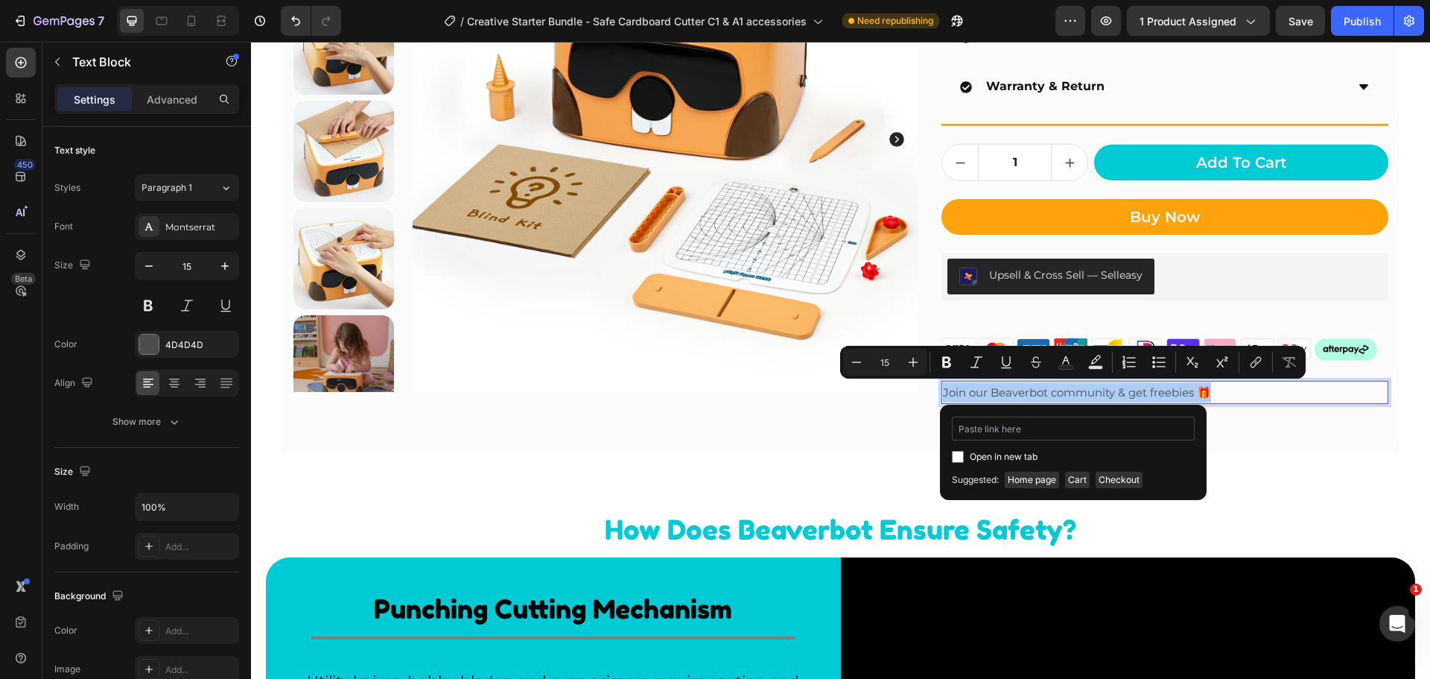
type input "[URL][DOMAIN_NAME]"
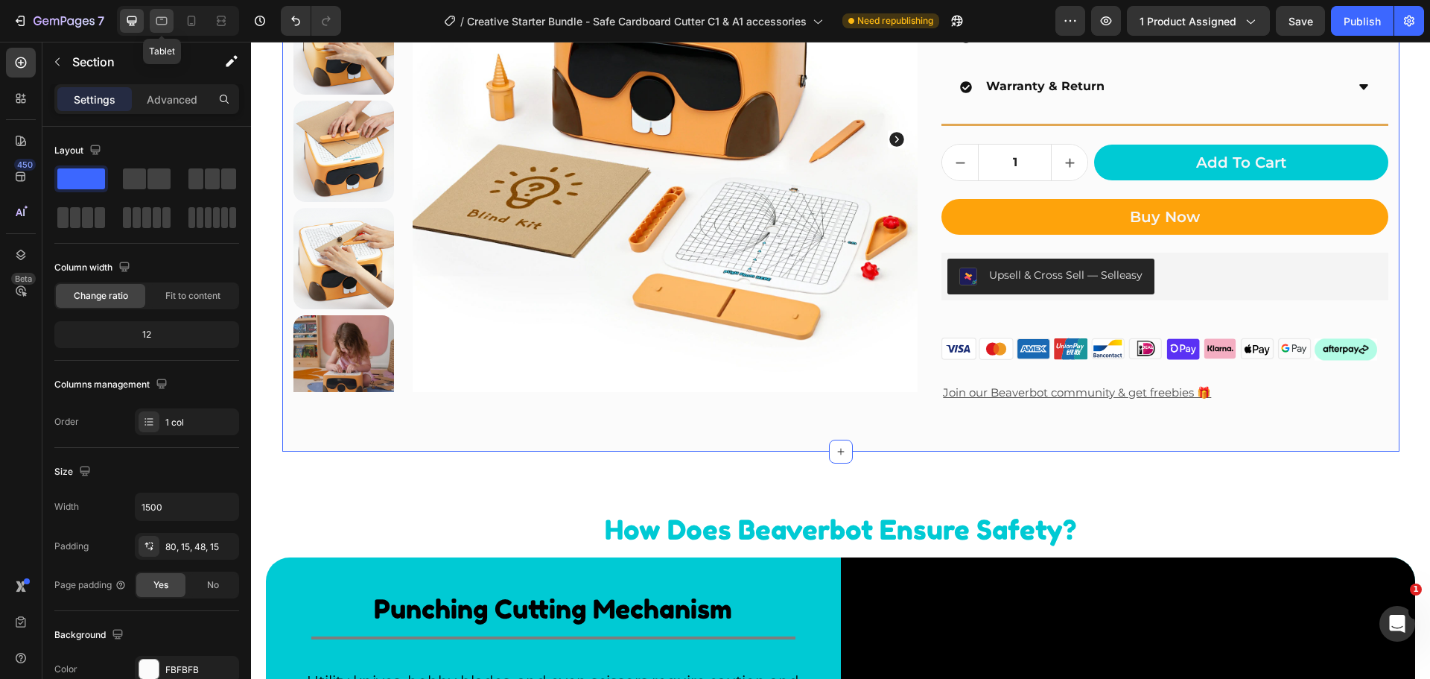
click at [162, 22] on icon at bounding box center [161, 20] width 15 height 15
type input "100%"
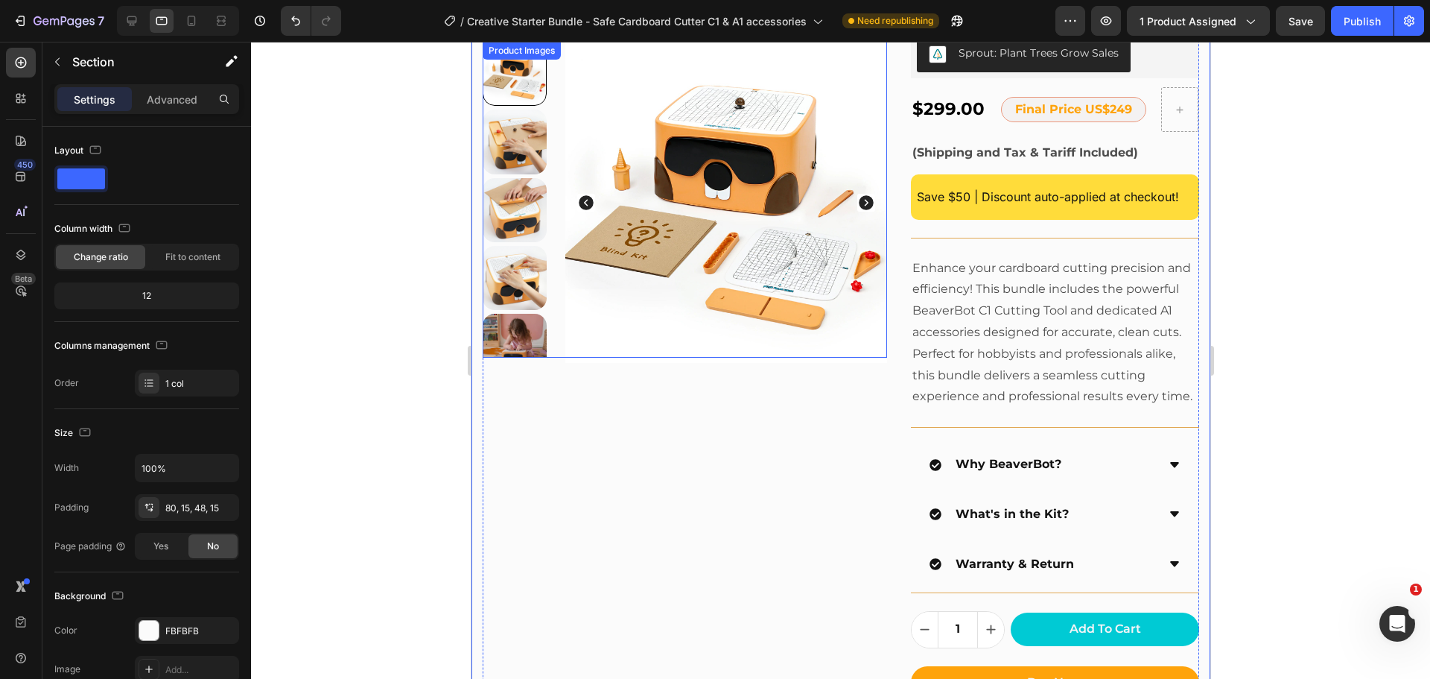
scroll to position [447, 0]
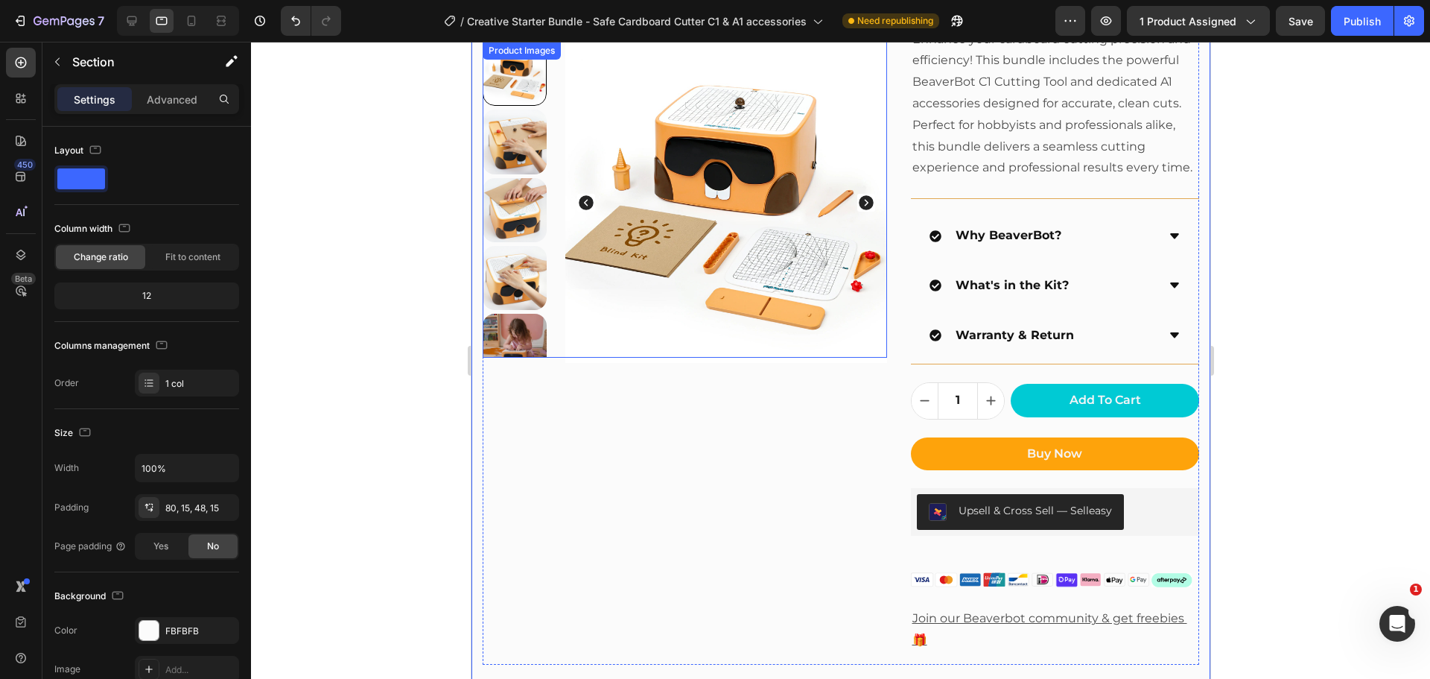
click at [565, 343] on img at bounding box center [725, 202] width 321 height 321
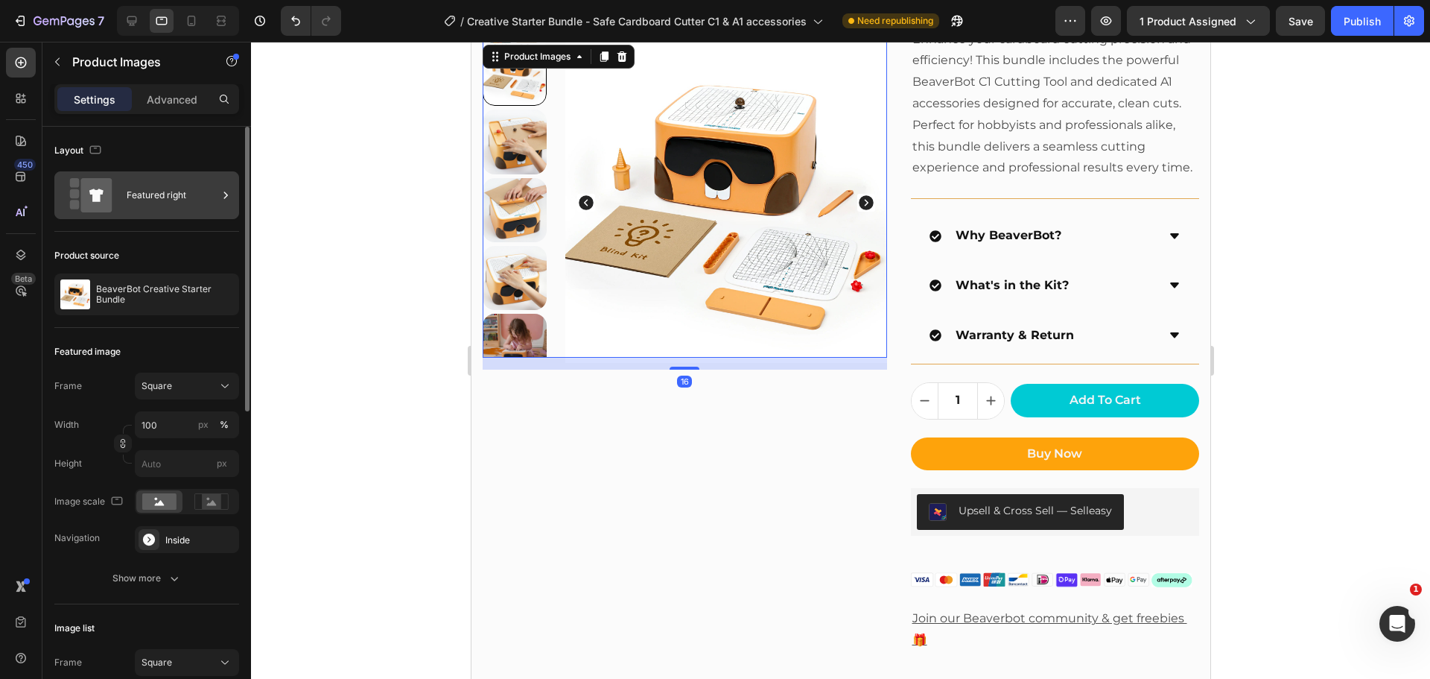
click at [174, 209] on div "Featured right" at bounding box center [172, 195] width 91 height 34
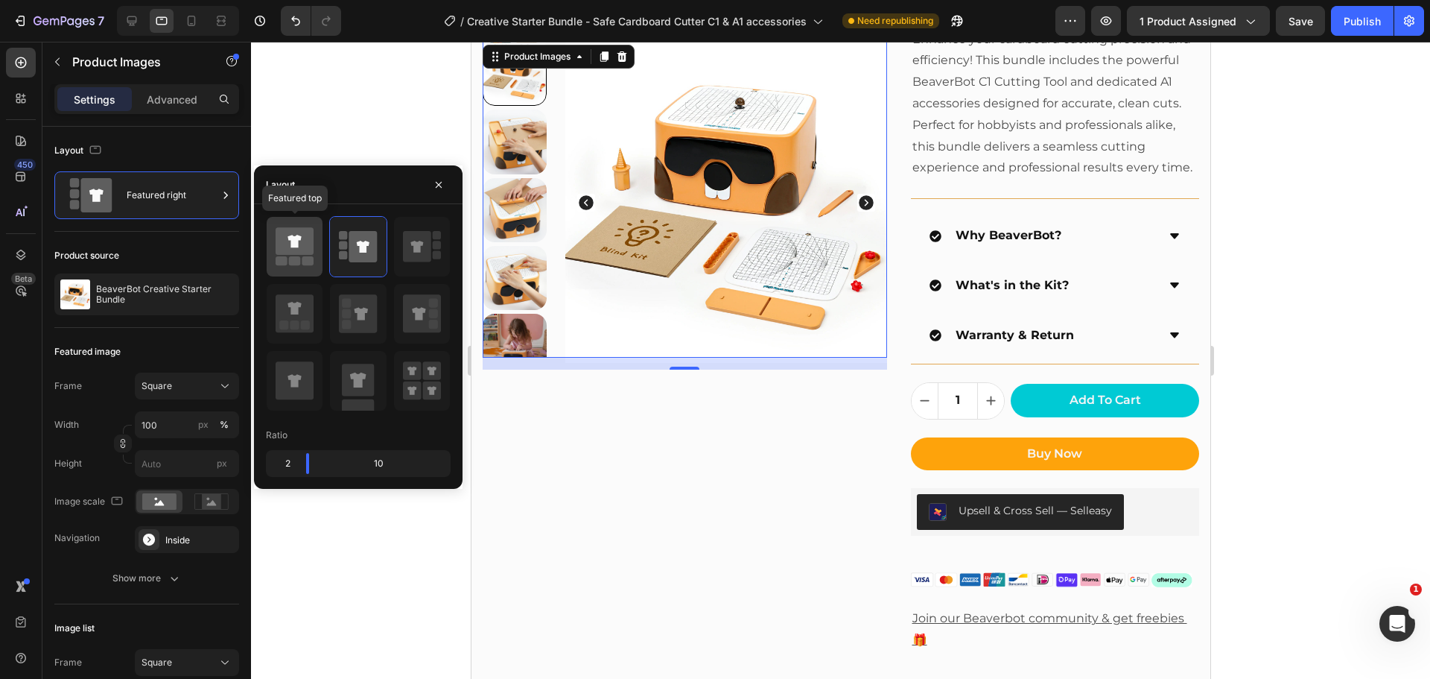
click at [293, 261] on rect at bounding box center [295, 260] width 12 height 9
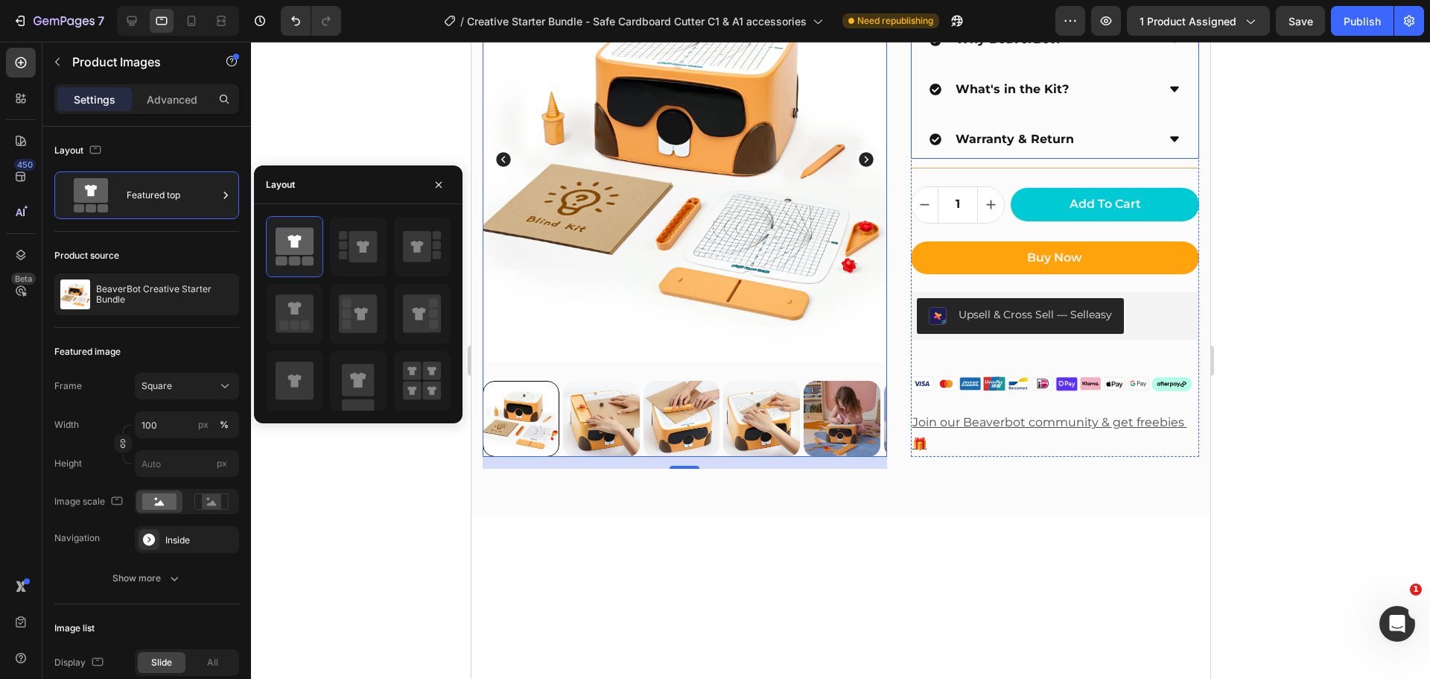
scroll to position [745, 0]
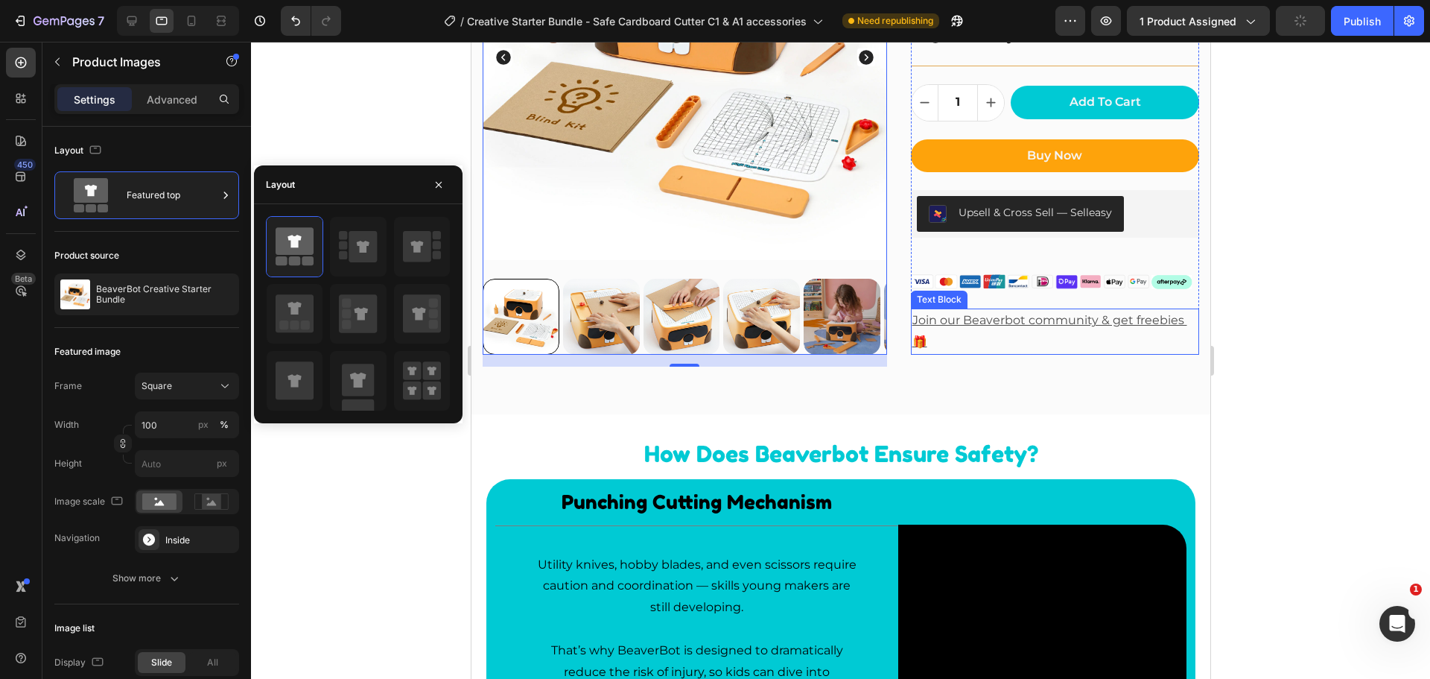
click at [993, 340] on p "Join our Beaverbot community & get freebies 🎁" at bounding box center [1055, 331] width 286 height 43
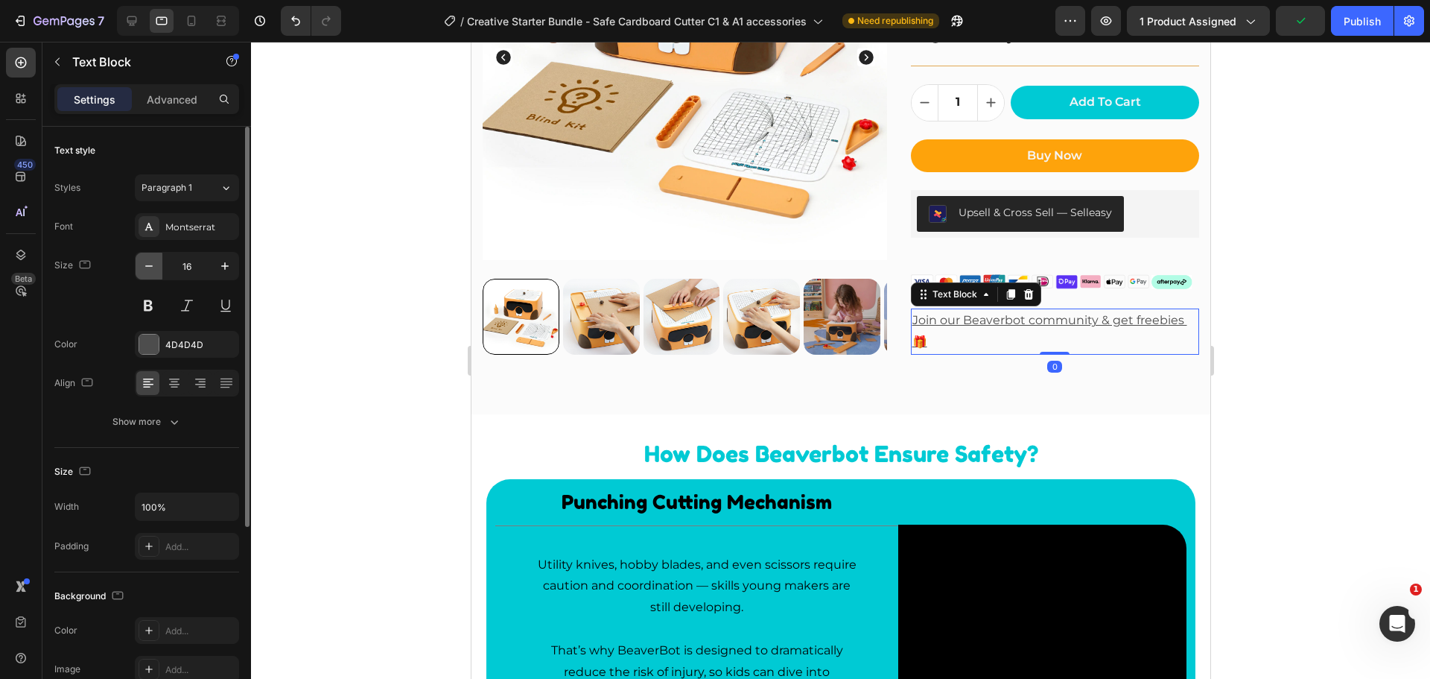
click at [148, 266] on icon "button" at bounding box center [148, 265] width 7 height 1
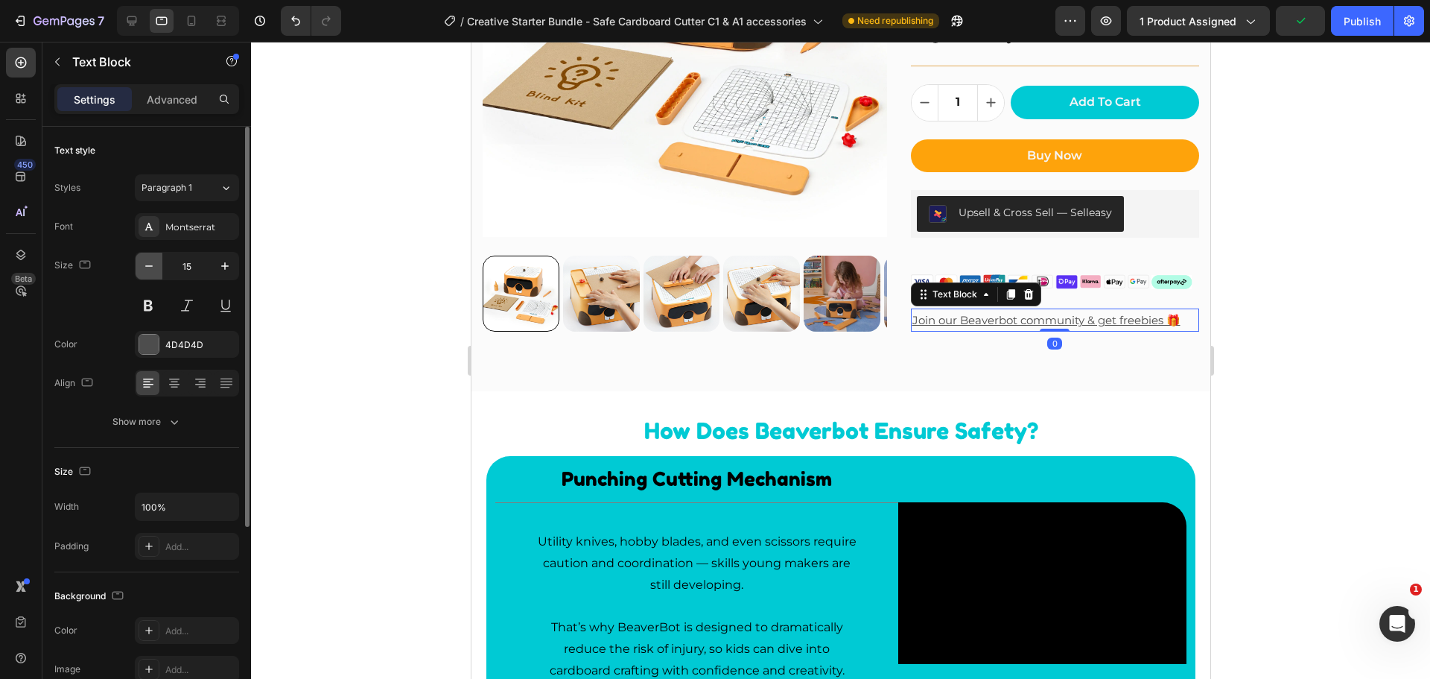
click at [148, 266] on icon "button" at bounding box center [148, 265] width 7 height 1
type input "14"
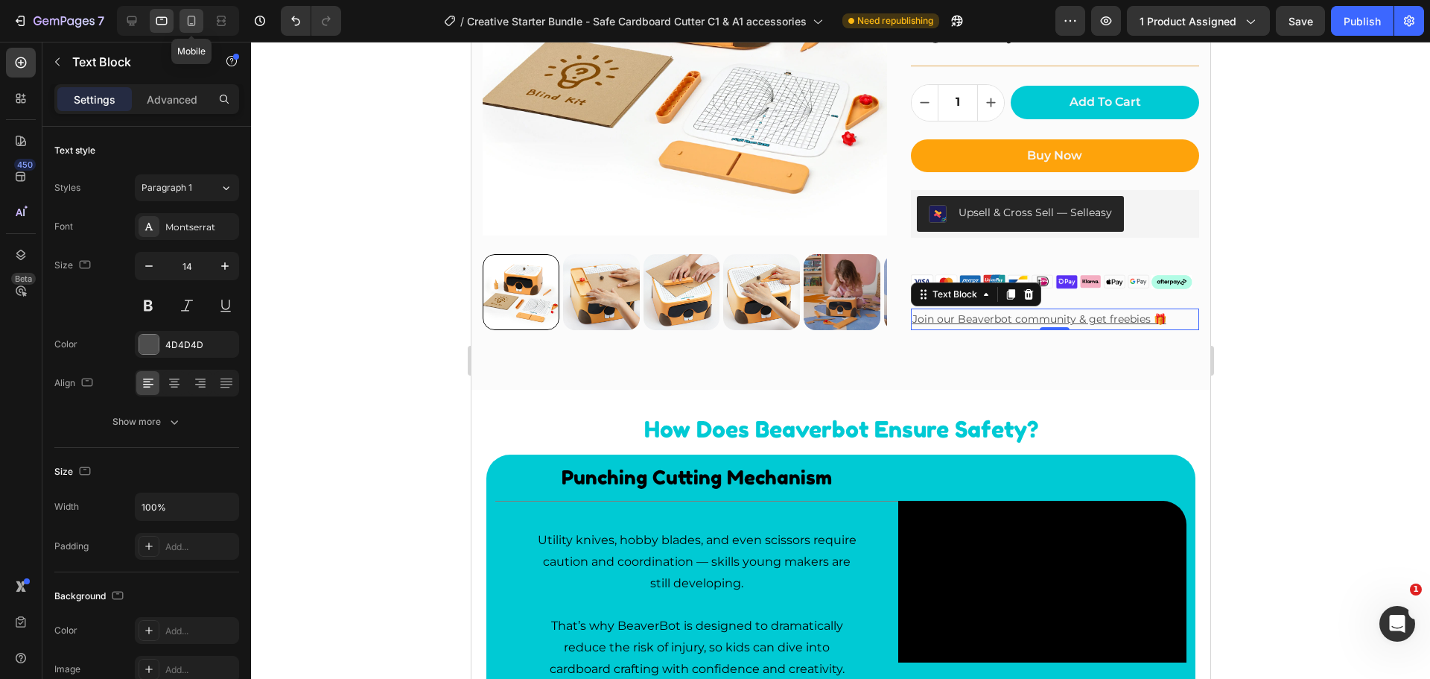
click at [197, 20] on icon at bounding box center [191, 20] width 15 height 15
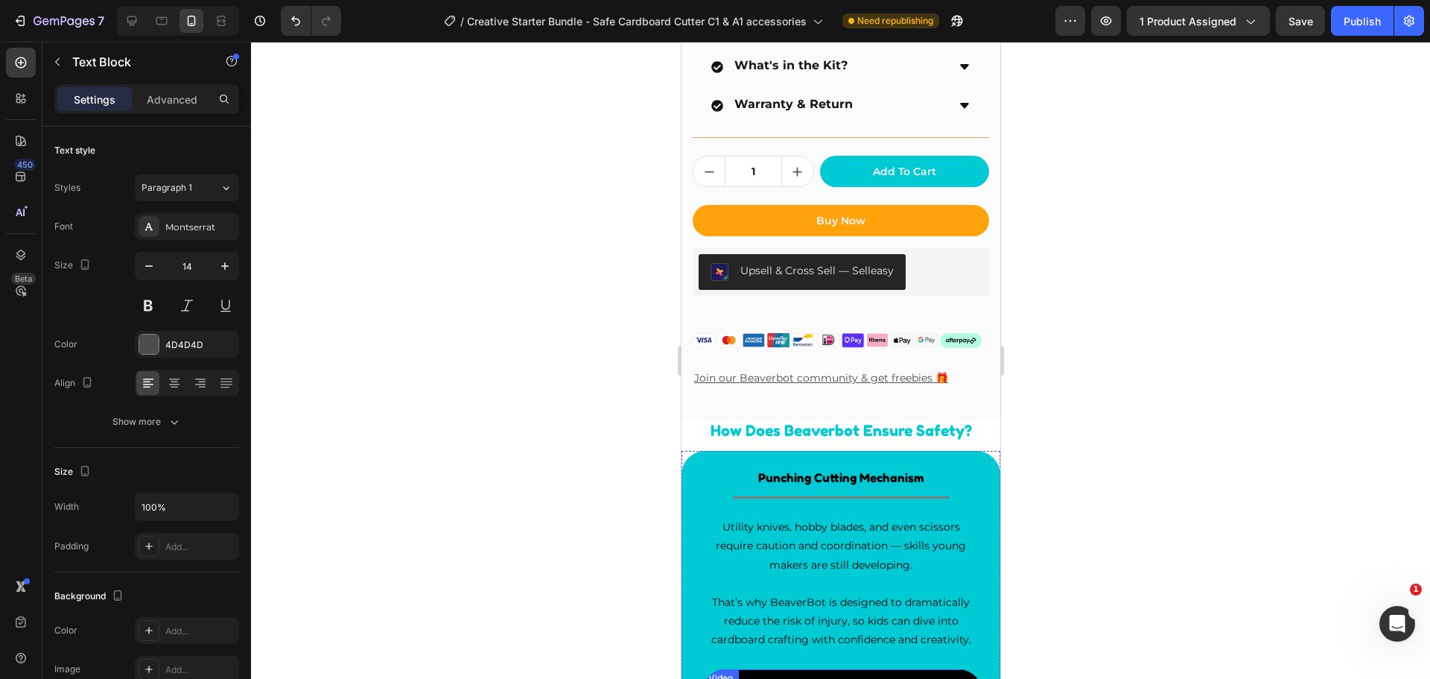
scroll to position [782, 0]
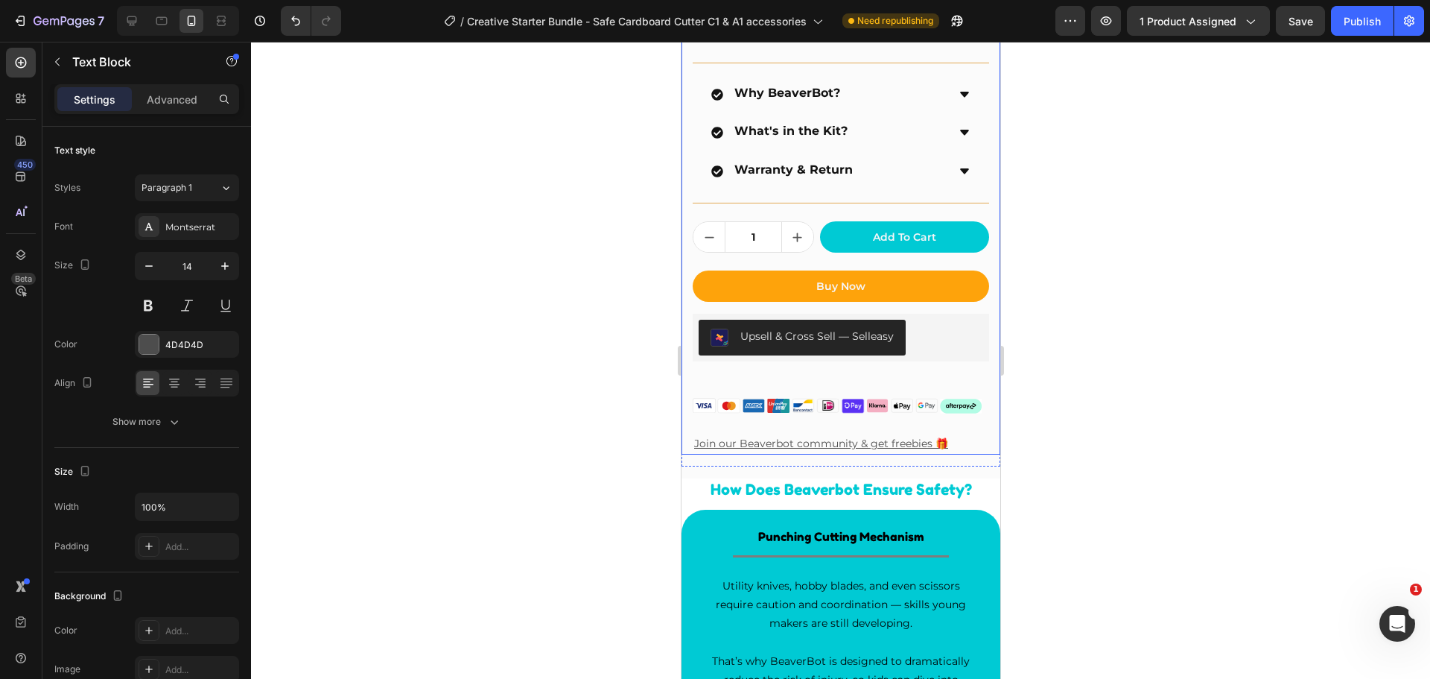
click at [712, 437] on div "BeaverBot Creative Starter Bundle Product Title Judge.me - Preview Badge (Stars…" at bounding box center [840, 42] width 297 height 825
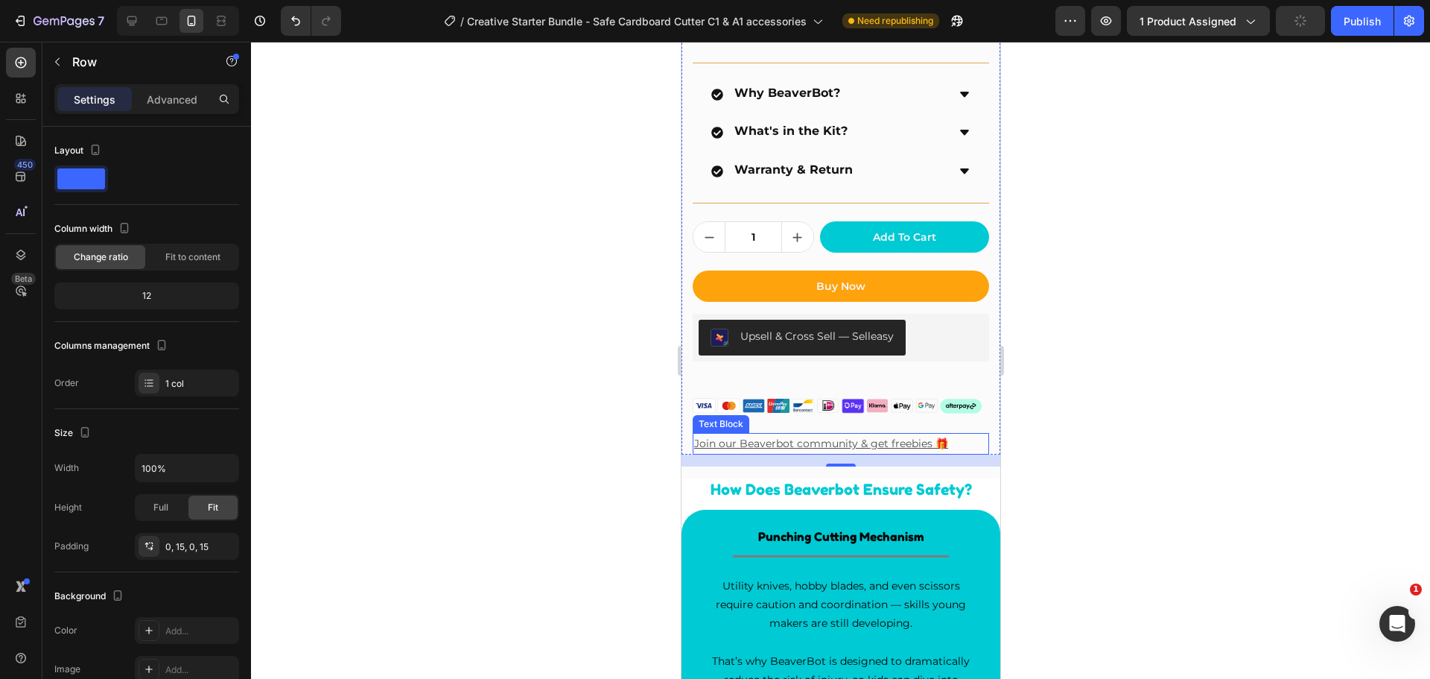
click at [704, 444] on u "Join our Beaverbot community & get freebies 🎁" at bounding box center [821, 443] width 254 height 13
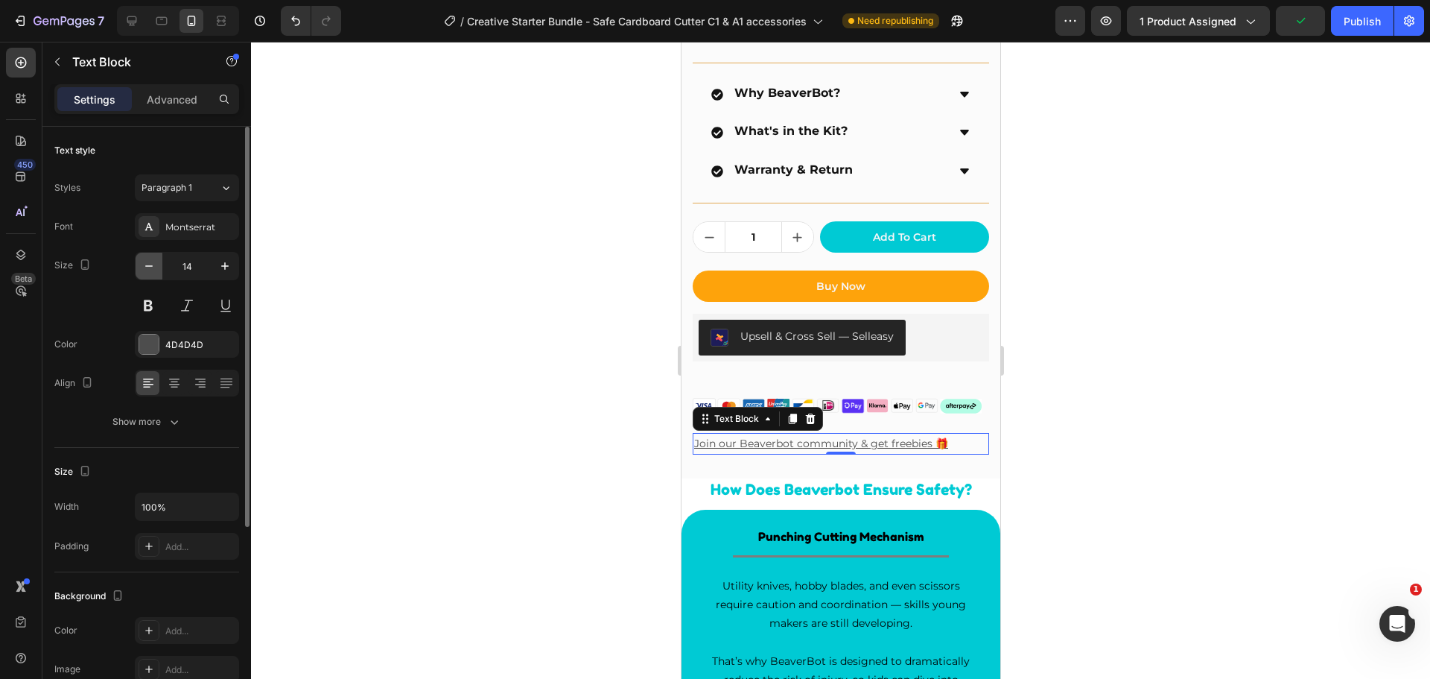
click at [148, 264] on icon "button" at bounding box center [149, 266] width 15 height 15
type input "13"
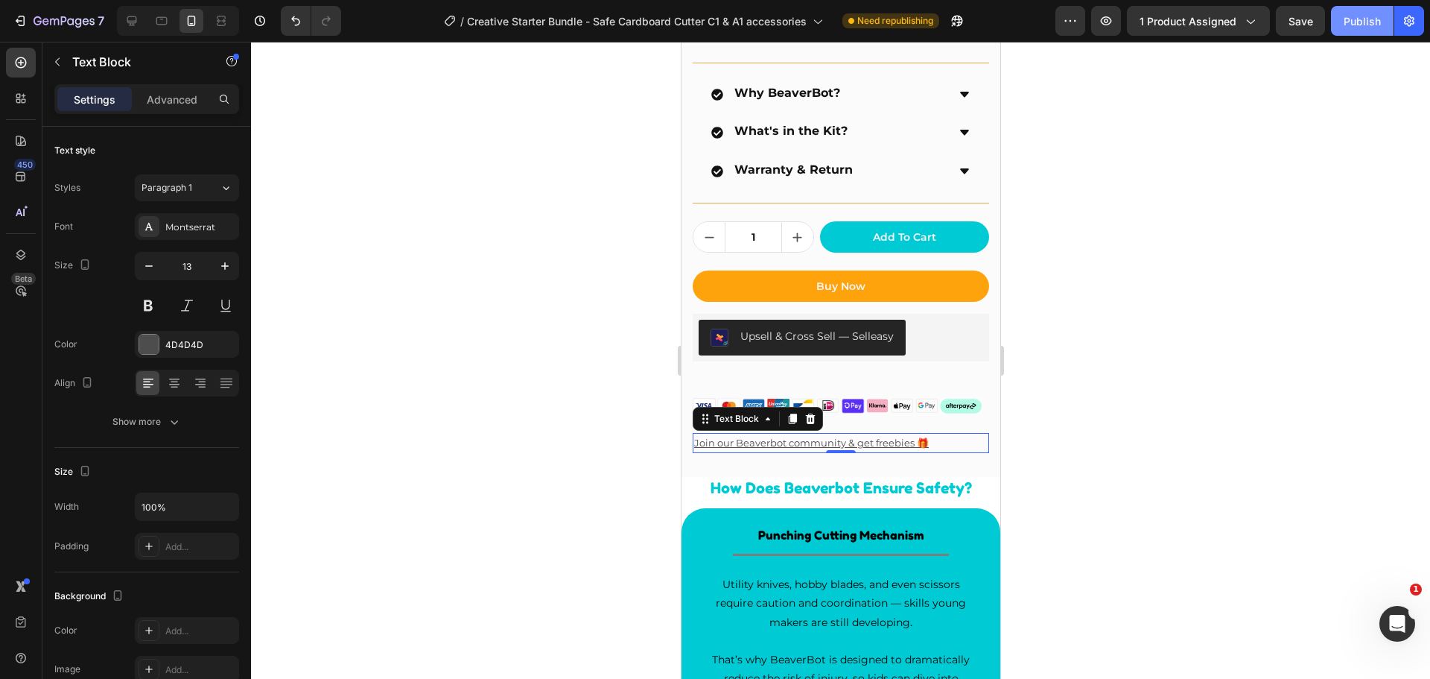
click at [1352, 16] on div "Publish" at bounding box center [1362, 21] width 37 height 16
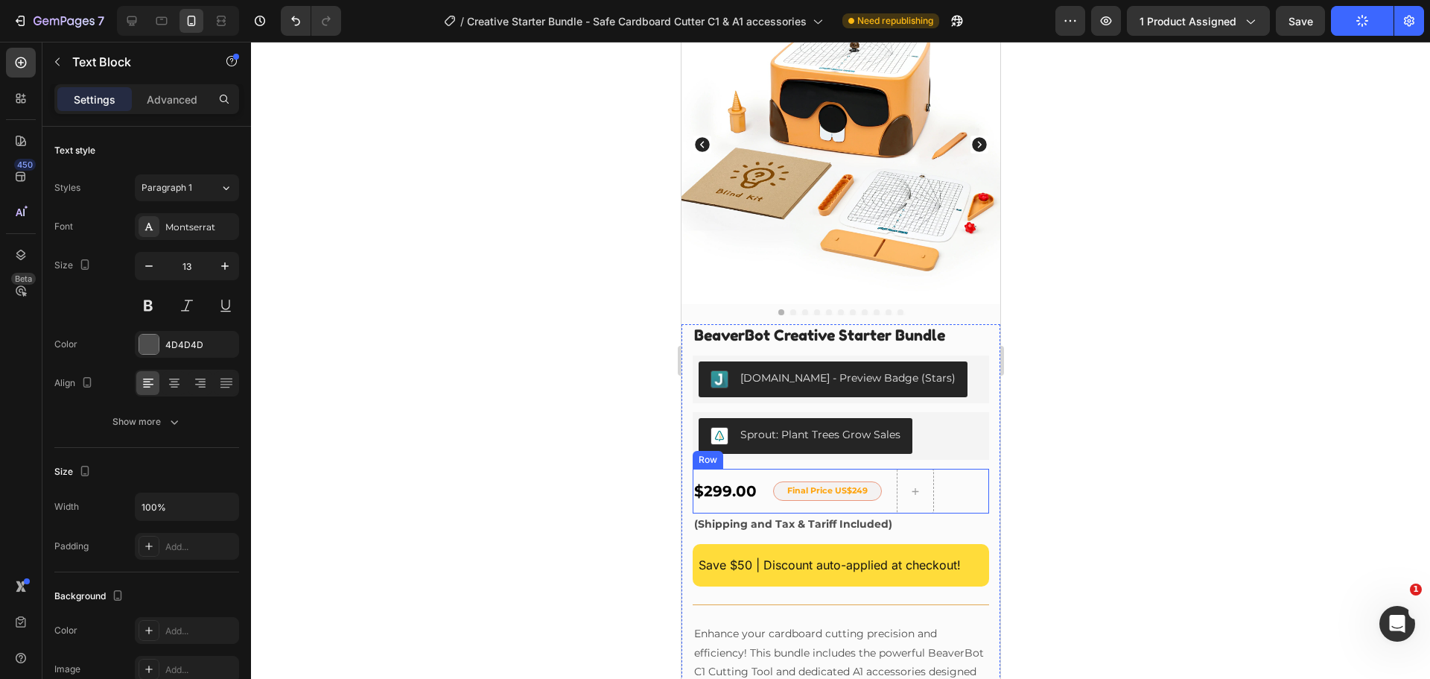
scroll to position [0, 0]
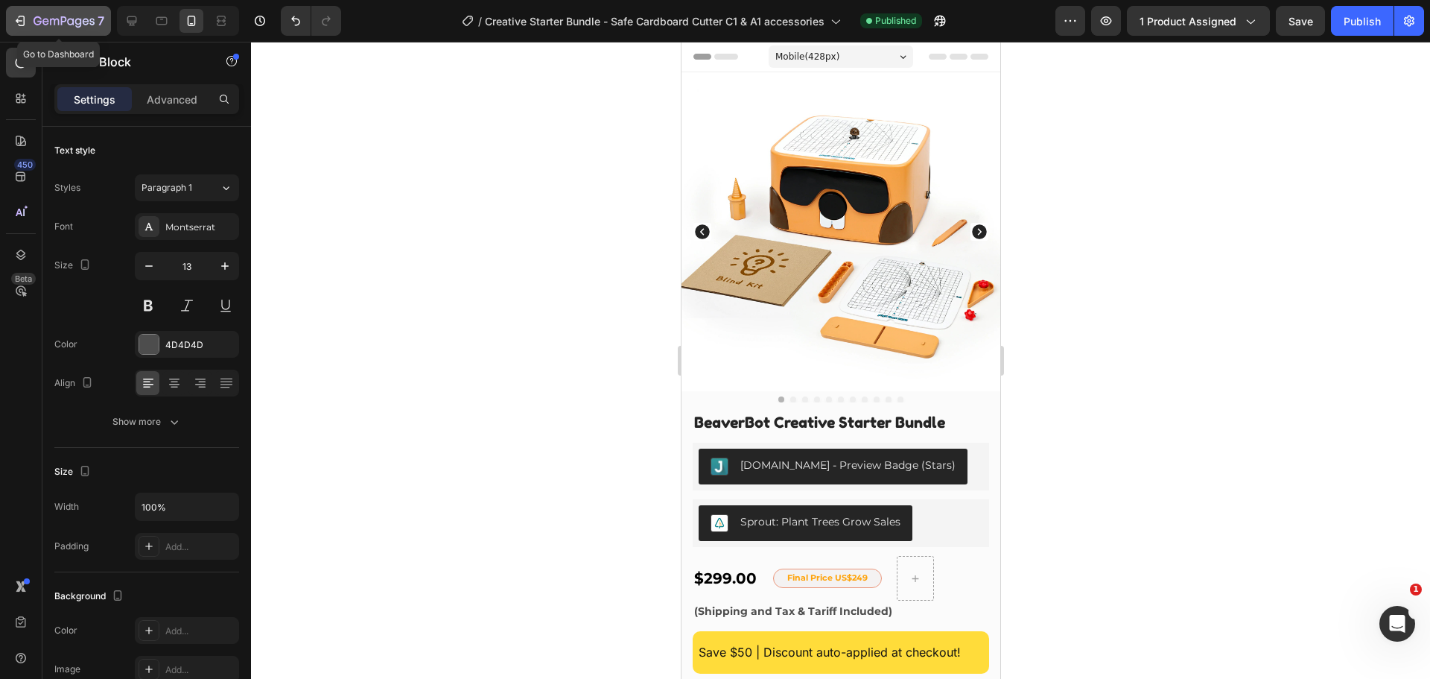
click at [25, 21] on icon "button" at bounding box center [22, 21] width 7 height 10
